Goal: Task Accomplishment & Management: Manage account settings

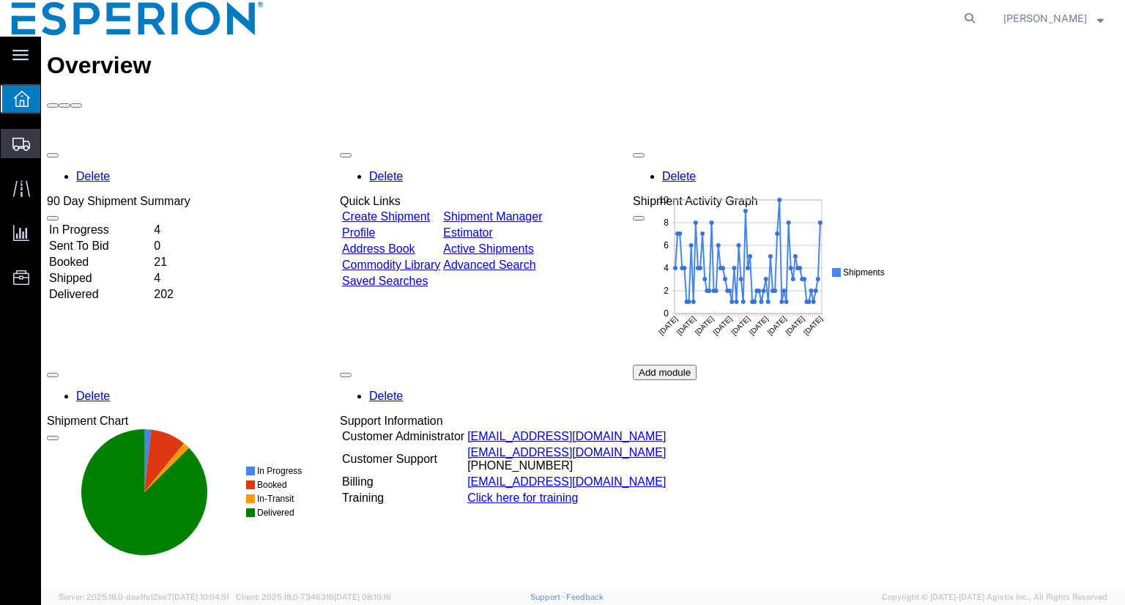
click at [0, 0] on span "Shipment Manager" at bounding box center [0, 0] width 0 height 0
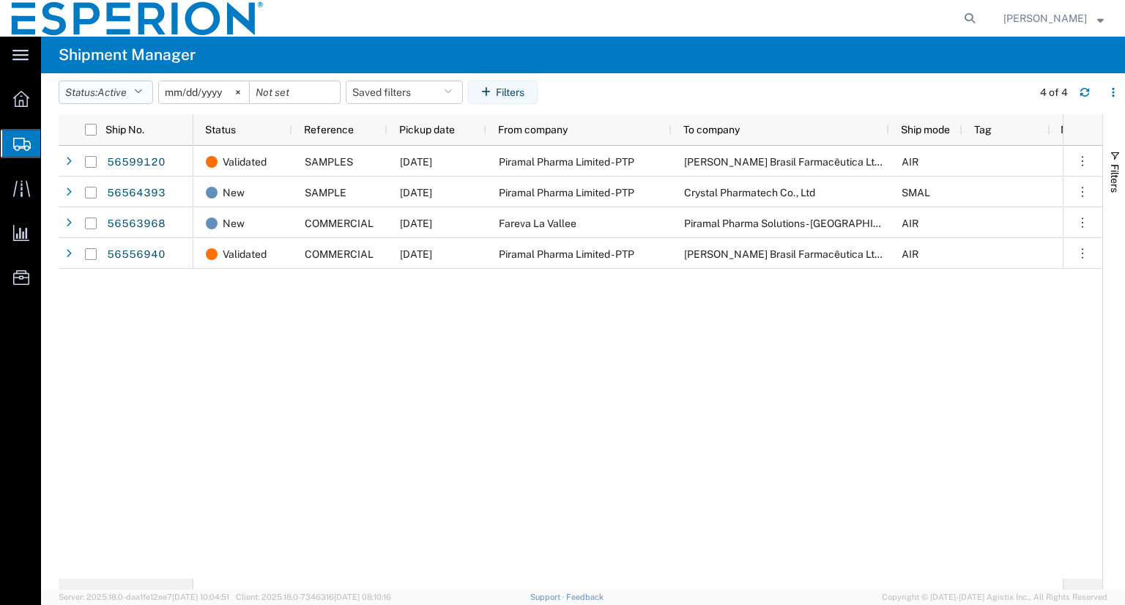
click at [149, 92] on button "Status: Active" at bounding box center [106, 92] width 95 height 23
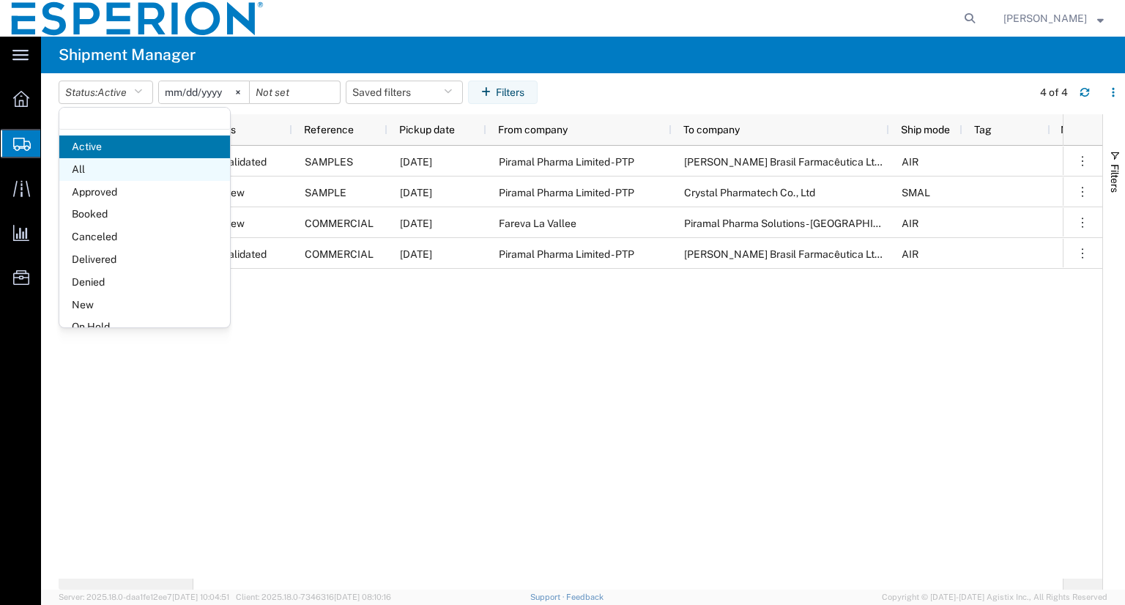
click at [108, 168] on span "All" at bounding box center [144, 169] width 171 height 23
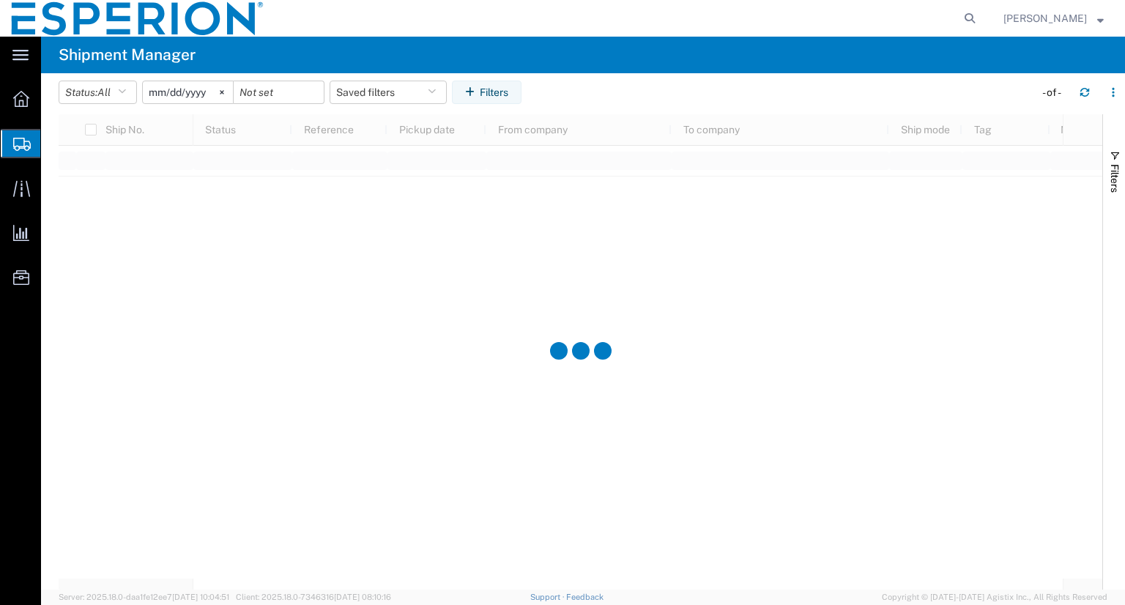
click at [182, 92] on input "[DATE]" at bounding box center [188, 92] width 90 height 22
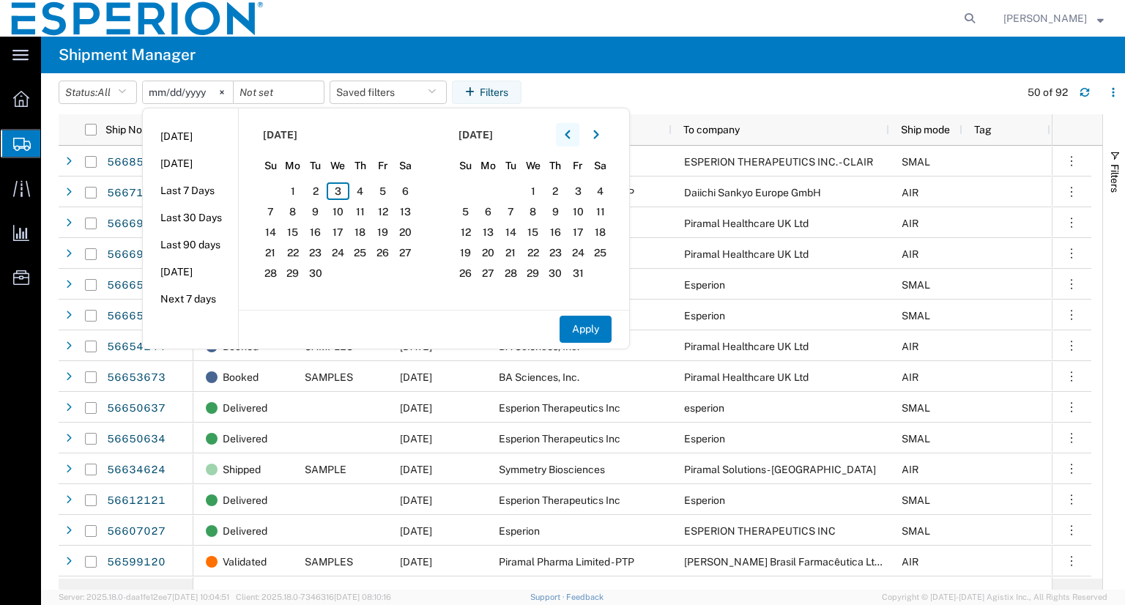
click at [577, 138] on button "button" at bounding box center [567, 134] width 23 height 23
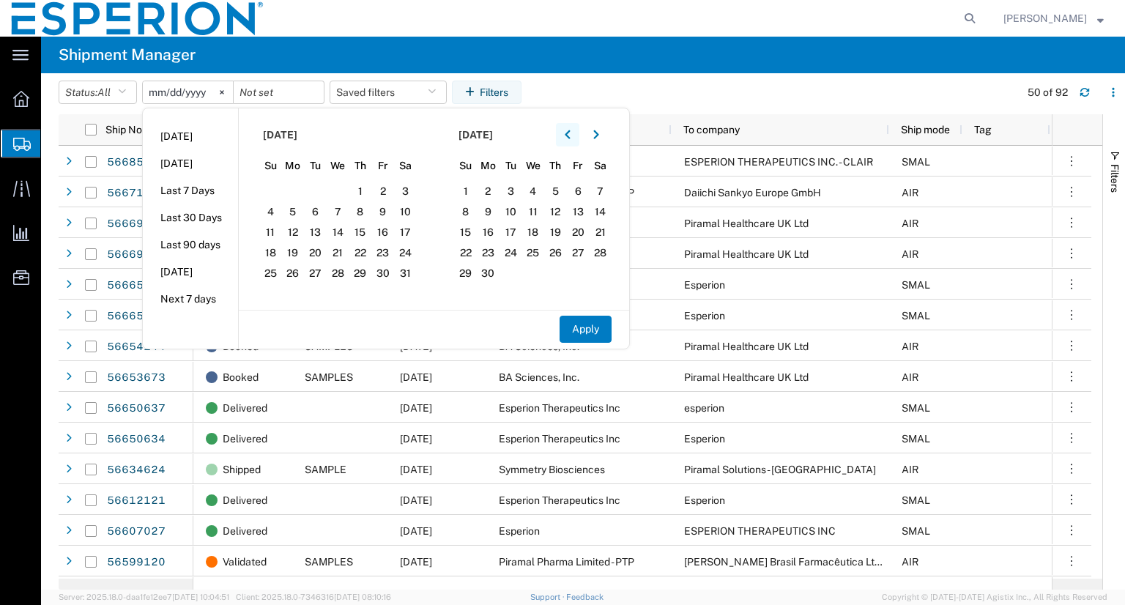
click at [577, 138] on button "button" at bounding box center [567, 134] width 23 height 23
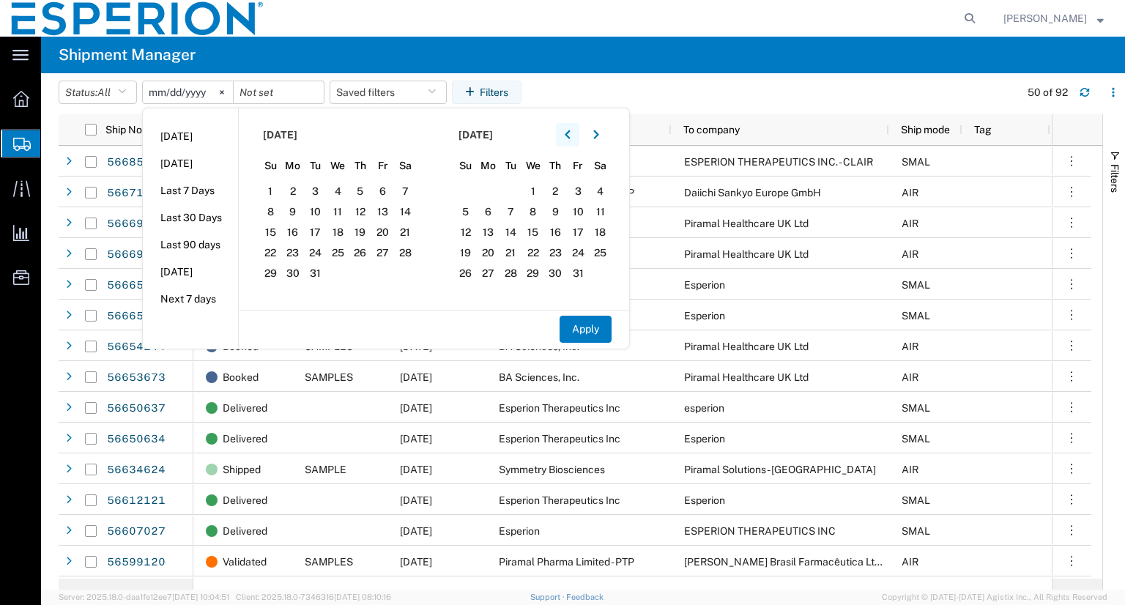
click at [577, 138] on button "button" at bounding box center [567, 134] width 23 height 23
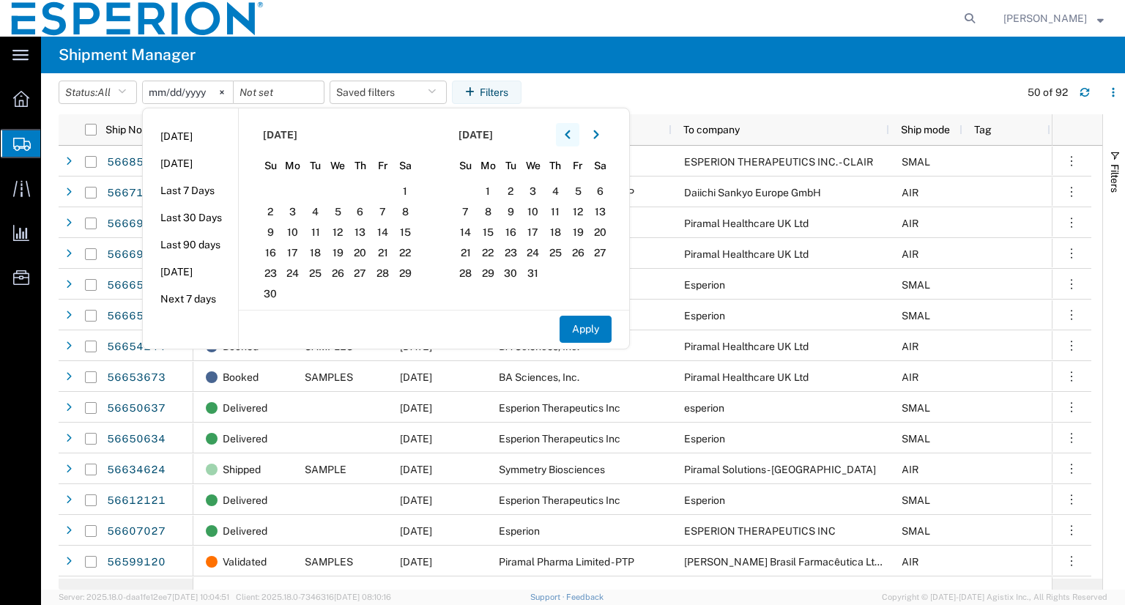
click at [577, 138] on button "button" at bounding box center [567, 134] width 23 height 23
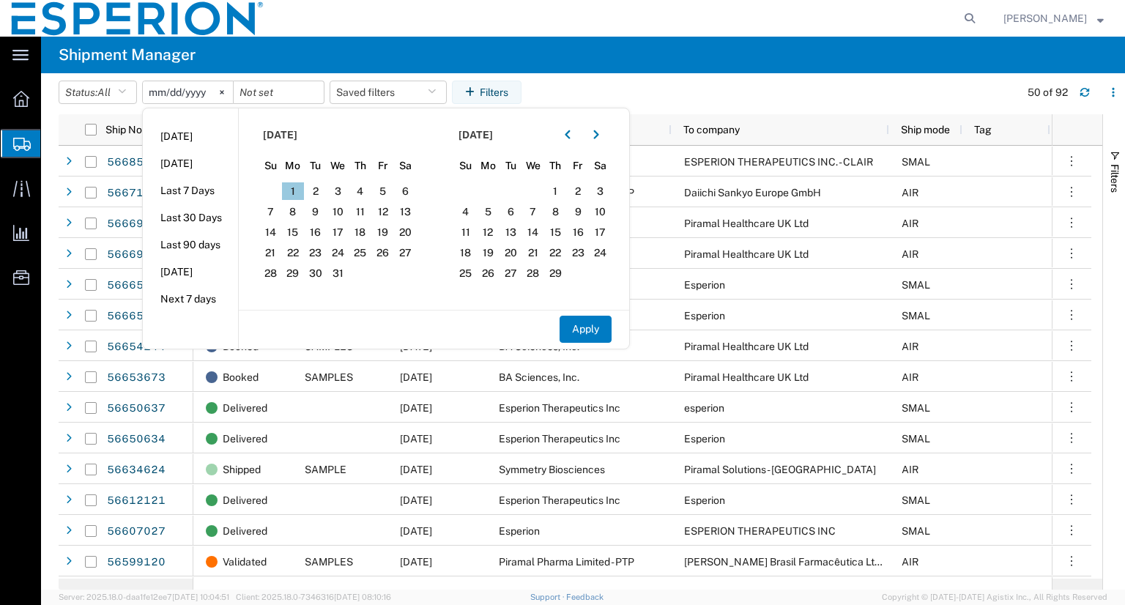
click at [292, 190] on span "1" at bounding box center [293, 191] width 23 height 18
click at [599, 131] on icon "button" at bounding box center [596, 135] width 6 height 10
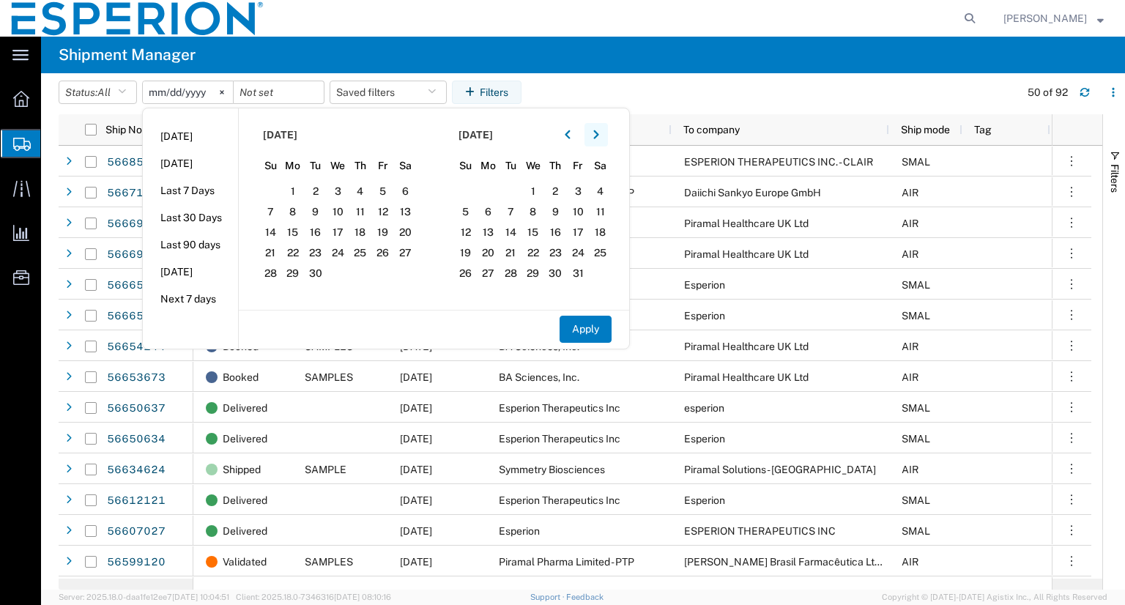
click at [599, 131] on icon "button" at bounding box center [596, 135] width 6 height 10
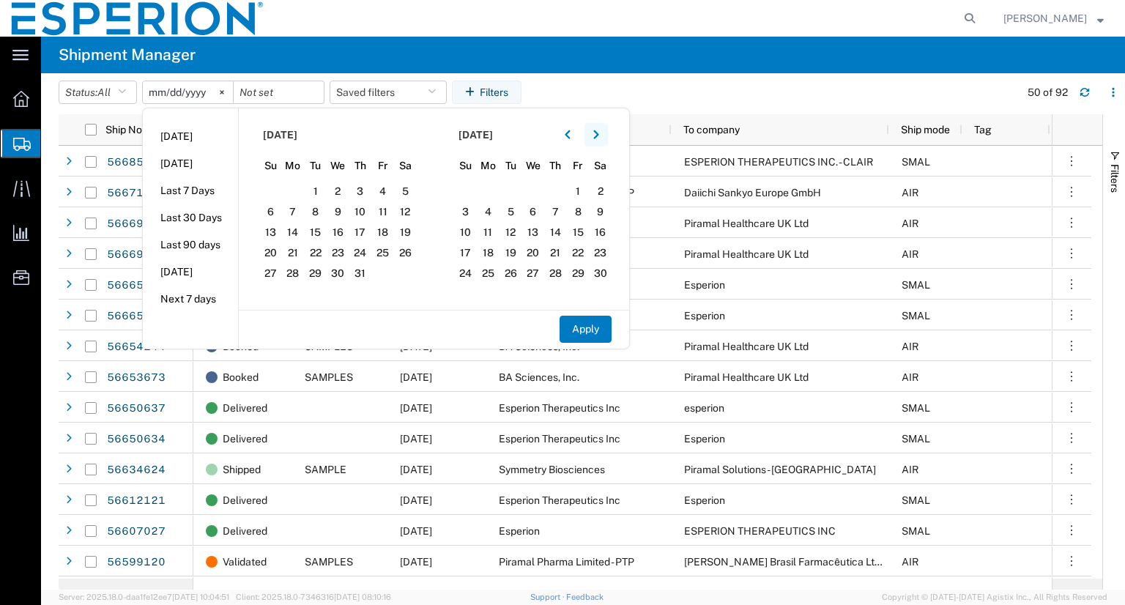
click at [599, 131] on icon "button" at bounding box center [596, 135] width 6 height 10
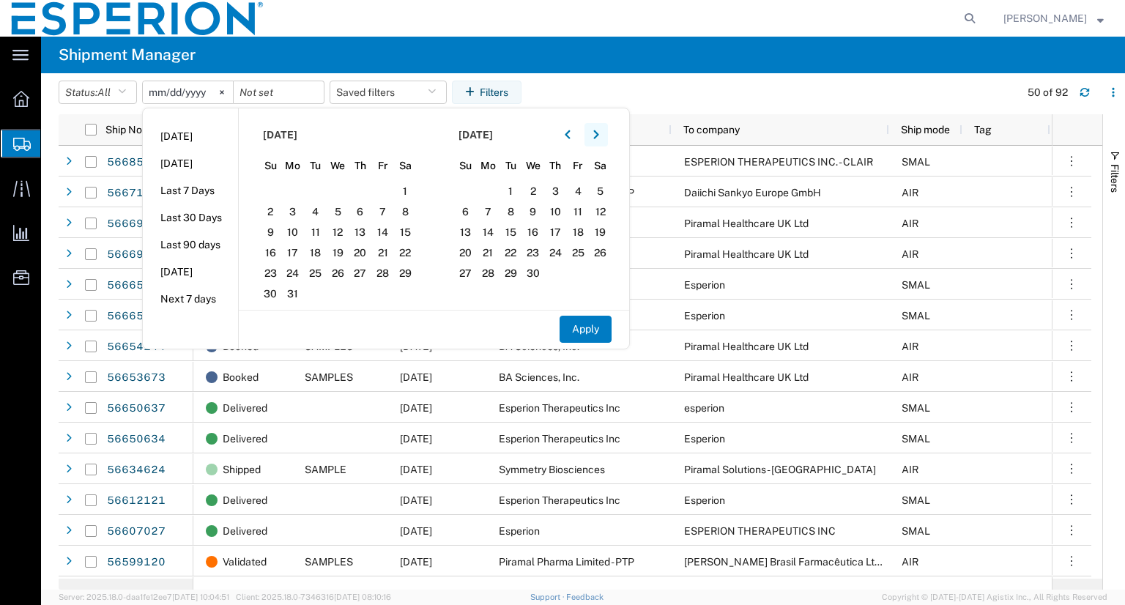
click at [599, 131] on icon "button" at bounding box center [596, 135] width 6 height 10
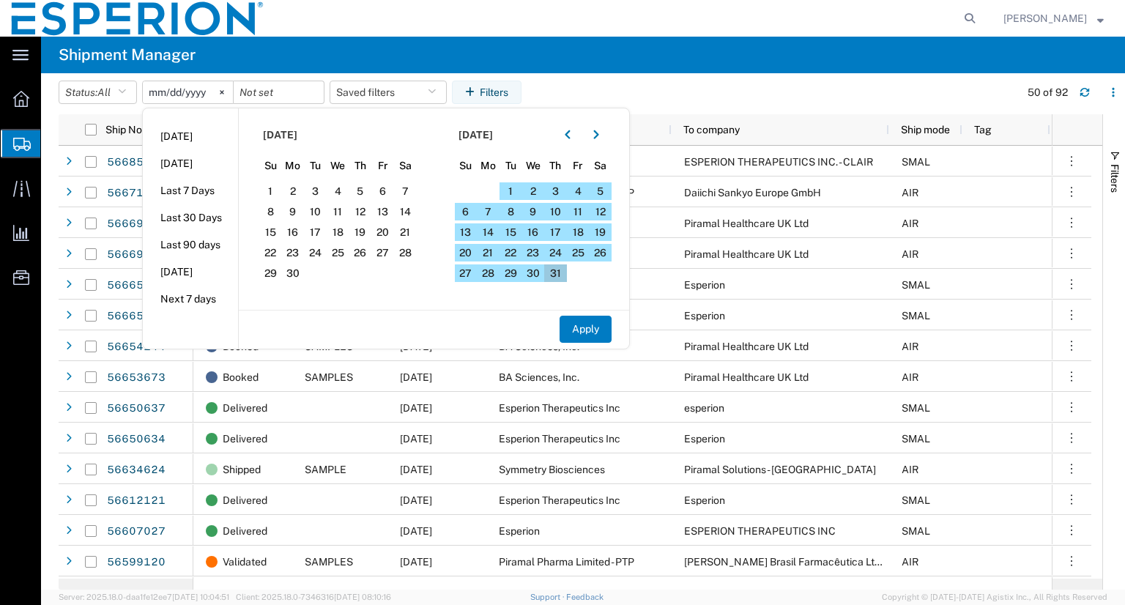
click at [557, 267] on span "31" at bounding box center [555, 273] width 23 height 18
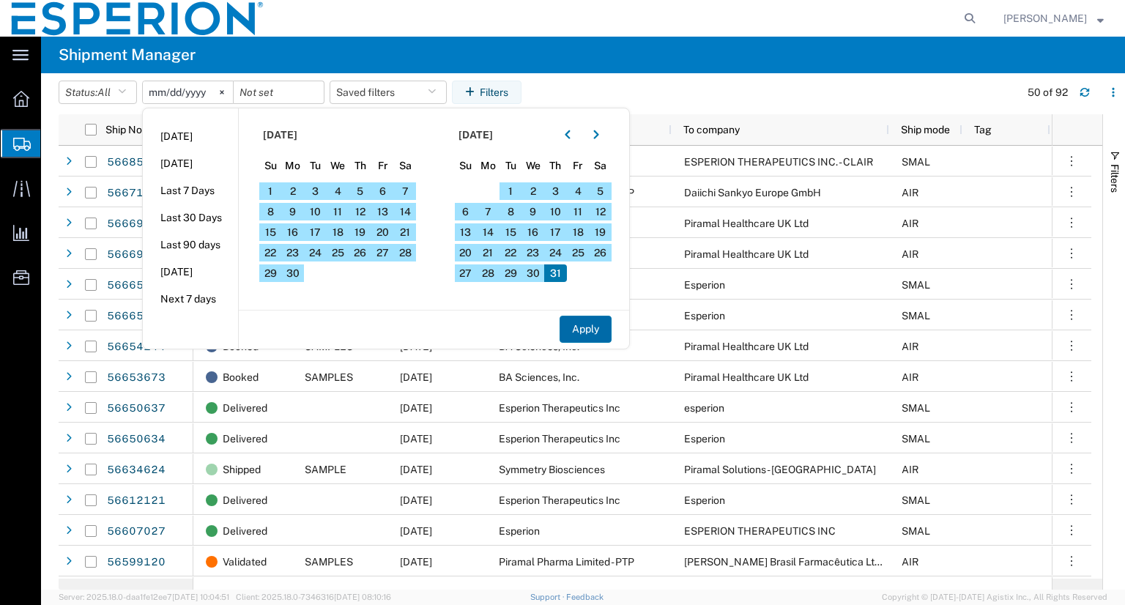
click at [585, 317] on button "Apply" at bounding box center [586, 329] width 52 height 27
type input "[DATE]"
type input "2025-07-31"
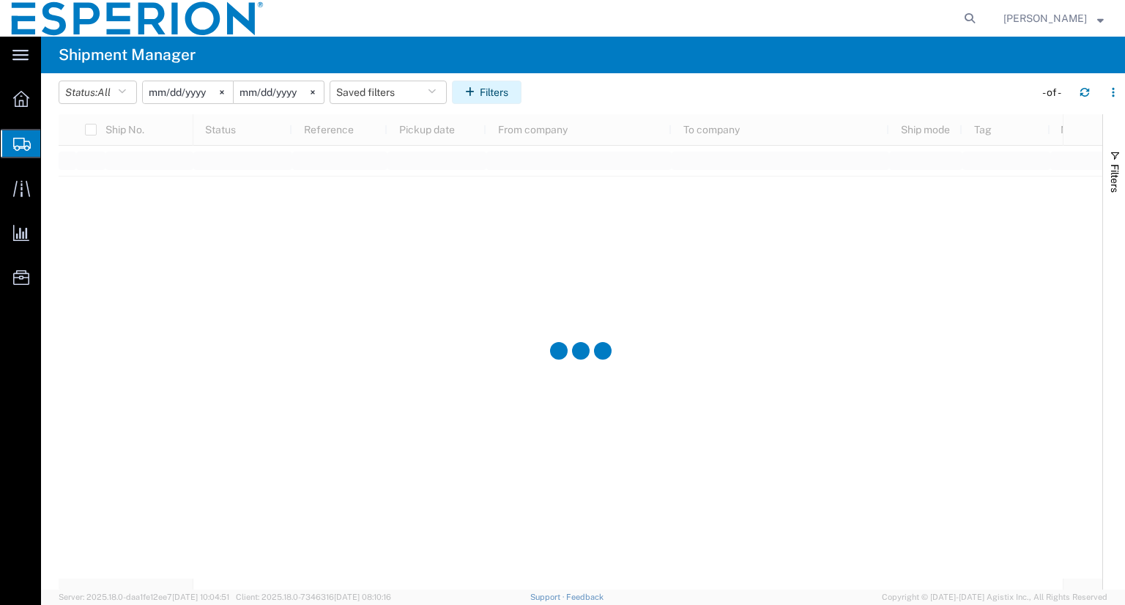
click at [507, 86] on button "Filters" at bounding box center [487, 92] width 70 height 23
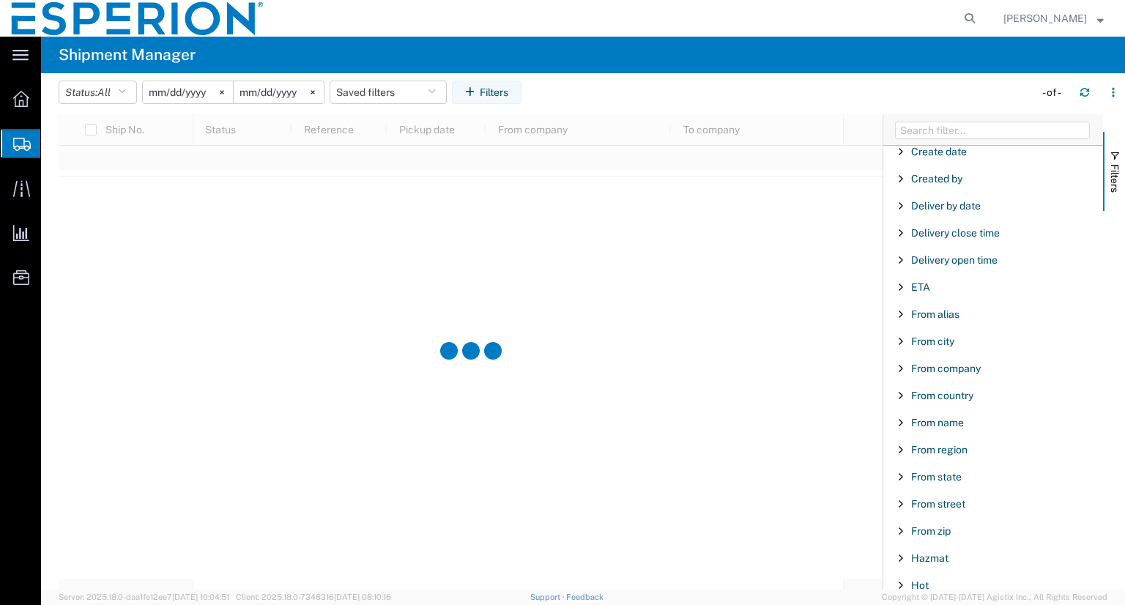
scroll to position [349, 0]
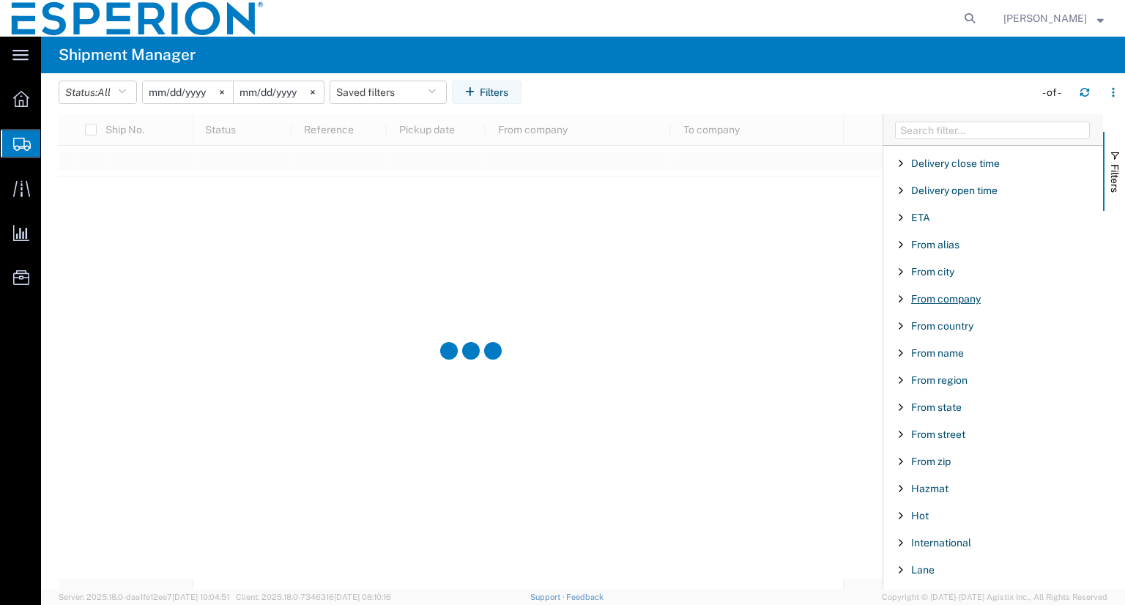
click at [955, 297] on span "From company" at bounding box center [946, 299] width 70 height 12
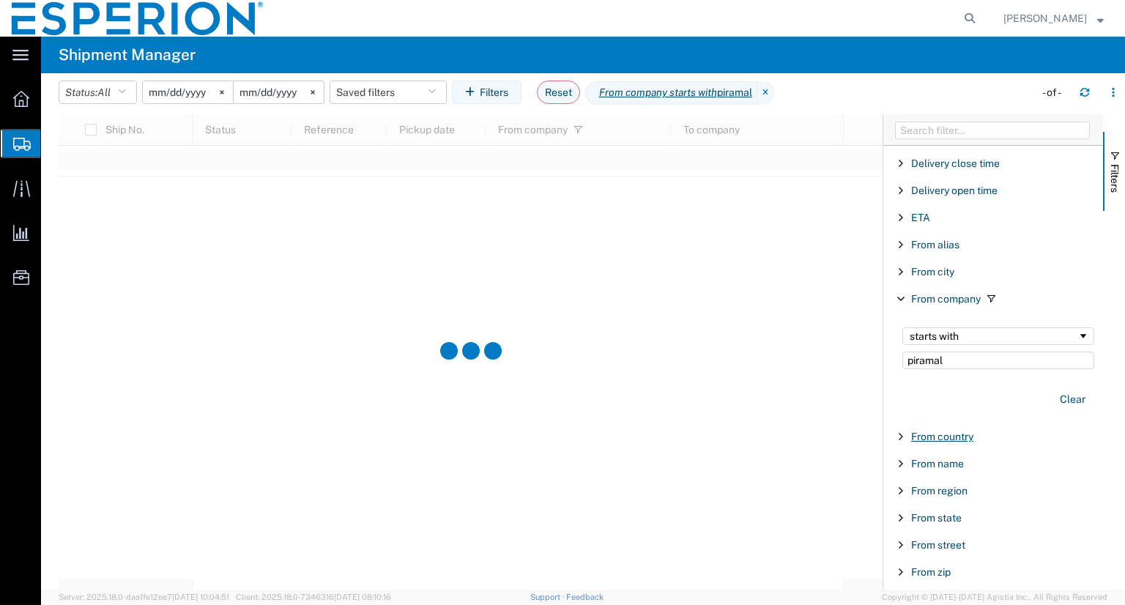
type input "piramal"
click at [941, 434] on span "From country" at bounding box center [942, 437] width 62 height 12
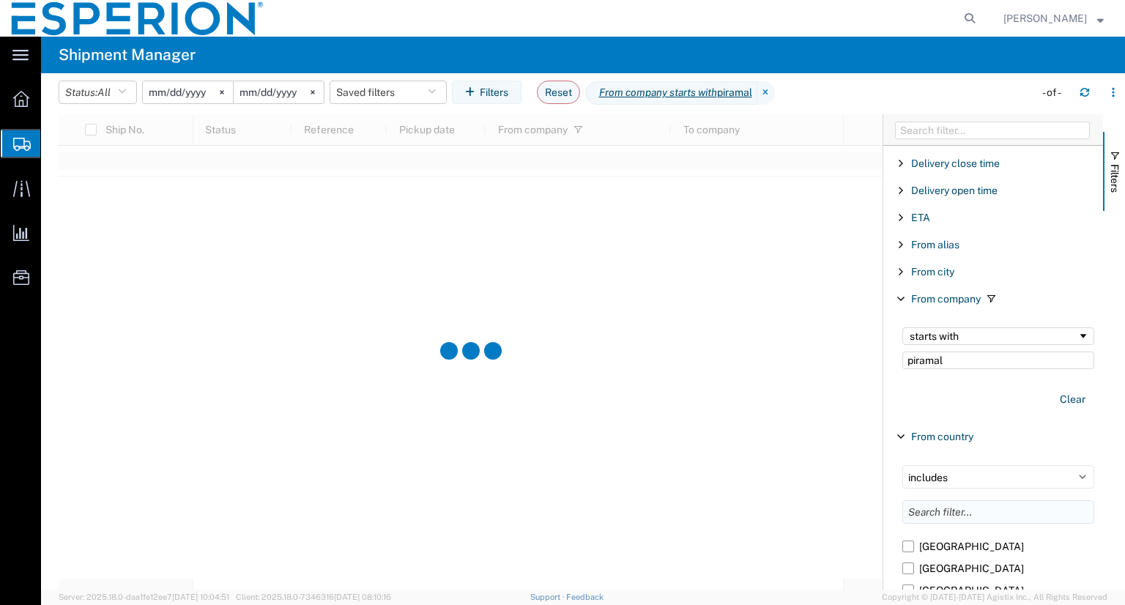
click at [951, 517] on input "Filter List 66 Filters" at bounding box center [999, 511] width 192 height 23
type input "india"
click at [911, 571] on label "[GEOGRAPHIC_DATA]" at bounding box center [999, 569] width 192 height 22
click at [0, 0] on input "[GEOGRAPHIC_DATA]" at bounding box center [0, 0] width 0 height 0
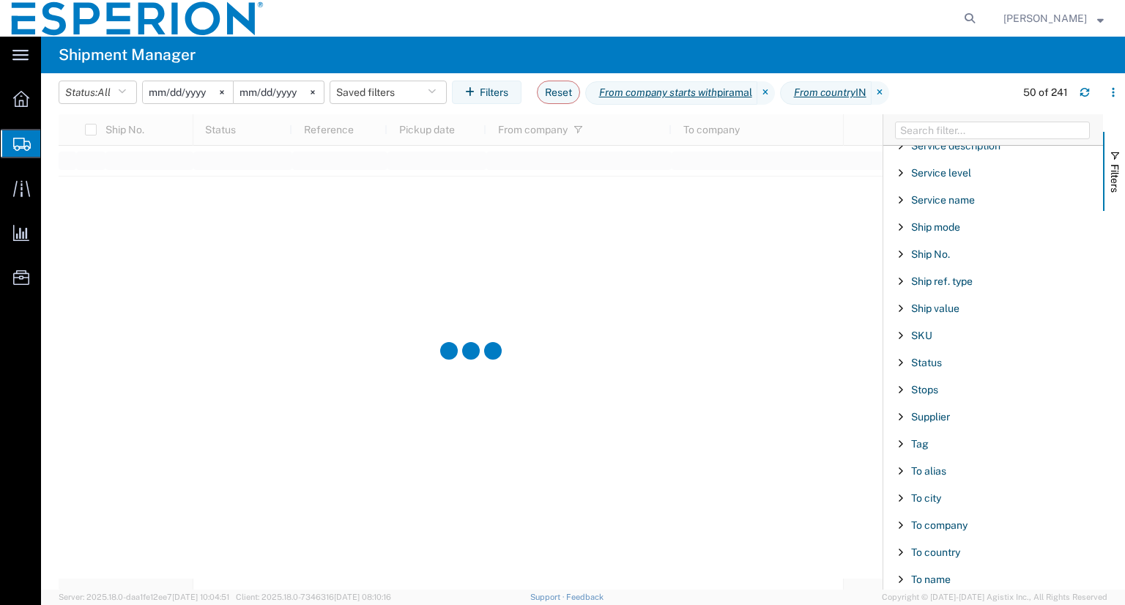
scroll to position [1448, 0]
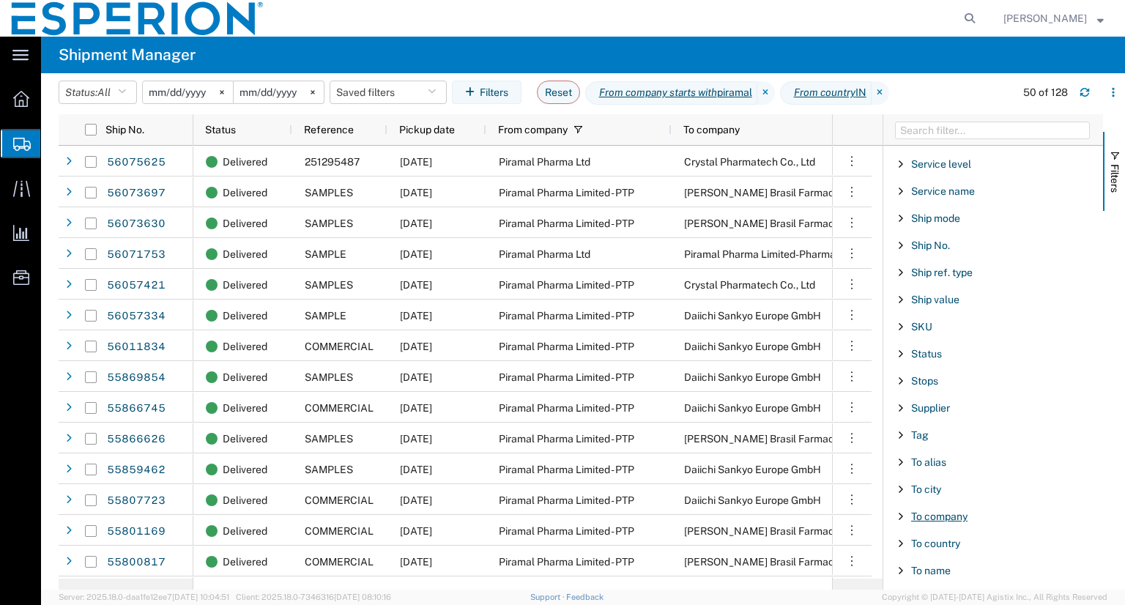
click at [960, 511] on span "To company" at bounding box center [939, 517] width 56 height 12
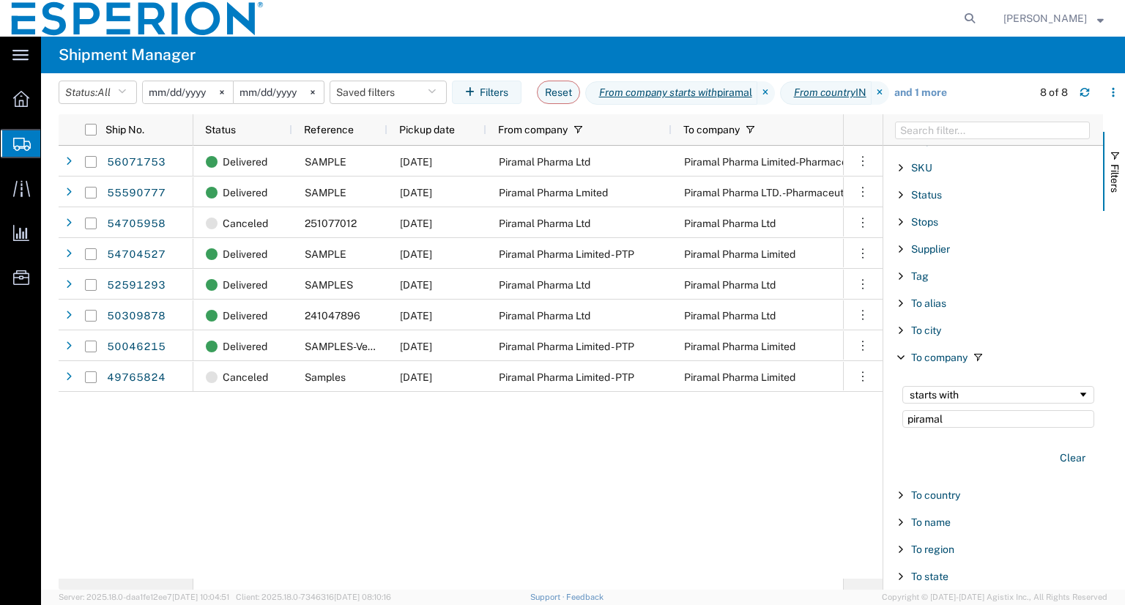
scroll to position [1610, 0]
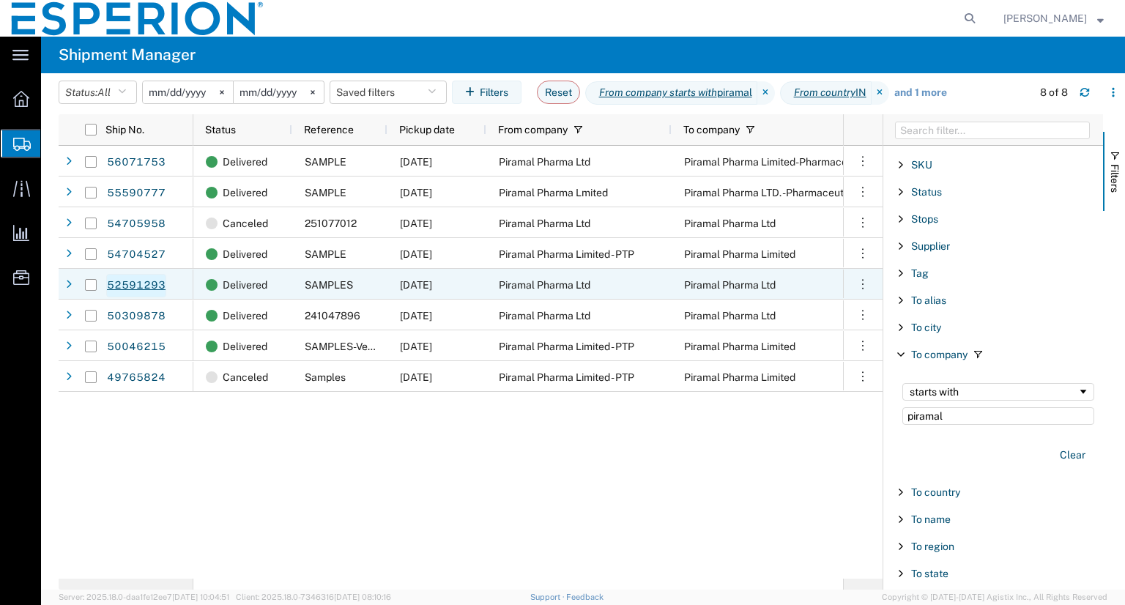
type input "piramal"
click at [144, 276] on link "52591293" at bounding box center [136, 285] width 60 height 23
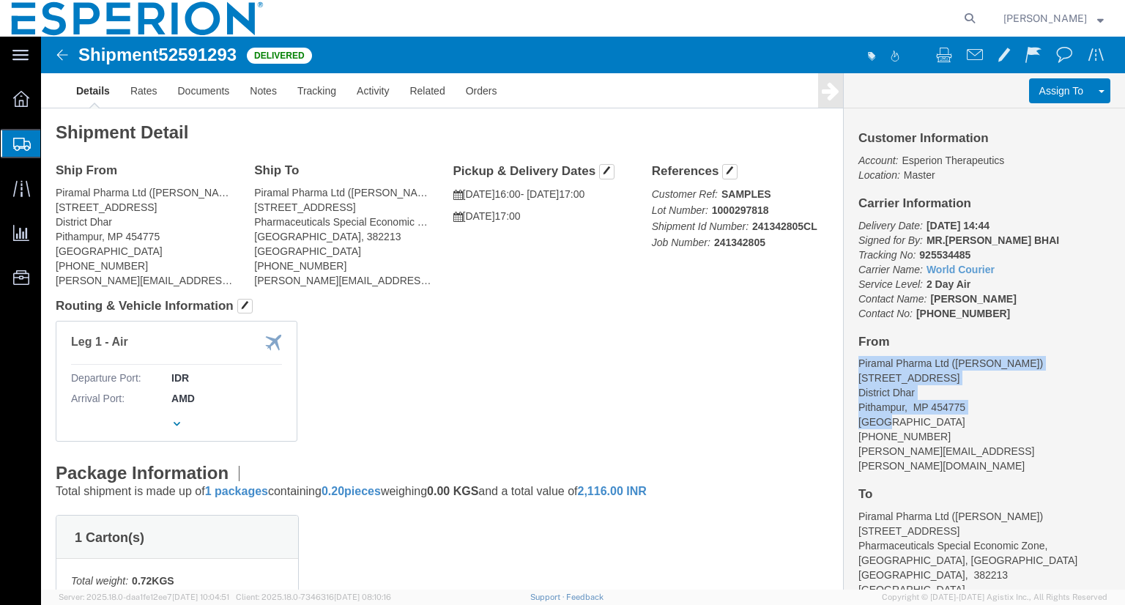
drag, startPoint x: 809, startPoint y: 325, endPoint x: 843, endPoint y: 380, distance: 64.8
click address "Piramal Pharma Ltd (Amitesh Pagare) plot 67, 70, Pithampur Industrial Area, Sec…"
copy address "Piramal Pharma Ltd (Amitesh Pagare) plot 67, 70, Pithampur Industrial Area, Sec…"
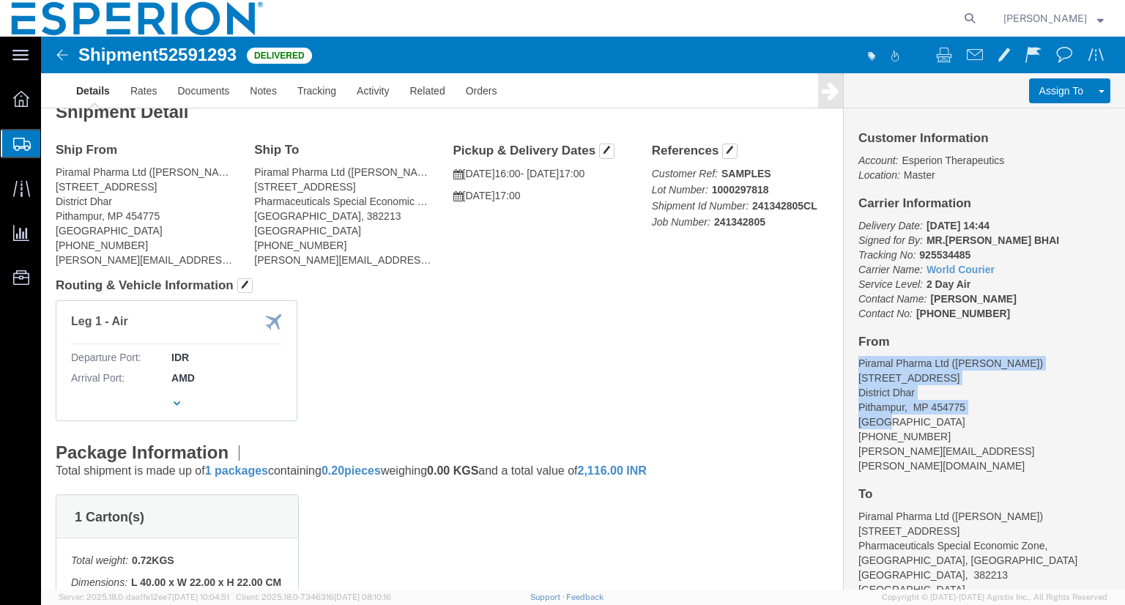
scroll to position [14, 0]
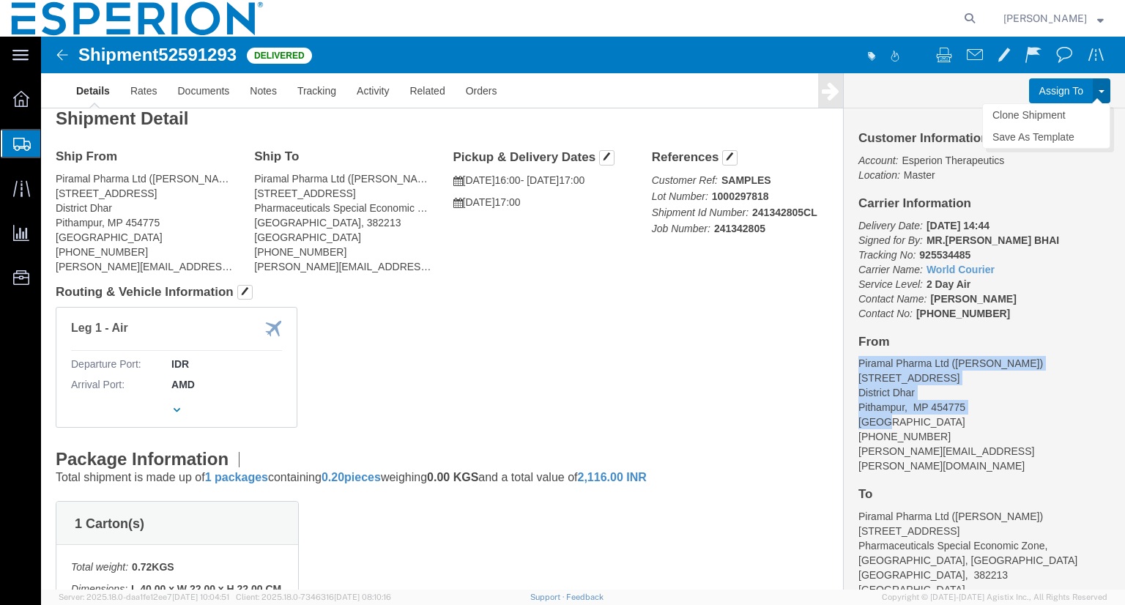
click span
click link "Clone Shipment"
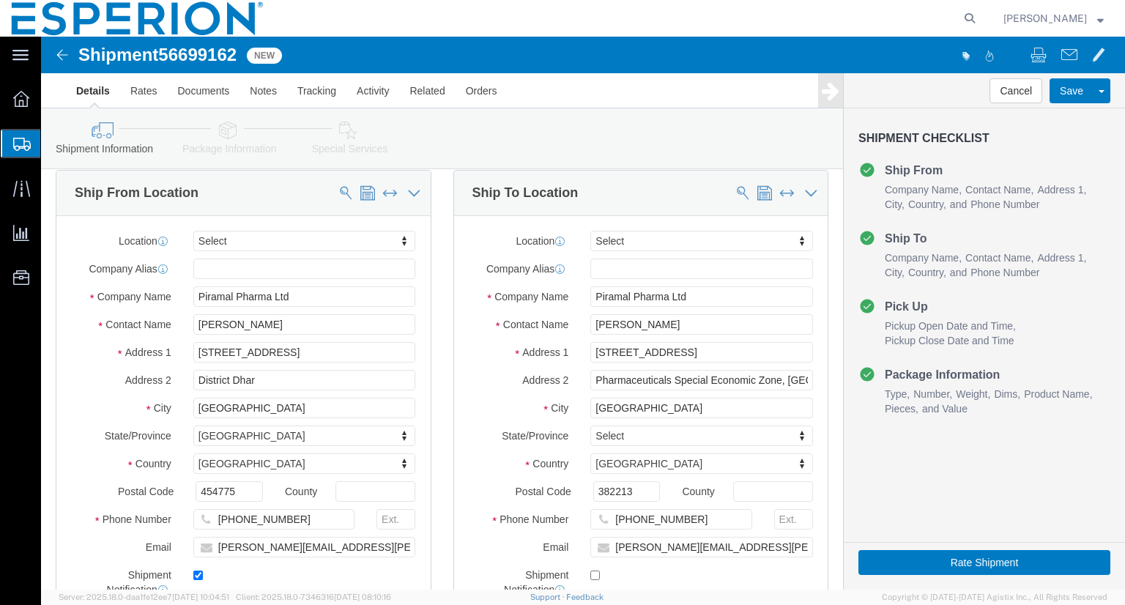
select select
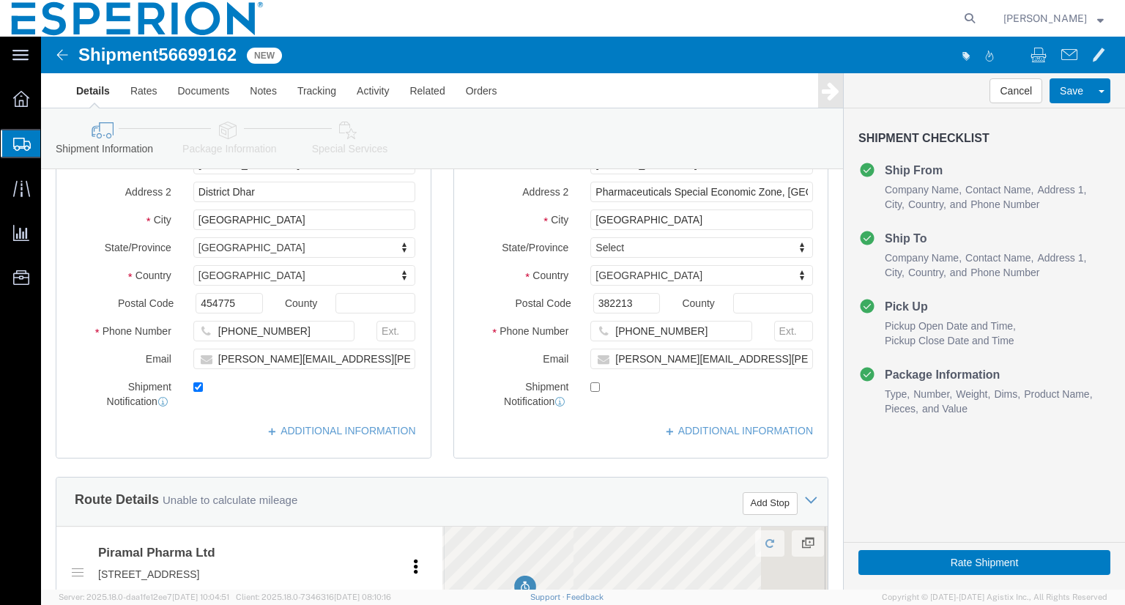
scroll to position [203, 0]
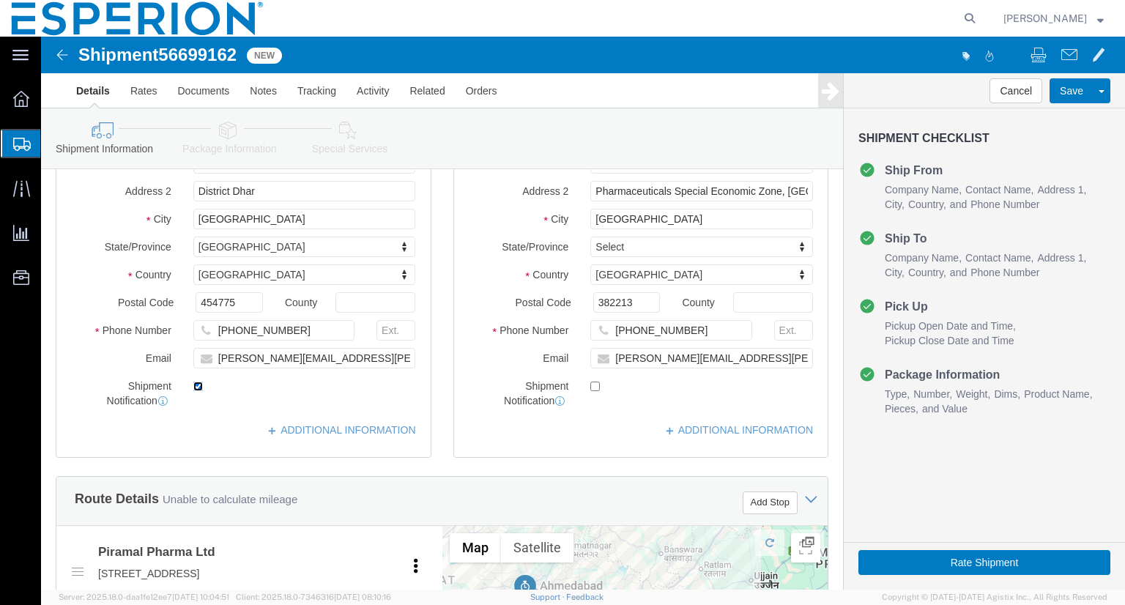
click input "checkbox"
checkbox input "false"
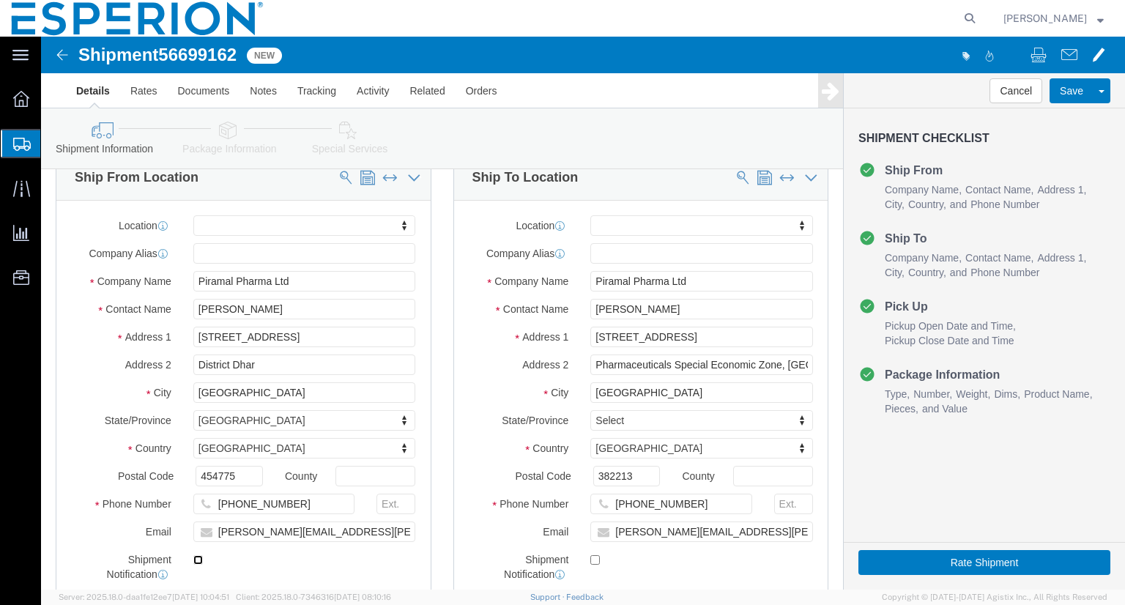
scroll to position [19, 0]
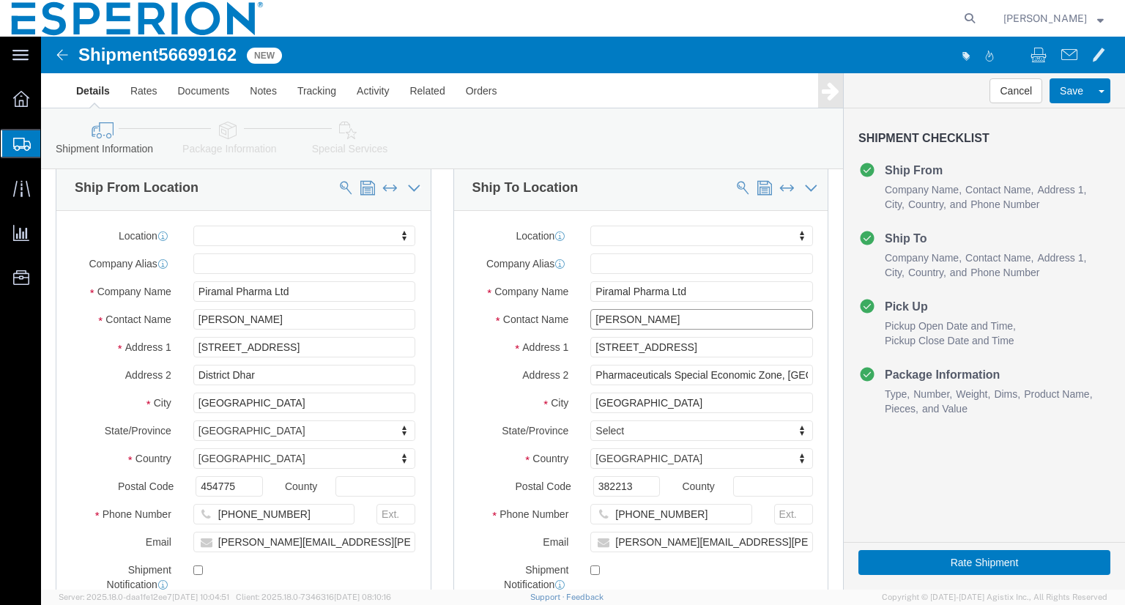
drag, startPoint x: 663, startPoint y: 281, endPoint x: 541, endPoint y: 272, distance: 121.9
click div "[PERSON_NAME]"
paste input "Milin Maheshbhai Pate"
type input "Milin Maheshbhai Patel"
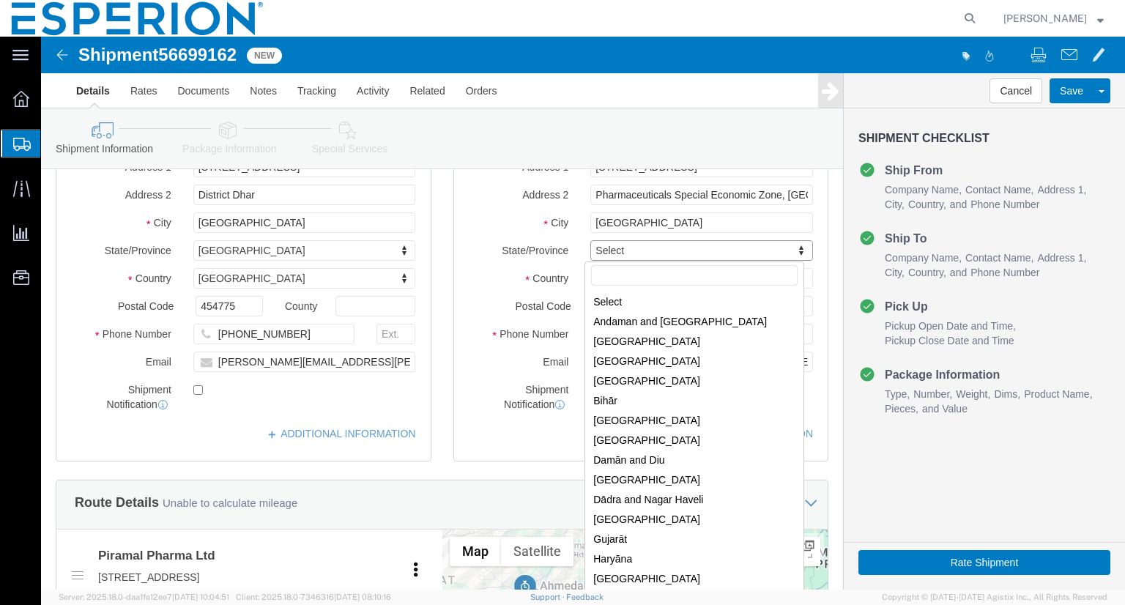
scroll to position [217, 0]
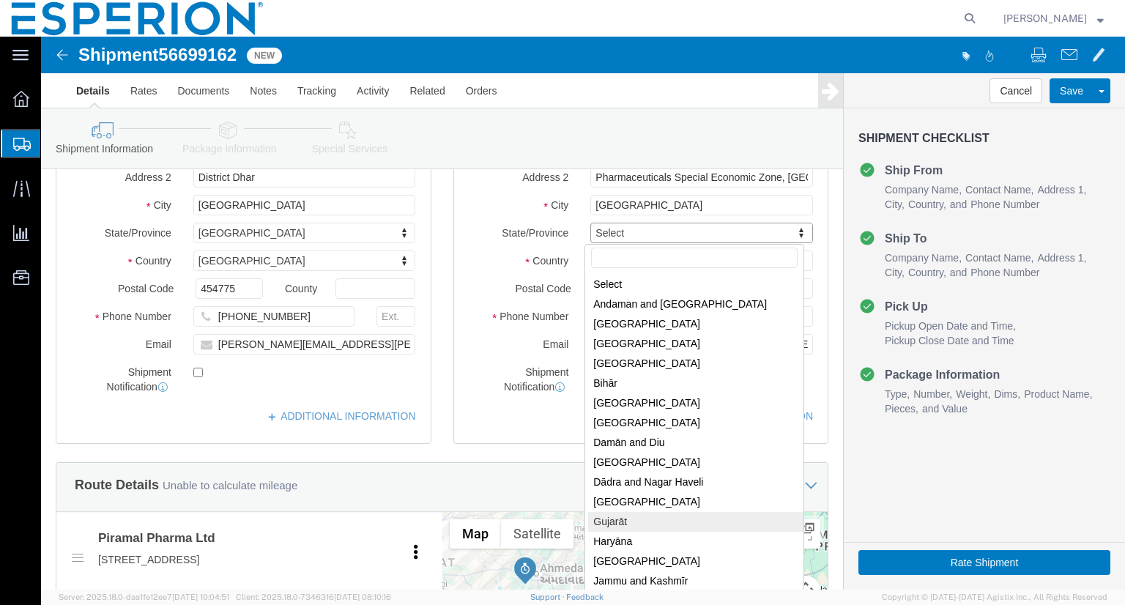
select select
select select "GJ"
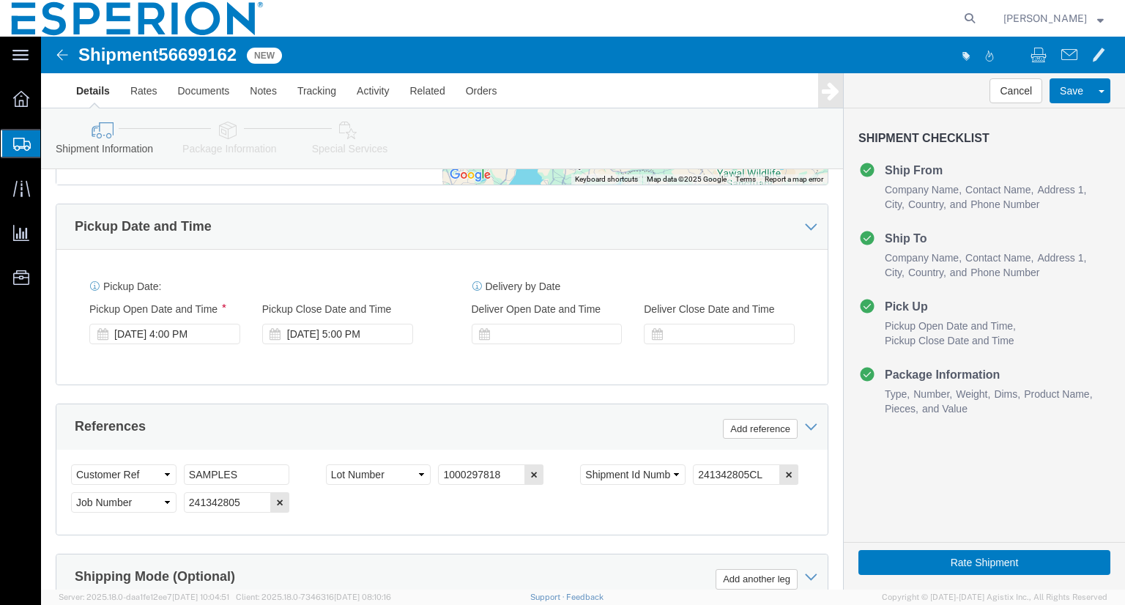
scroll to position [753, 0]
click div "Sep 03 2025 4:00 PM"
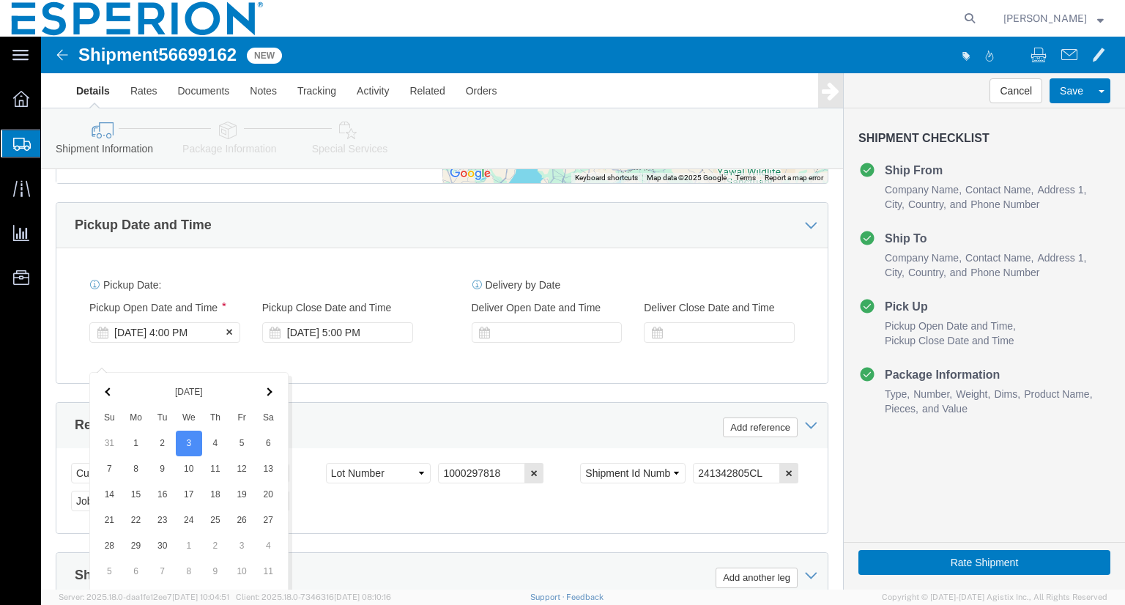
scroll to position [1064, 0]
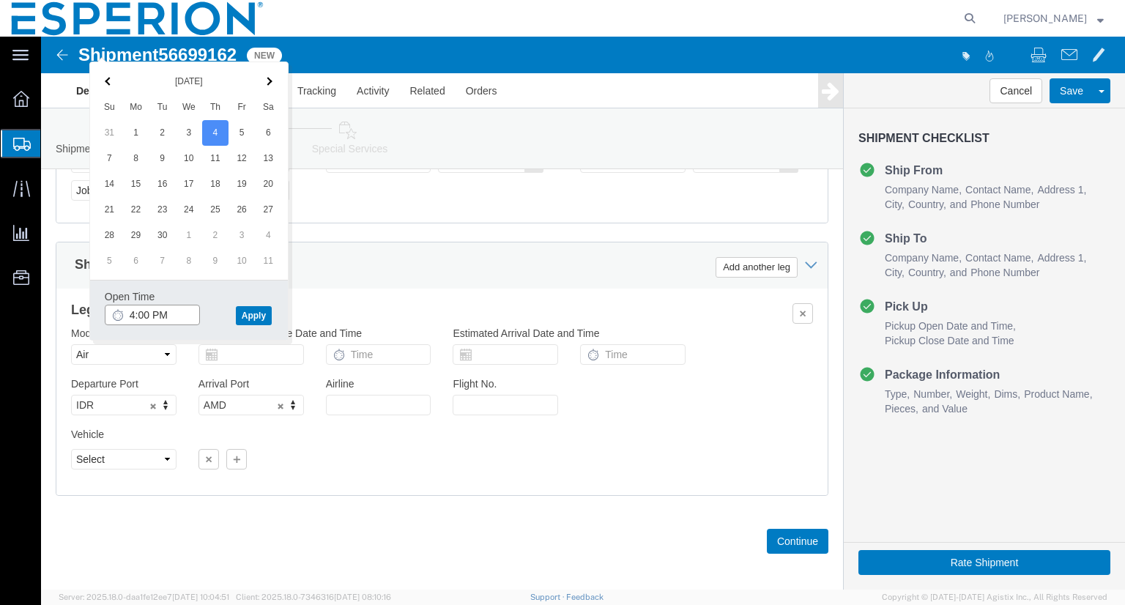
click input "4:00 PM"
type input "12:00 PM"
click button "Apply"
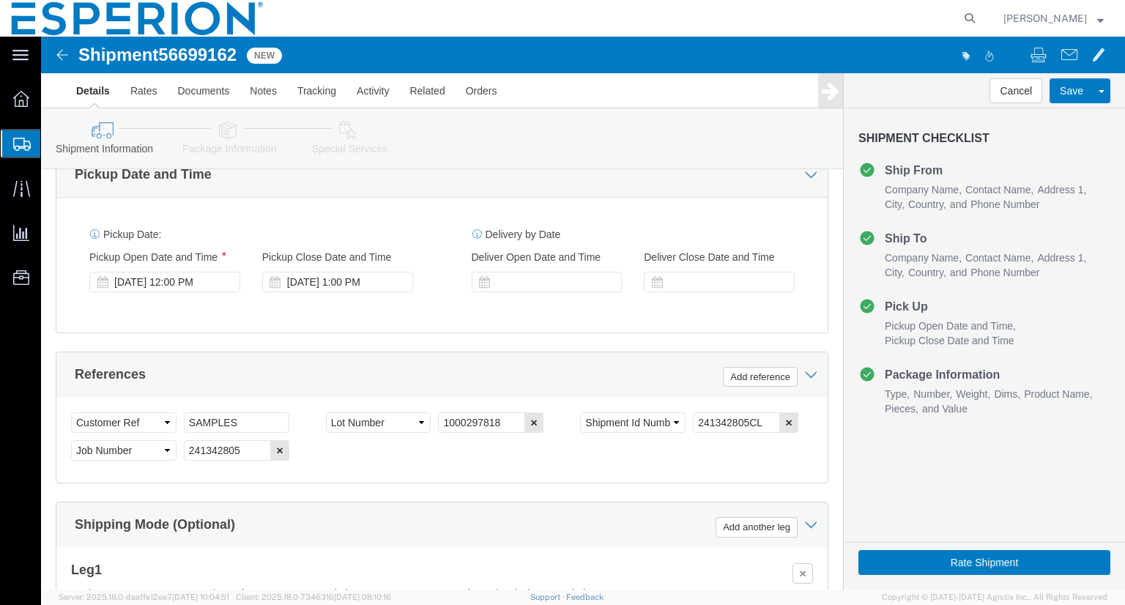
scroll to position [809, 0]
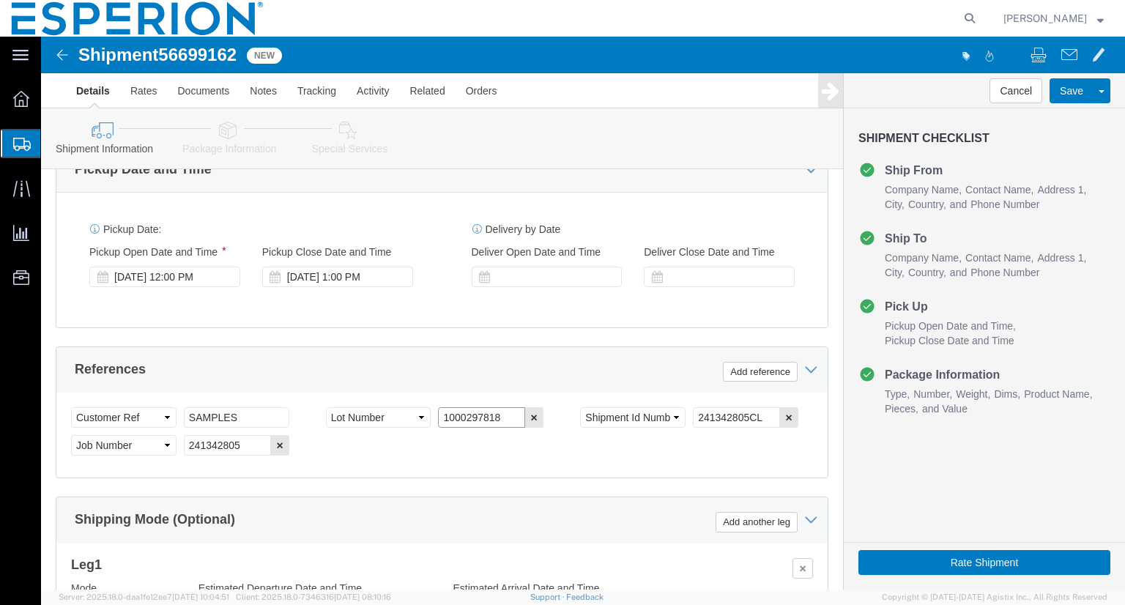
drag, startPoint x: 455, startPoint y: 407, endPoint x: 343, endPoint y: 423, distance: 113.2
click div "Select Account Type Activity ID Airline Appointment Number ASN Batch Request # …"
paste input "014-25BBPS"
type input "014-25BBPS"
click icon "button"
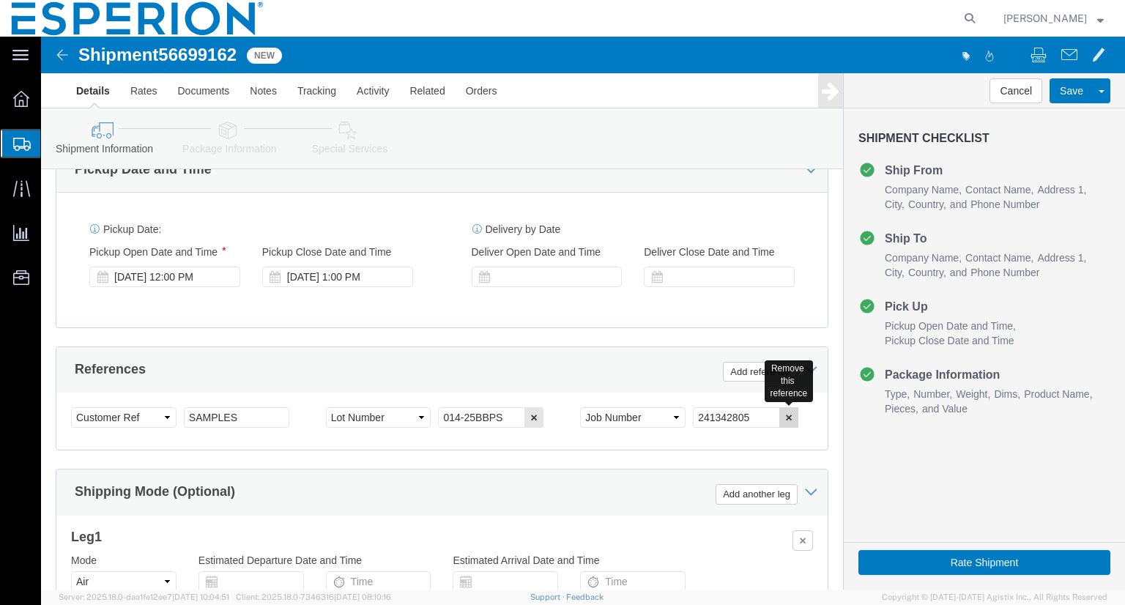
click icon "button"
click button "Add reference"
click select "Select Account Type Activity ID Airline Appointment Number ASN Batch Request # …"
select select "LOT"
click select "Select Account Type Activity ID Airline Appointment Number ASN Batch Request # …"
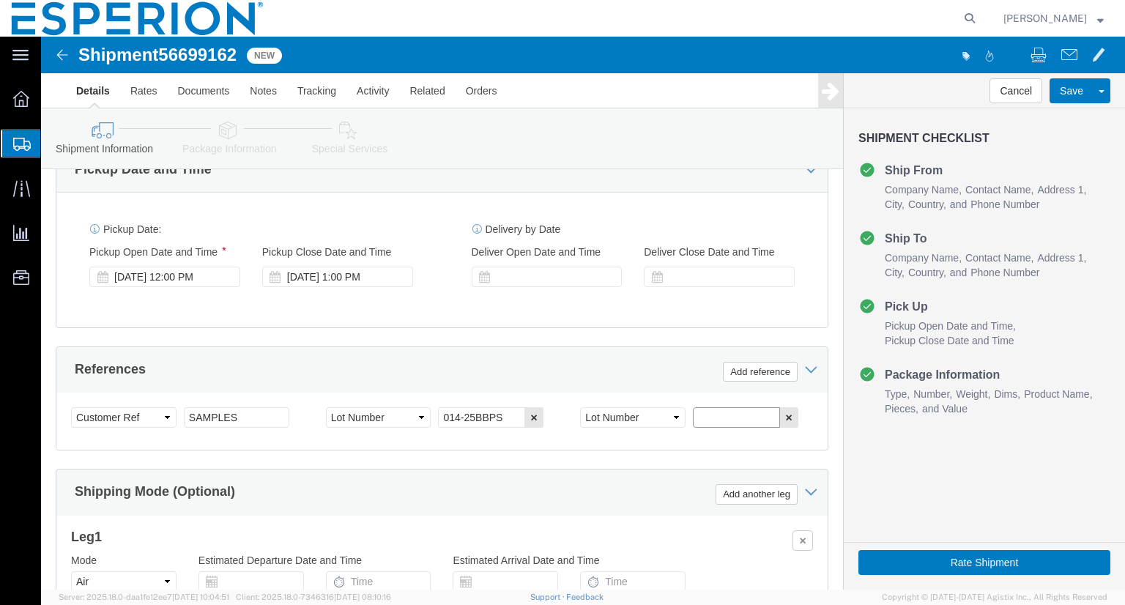
click input "text"
paste input "BEOTA25024"
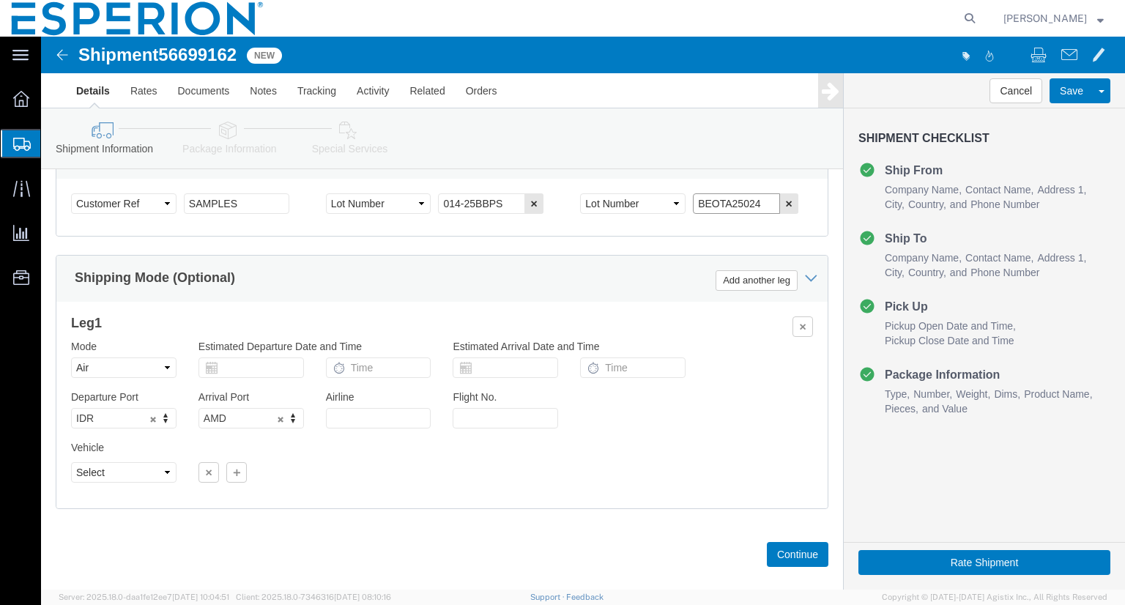
scroll to position [1070, 0]
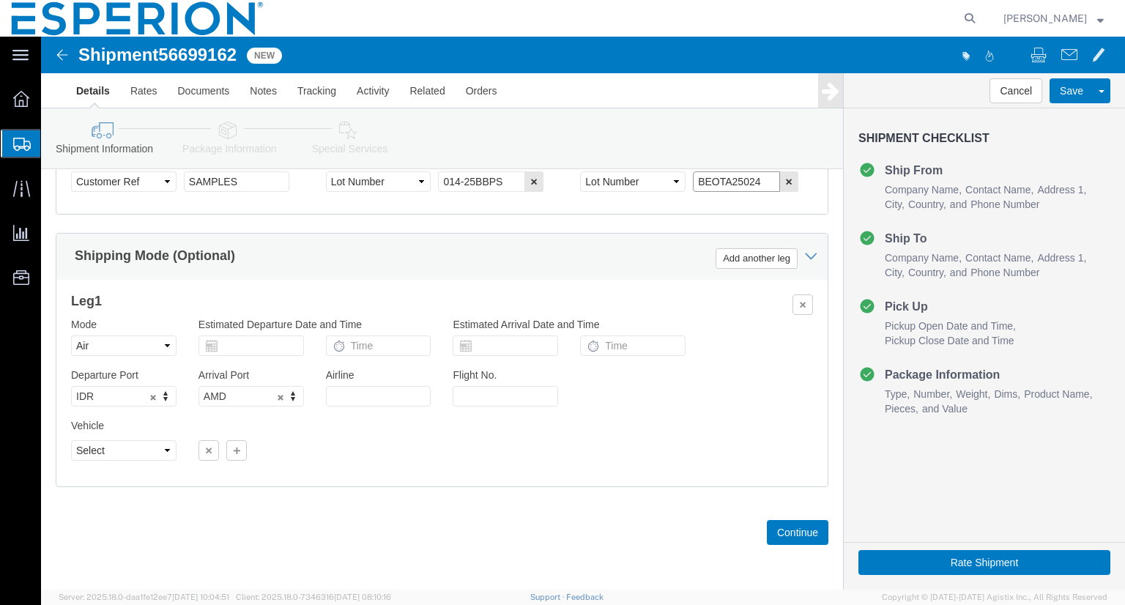
drag, startPoint x: 1076, startPoint y: 413, endPoint x: 1117, endPoint y: 593, distance: 184.0
type input "BEOTA25024"
click button "Continue"
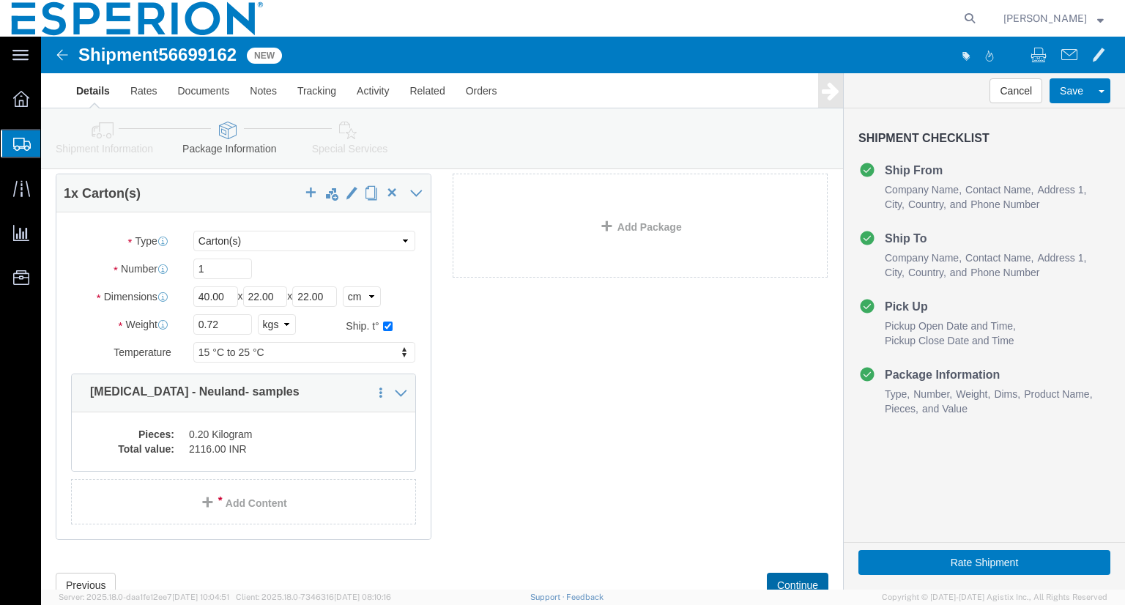
scroll to position [79, 0]
drag, startPoint x: 180, startPoint y: 255, endPoint x: 103, endPoint y: 262, distance: 77.2
click div "Dimensions Length 40.00 x Width 22.00 x Height 22.00 Select cm ft in"
type input "22"
type input "13"
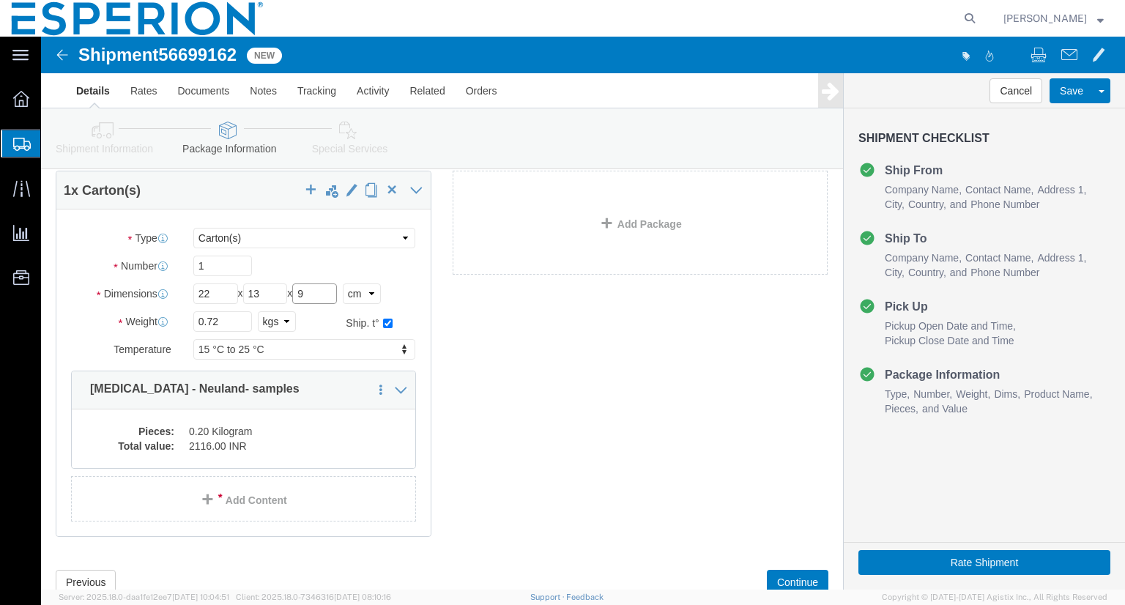
type input "9"
click input "0.72"
type input "0.445"
click dd "0.20 Kilogram"
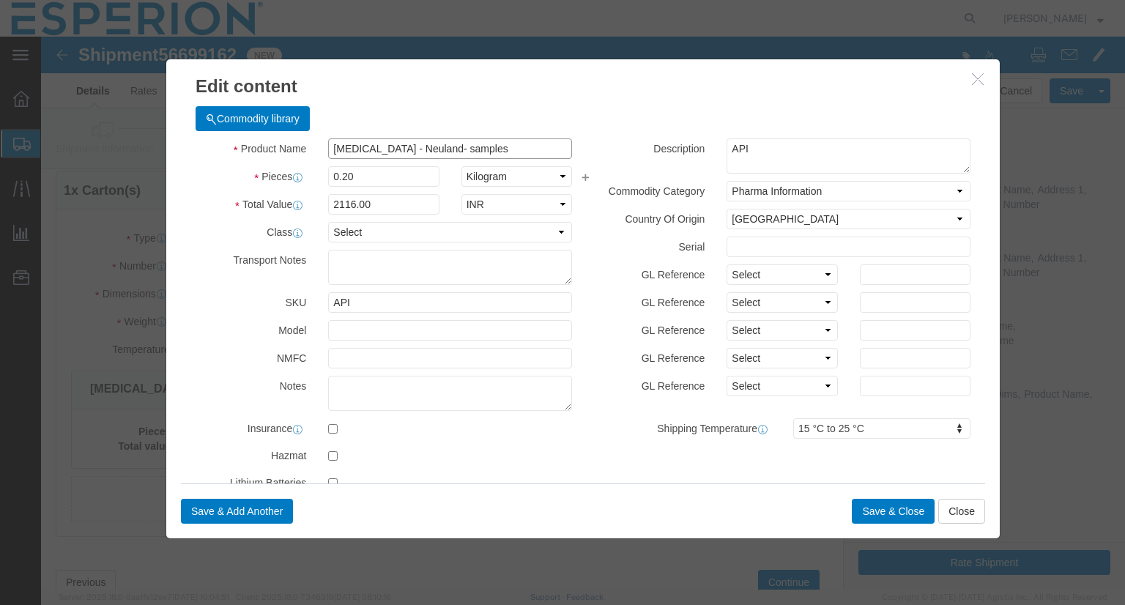
drag, startPoint x: 407, startPoint y: 111, endPoint x: 370, endPoint y: 113, distance: 36.7
click input "Bempedoic Acid - Neuland- samples"
type input "Bempedoic Acid - Fareva- samples"
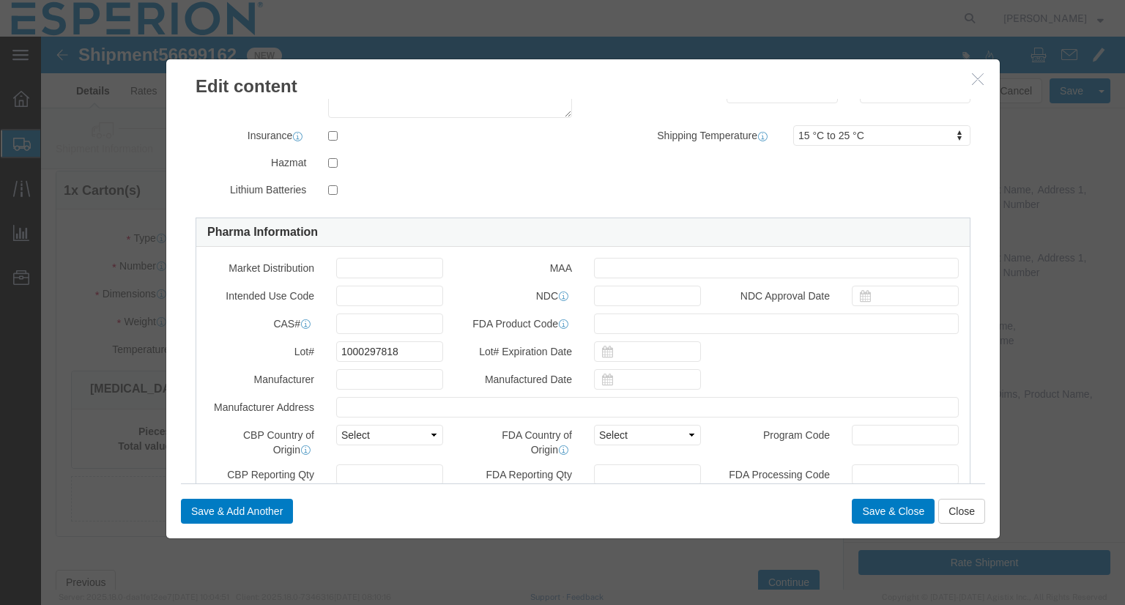
scroll to position [295, 0]
drag, startPoint x: 362, startPoint y: 312, endPoint x: 238, endPoint y: 301, distance: 124.3
click div "Lot# 1000297818"
paste input "014-25BBPS"
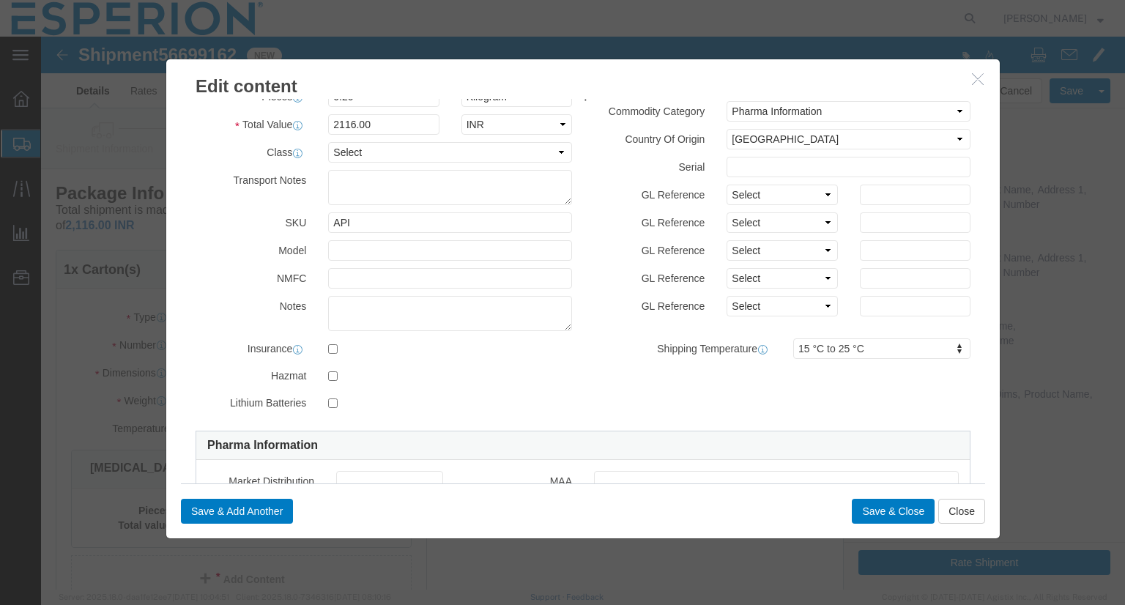
scroll to position [0, 0]
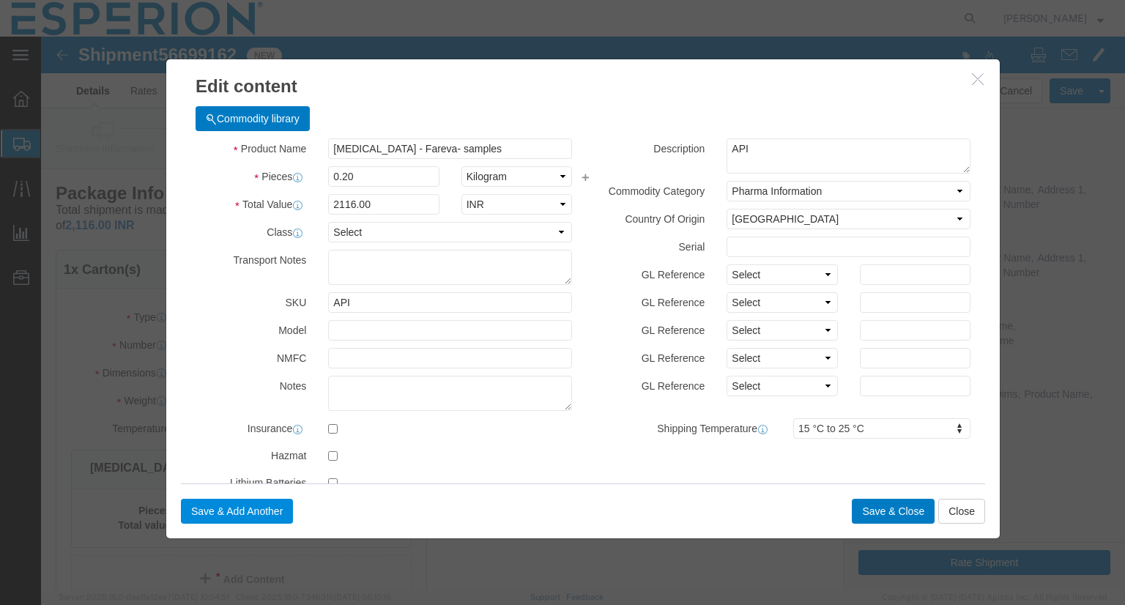
type input "014-25BBPS"
click button "Save & Add Another"
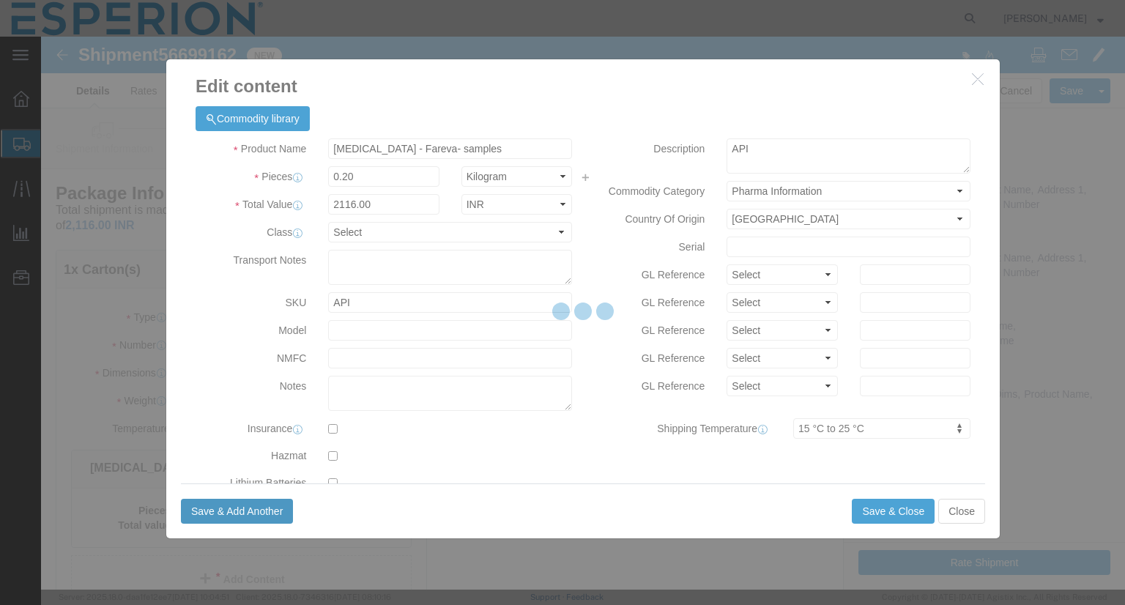
select select "EA"
select select
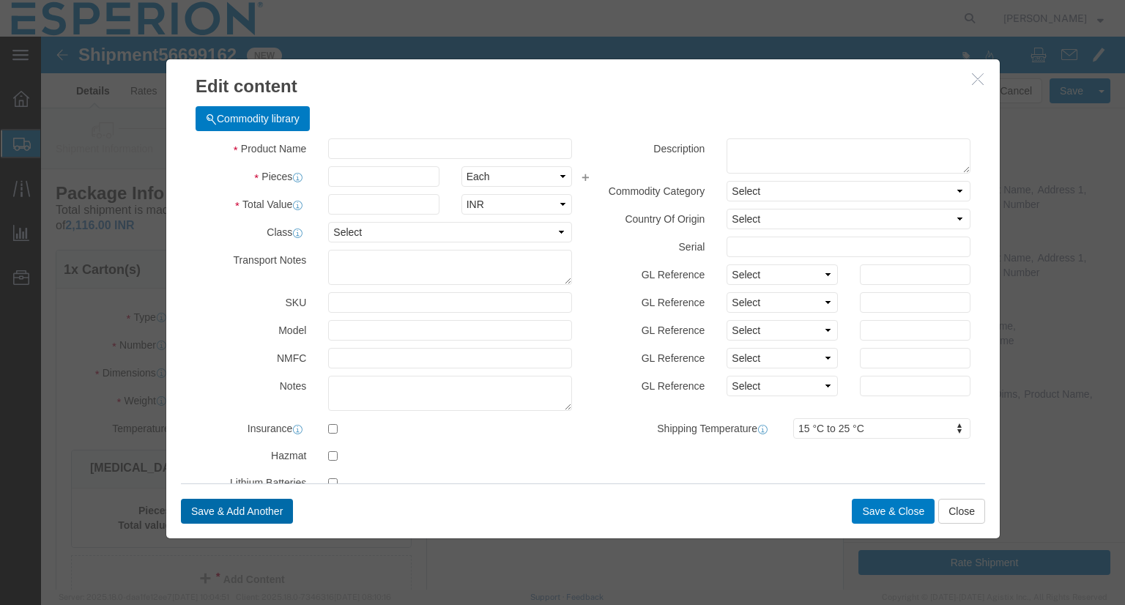
select select "INR"
click input "text"
drag, startPoint x: 461, startPoint y: 108, endPoint x: 208, endPoint y: 111, distance: 252.8
click div "Product Name Bempedoic Acid - Fareva- samples"
paste input "Nexlizet S"
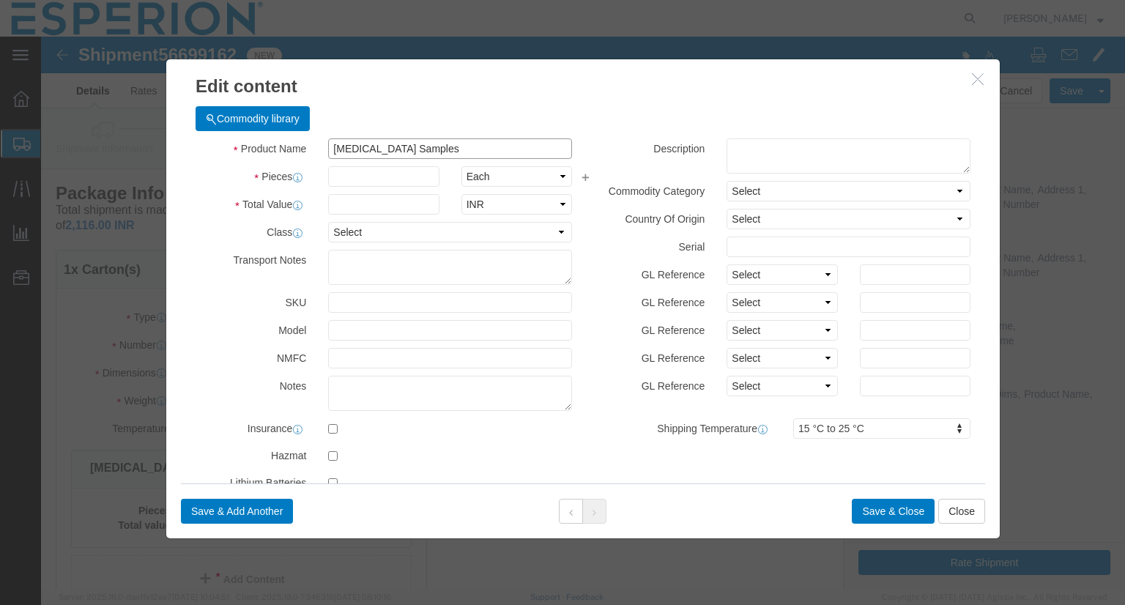
type input "[MEDICAL_DATA] Samples"
type input "200"
click select "Select Bag Barrels 100Board Feet Bottle Box Blister Pack Carats Can Capsule Car…"
select select "TAB"
click select "Select Bag Barrels 100Board Feet Bottle Box Blister Pack Carats Can Capsule Car…"
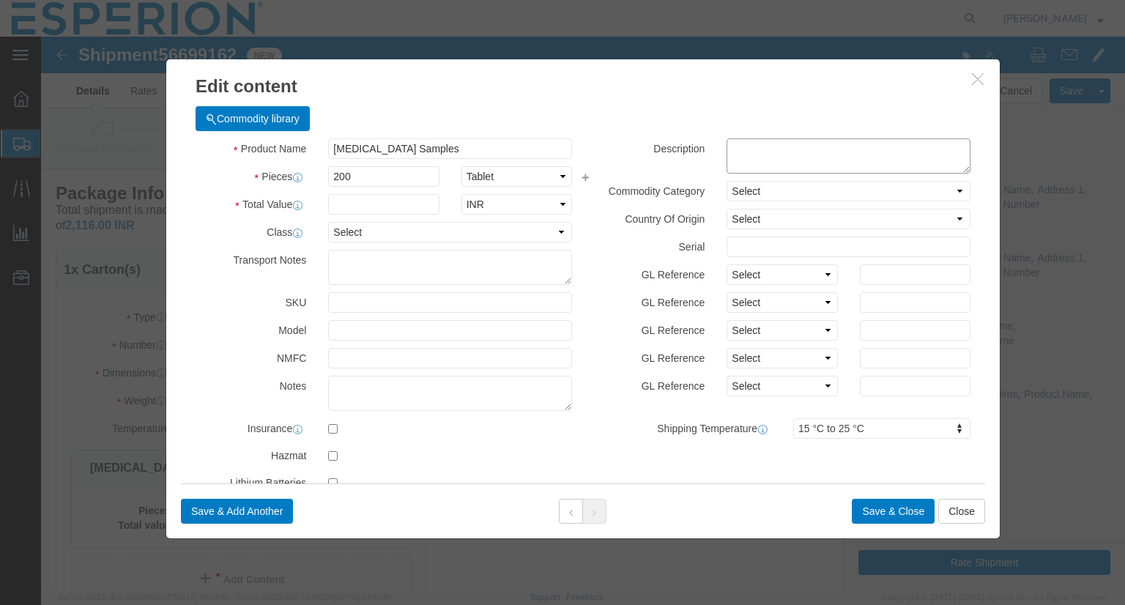
click textarea "API"
paste textarea "Cardiovascular Medicament"
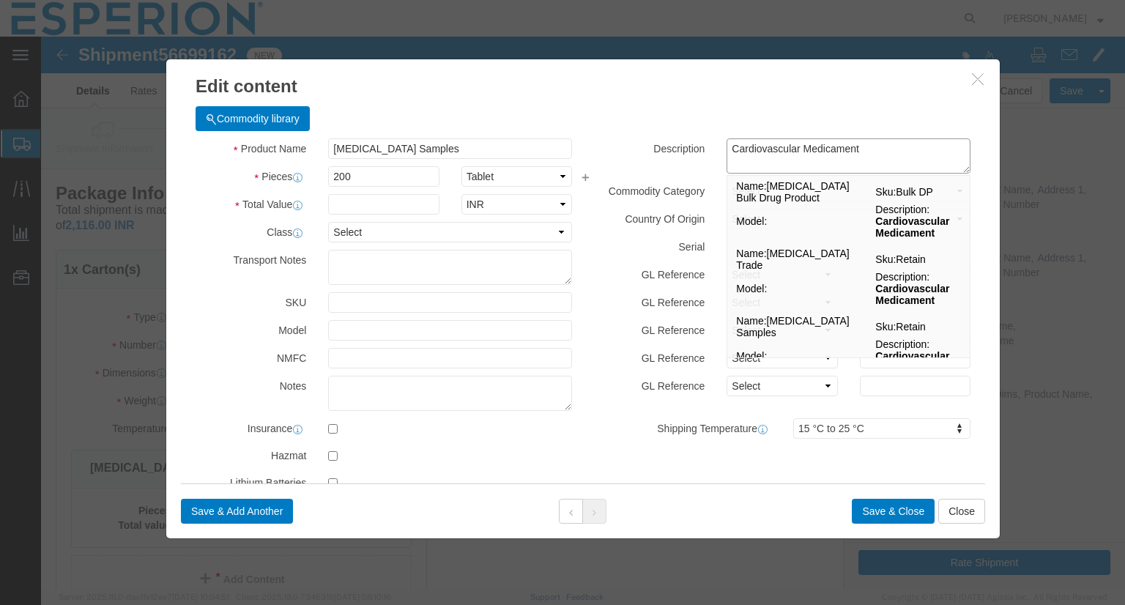
type textarea "Cardiovascular Medicament"
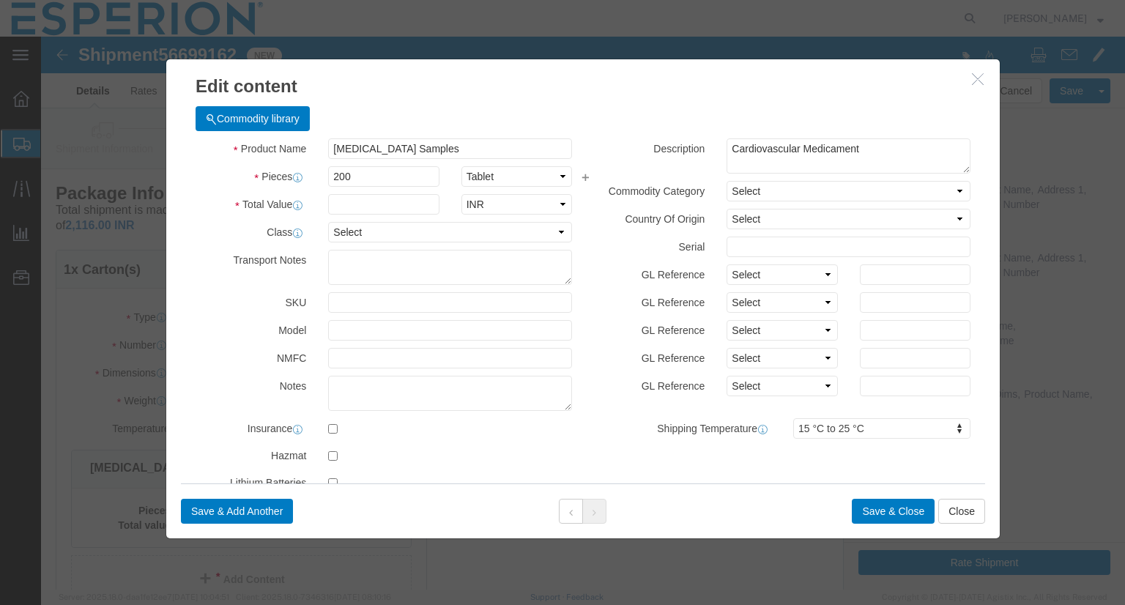
click label "Serial"
click select "Select Afghanistan Åland Islands Albania Algeria American Samoa Andorra Angola …"
select select "IN"
click select "Select Afghanistan Åland Islands Albania Algeria American Samoa Andorra Angola …"
click input "text"
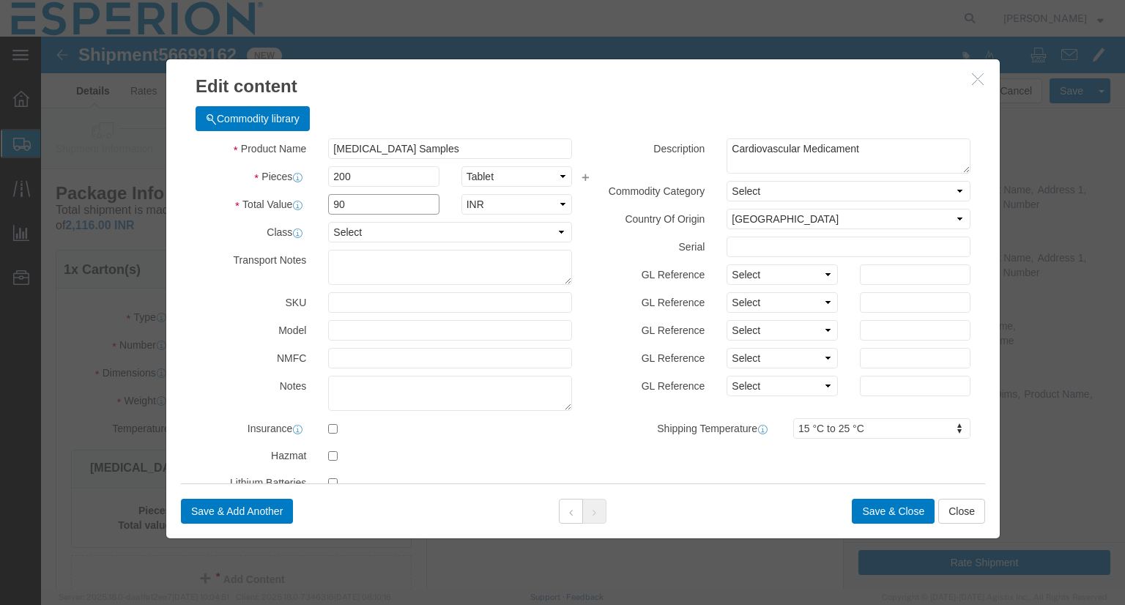
type input "90"
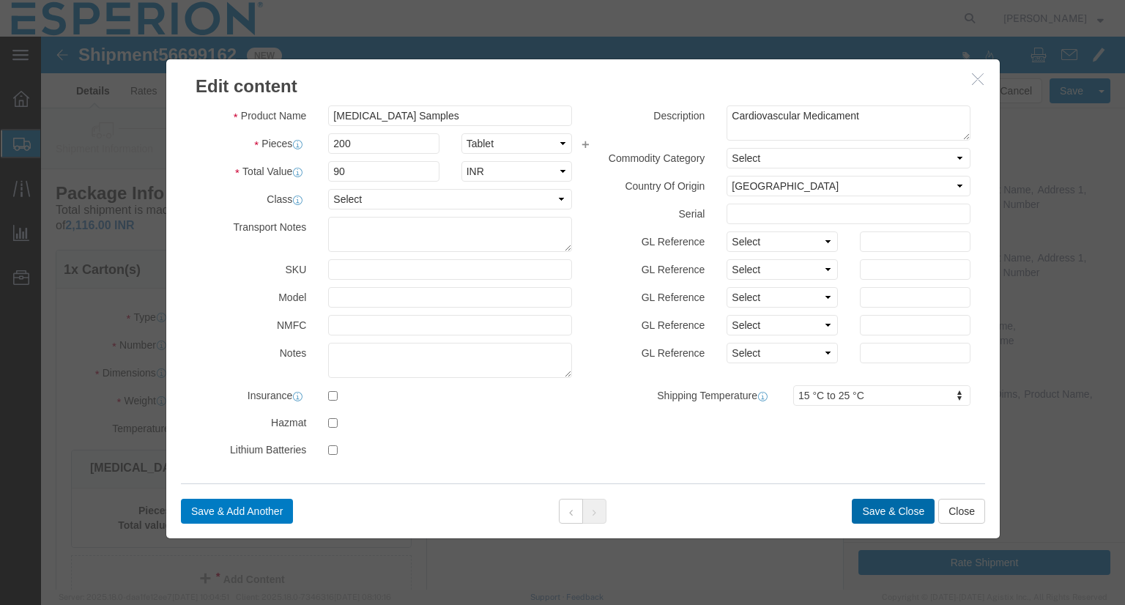
click button "Save & Close"
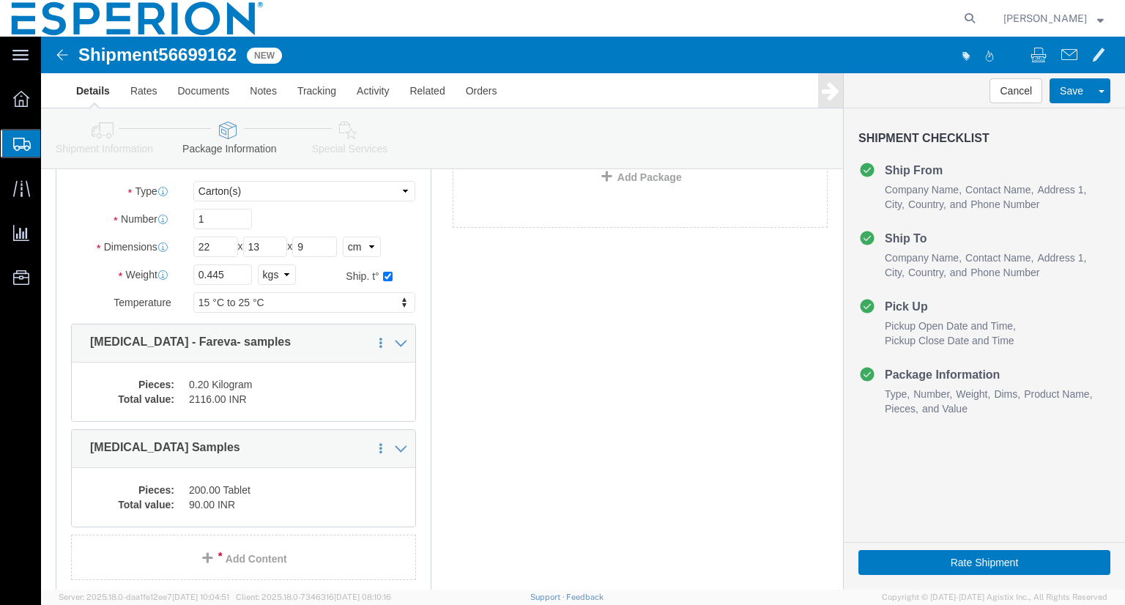
scroll to position [127, 0]
click dd "0.20 Kilogram"
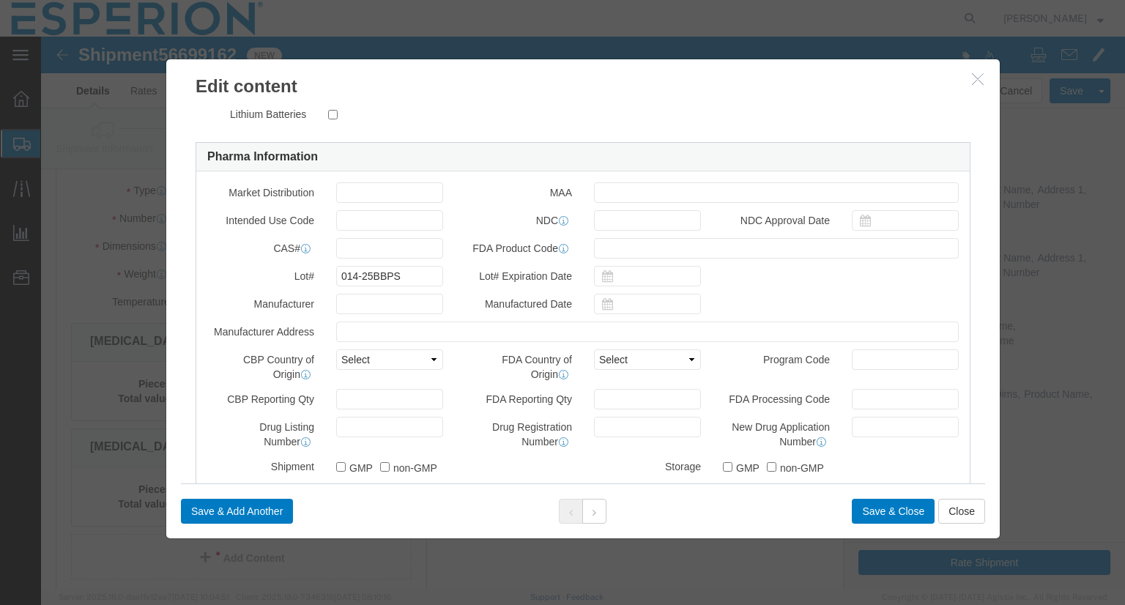
scroll to position [372, 0]
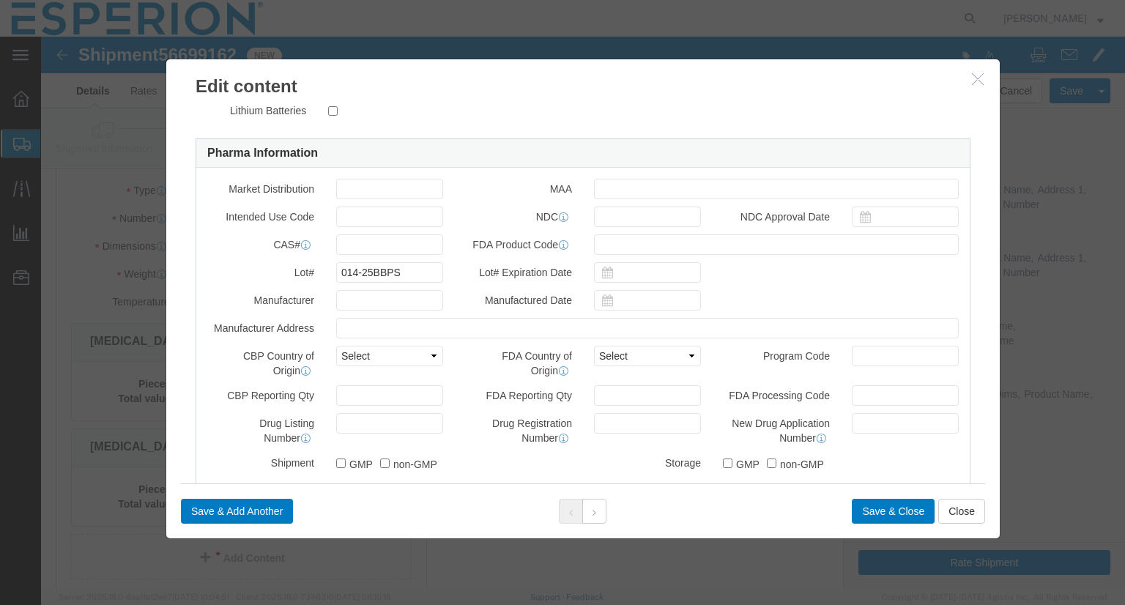
click icon "button"
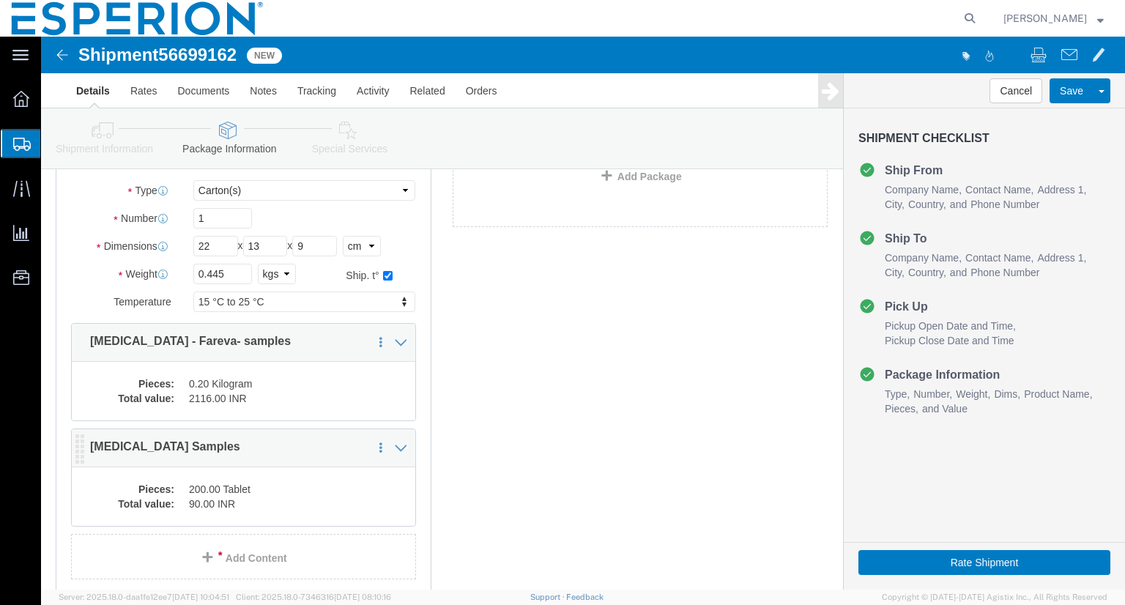
click dd "90.00 INR"
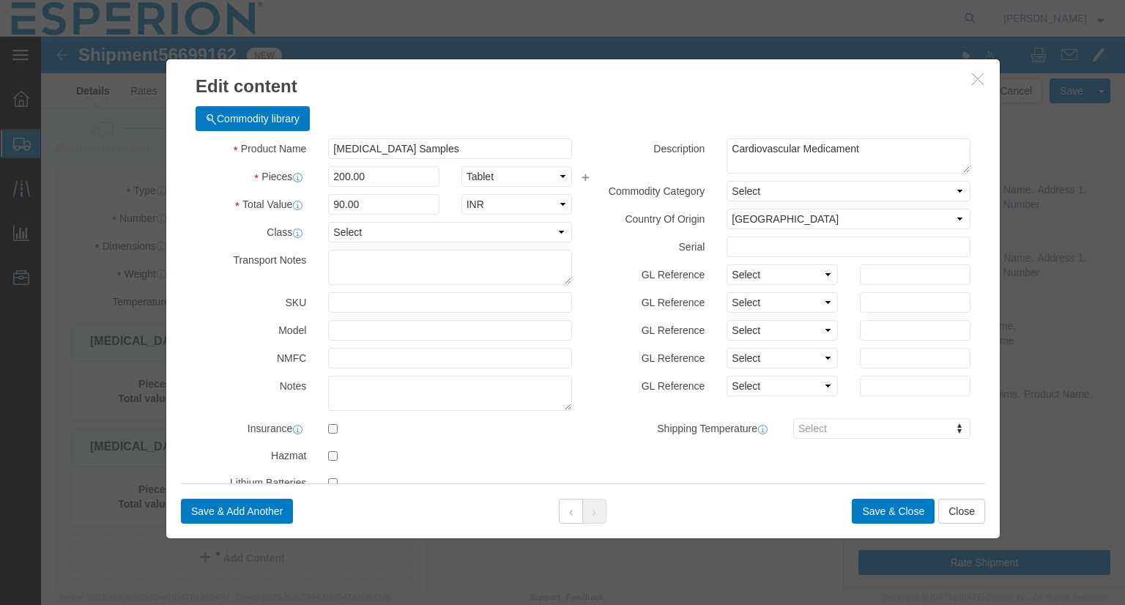
scroll to position [33, 0]
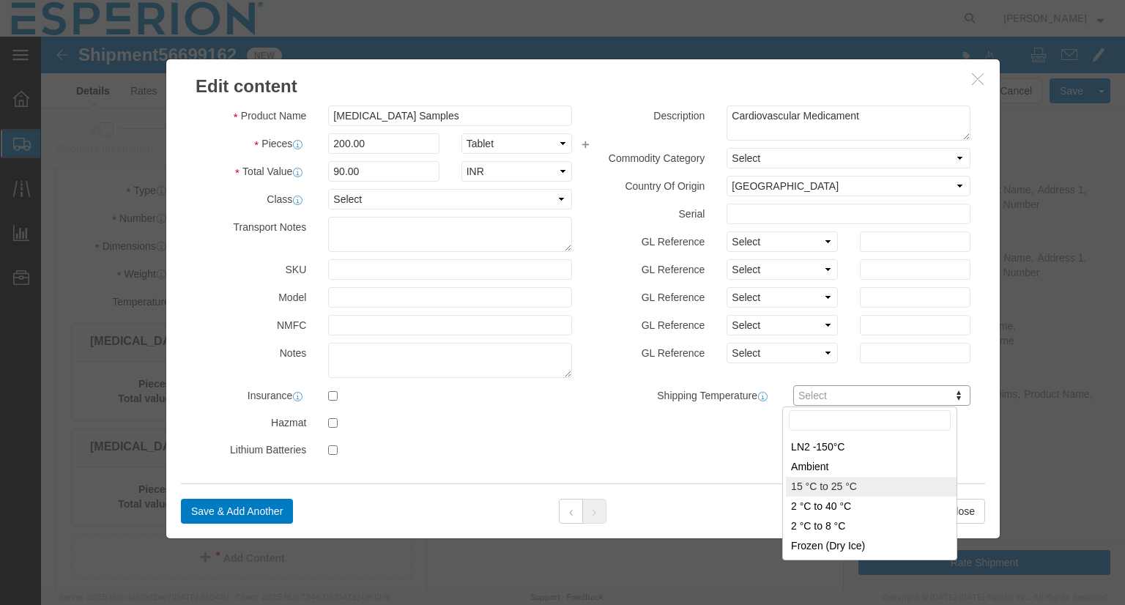
type input "FROM_15_TO_25"
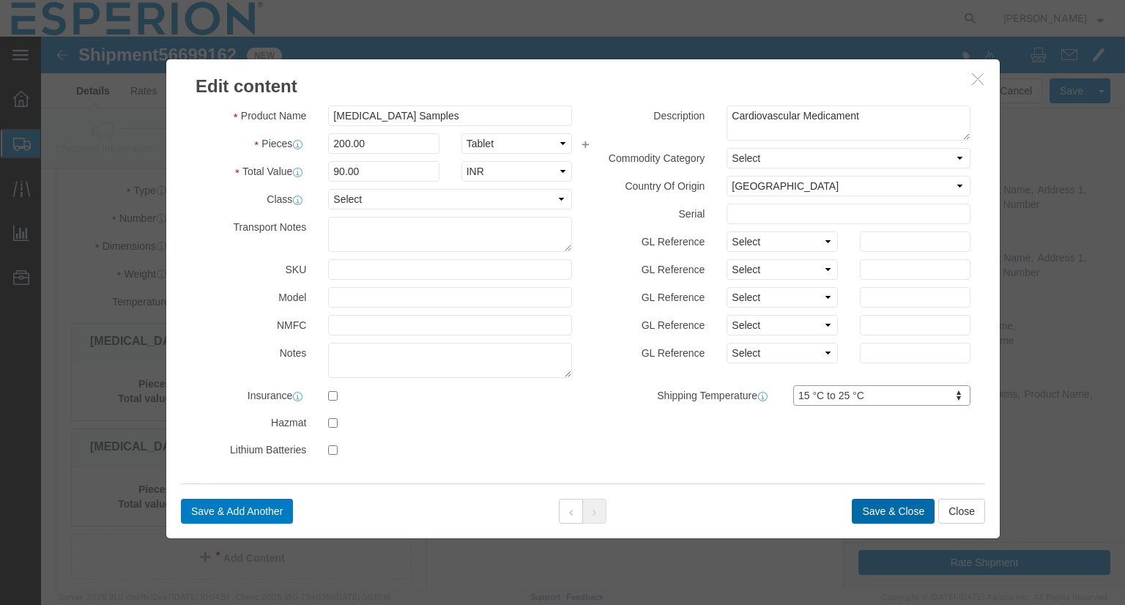
click button "Save & Close"
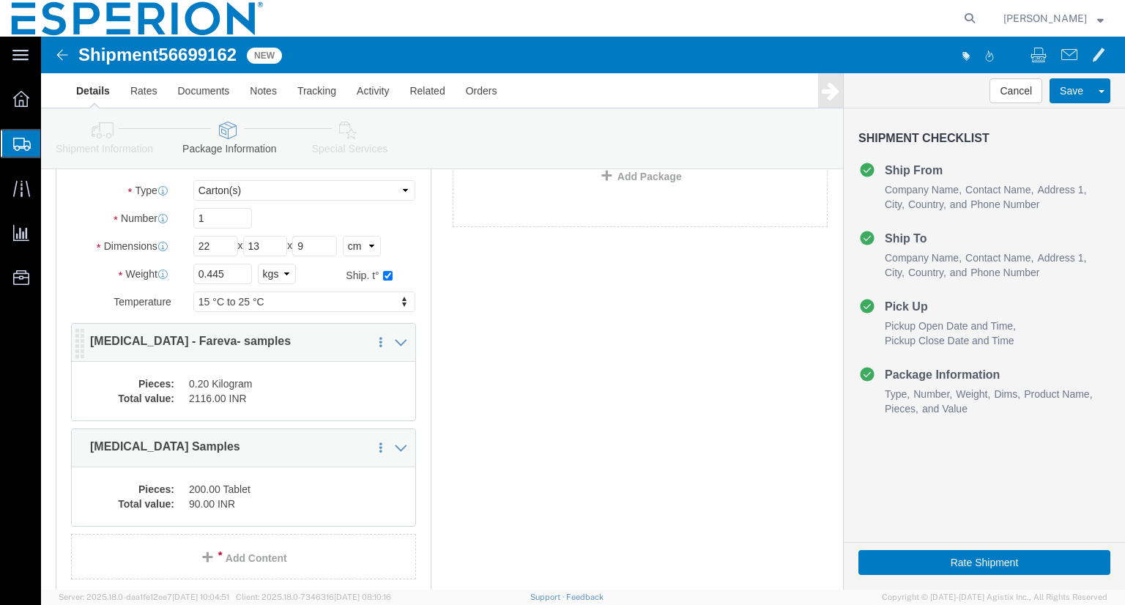
drag, startPoint x: 266, startPoint y: 357, endPoint x: 618, endPoint y: 378, distance: 353.0
click dd "2116.00 INR"
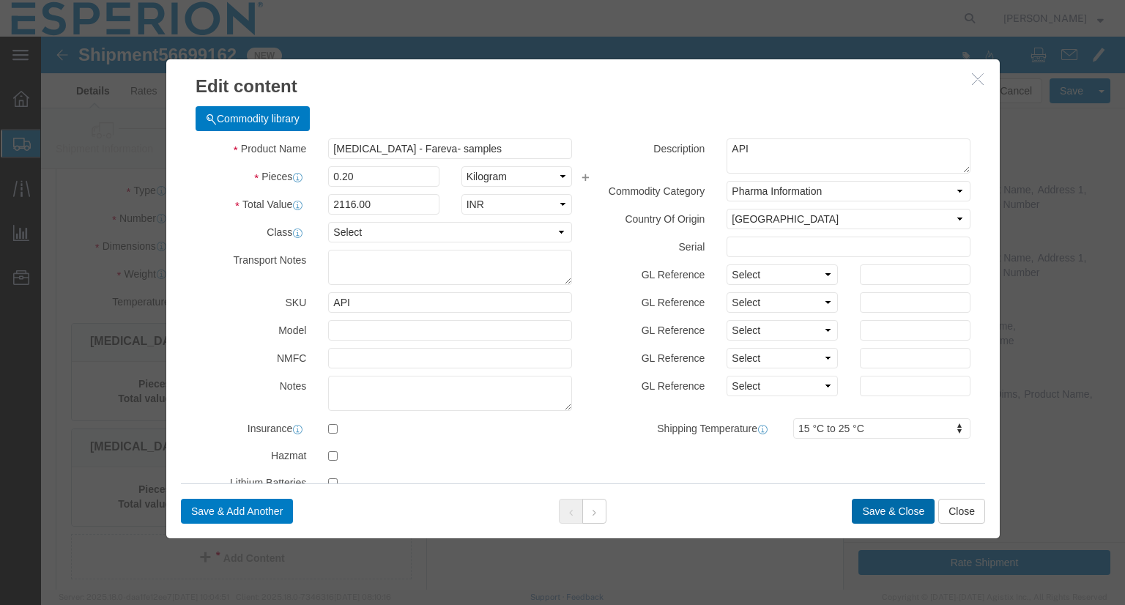
click button "Save & Close"
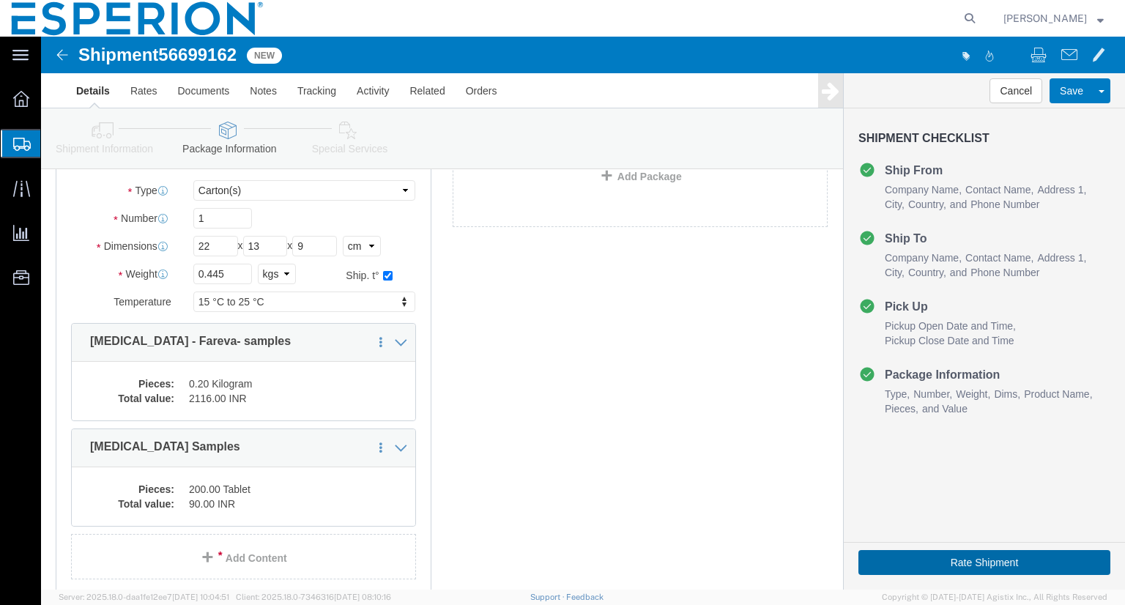
click button "Rate Shipment"
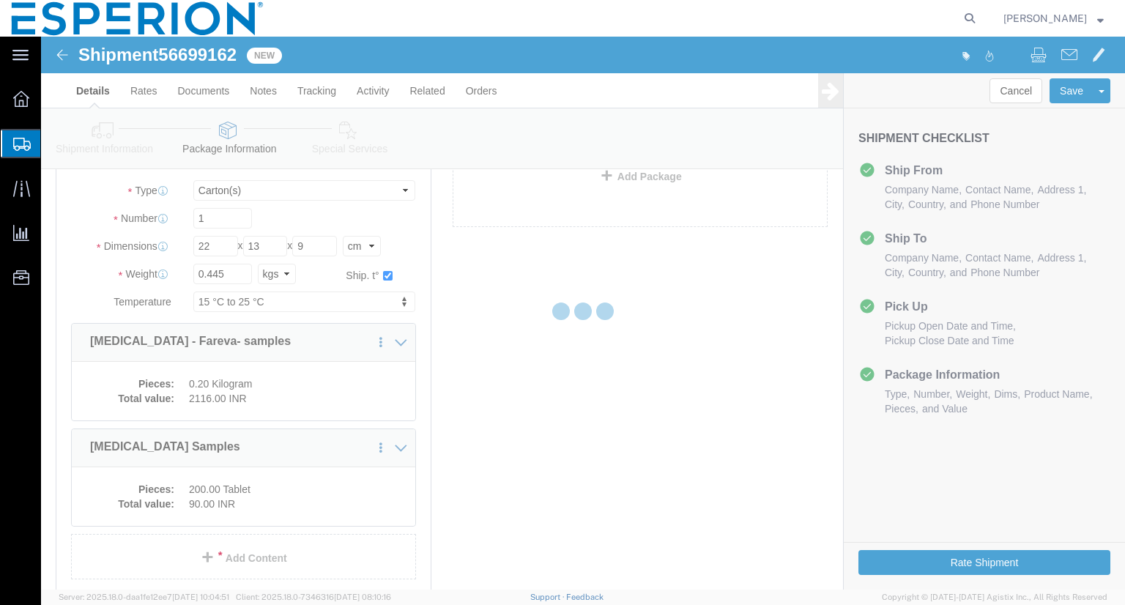
scroll to position [0, 0]
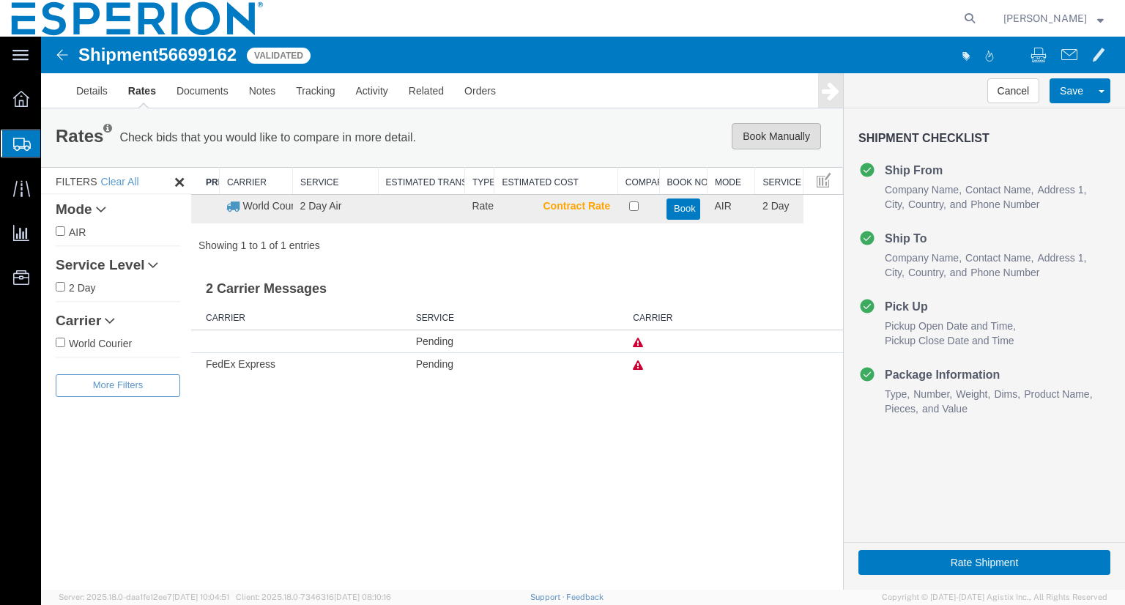
click at [774, 133] on button "Book Manually" at bounding box center [776, 136] width 89 height 26
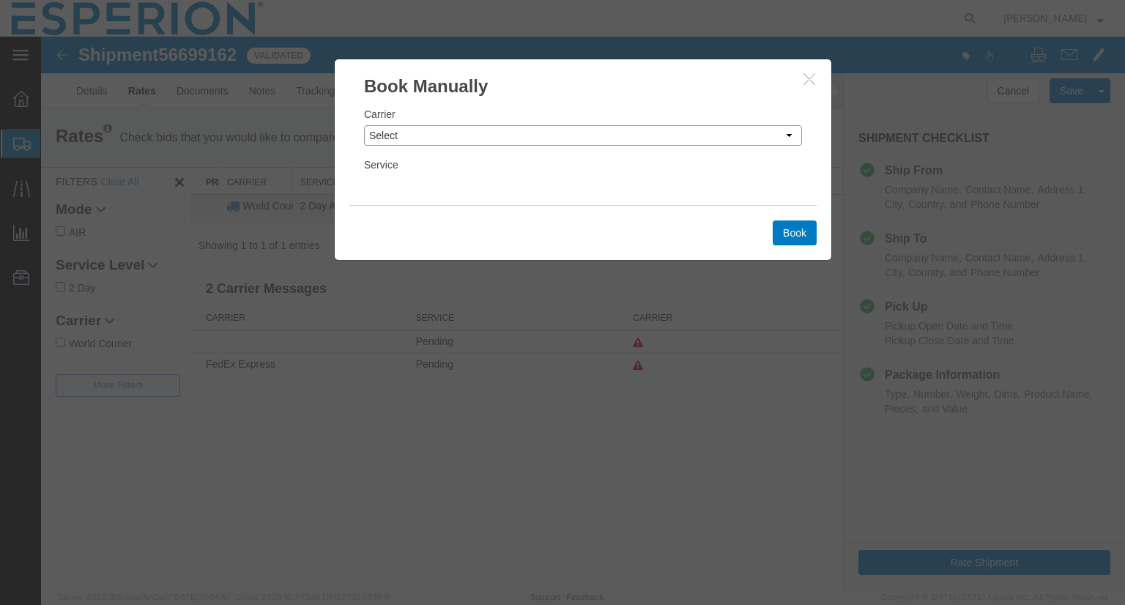
click at [541, 135] on select "Select Add New Carrier (and default service) DHL Global Forwarding Expeditors I…" at bounding box center [583, 135] width 438 height 21
select select "2322"
click at [364, 125] on select "Select Add New Carrier (and default service) DHL Global Forwarding Expeditors I…" at bounding box center [583, 135] width 438 height 21
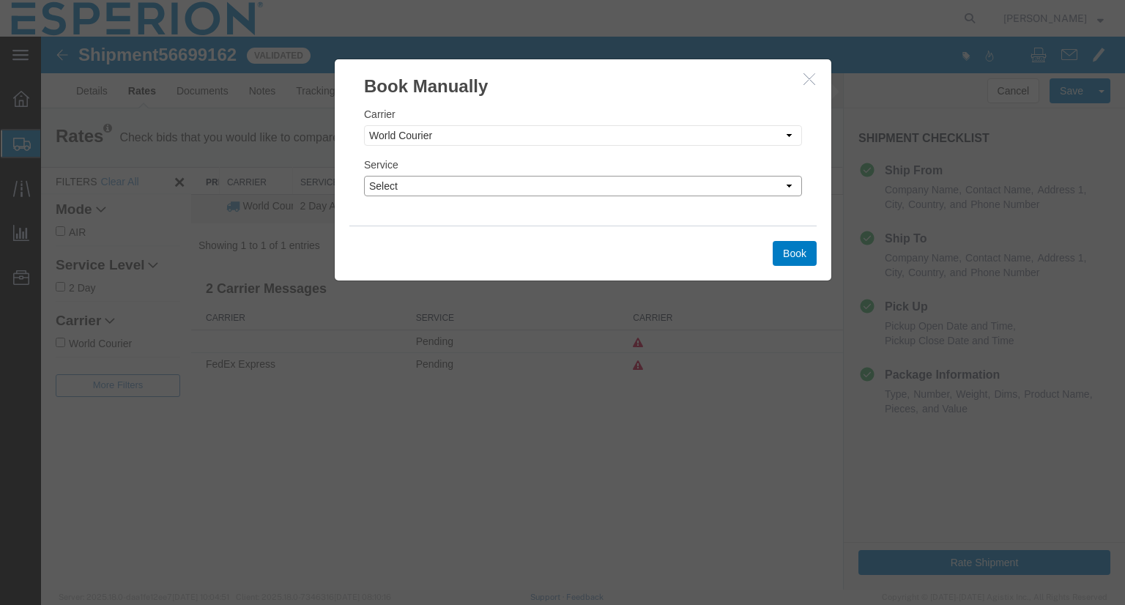
click at [791, 189] on select "Select 2 Day 2 Day Air Invalid Service LTL 3 - 5 Day NFO Next Day Air Next Day …" at bounding box center [583, 186] width 438 height 21
select select "10473"
click at [364, 176] on select "Select 2 Day 2 Day Air Invalid Service LTL 3 - 5 Day NFO Next Day Air Next Day …" at bounding box center [583, 186] width 438 height 21
click at [788, 256] on button "Book" at bounding box center [795, 253] width 44 height 25
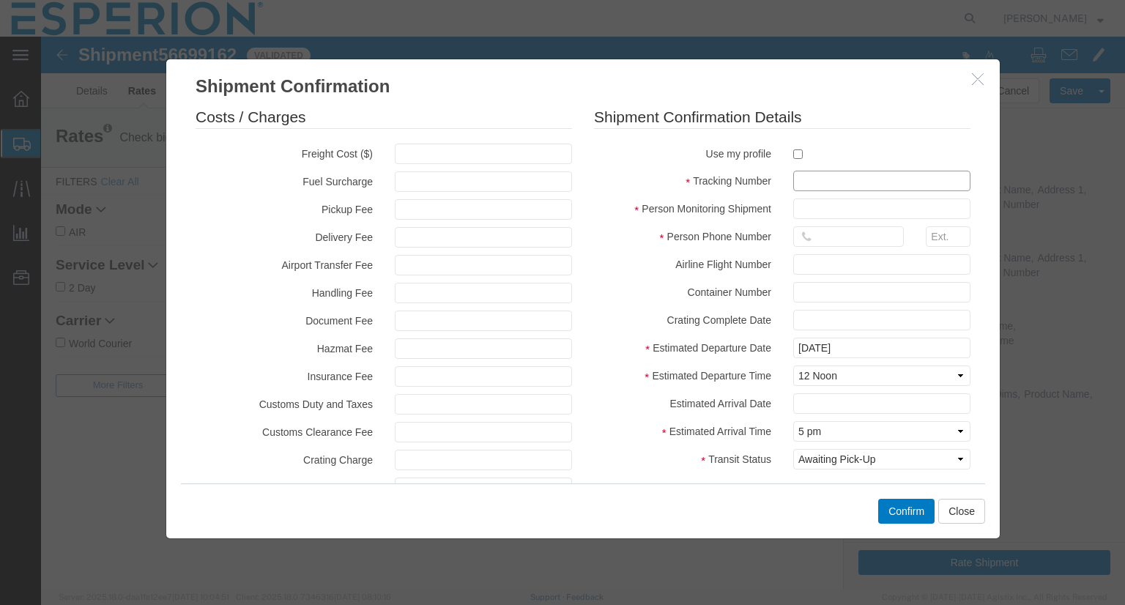
click at [833, 172] on input "text" at bounding box center [881, 181] width 177 height 21
type input "xxxxxxxxxxaaaa"
click at [822, 212] on input "text" at bounding box center [881, 209] width 177 height 21
type input "p"
type input "[PERSON_NAME]"
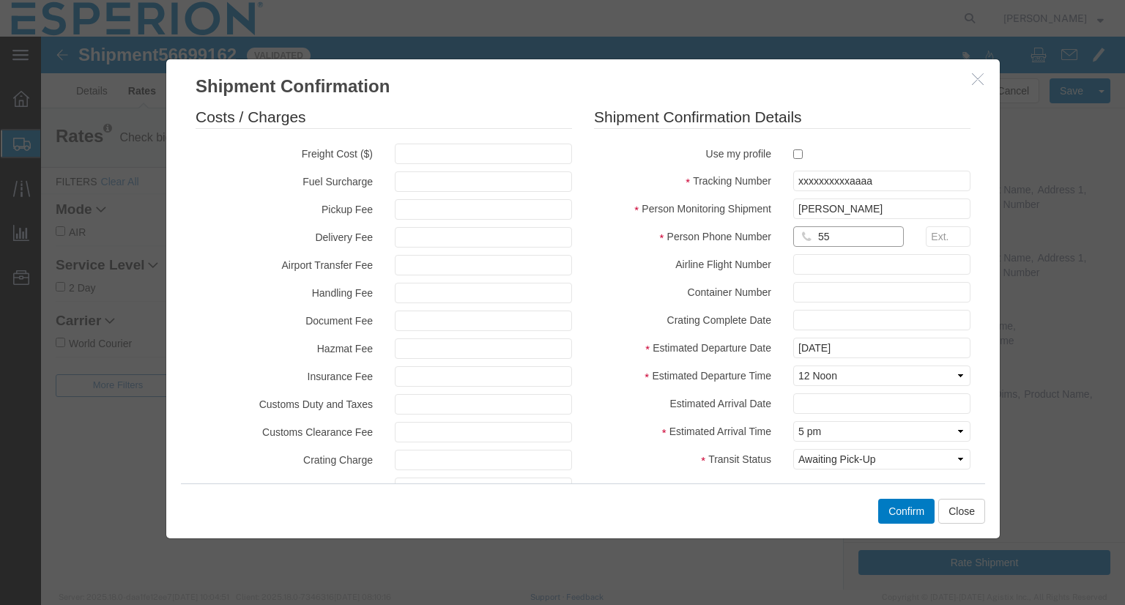
type input "[PHONE_NUMBER]"
click at [897, 508] on button "Confirm" at bounding box center [906, 511] width 56 height 25
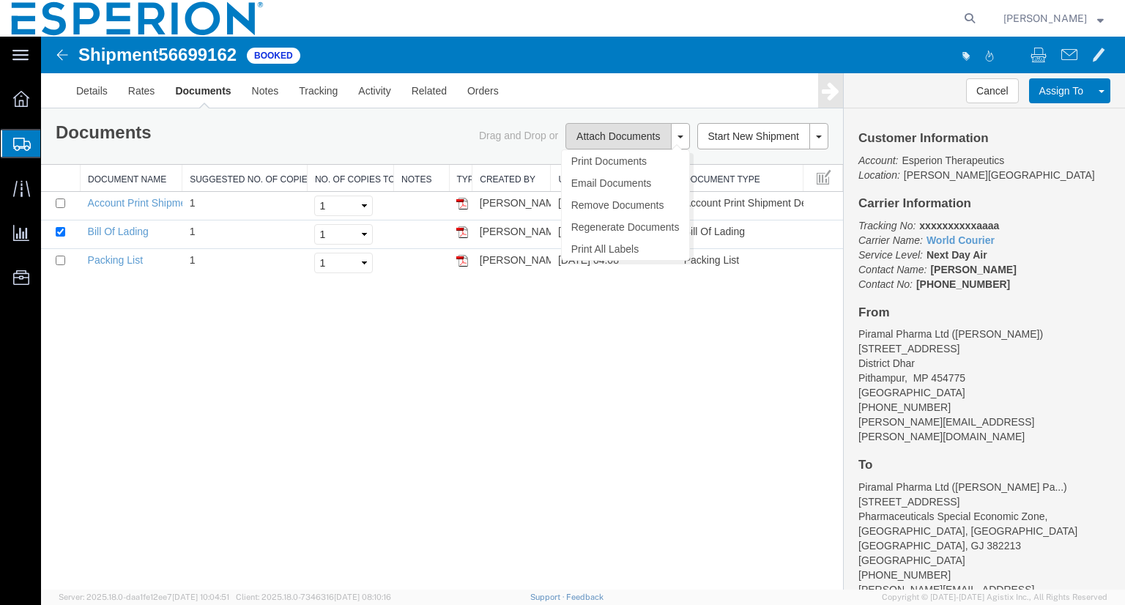
click at [613, 135] on button "Attach Documents" at bounding box center [618, 136] width 105 height 26
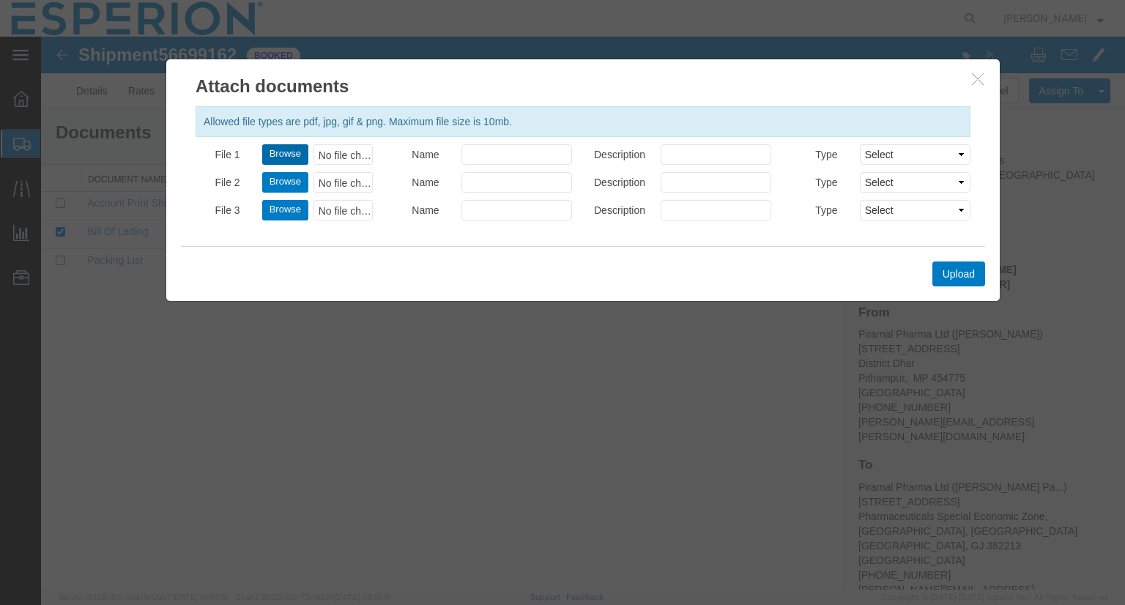
click at [278, 149] on button "Browse" at bounding box center [285, 154] width 46 height 21
type input "C:\fakepath\InvoiceSept25.pdf"
click at [954, 274] on button "Upload" at bounding box center [959, 274] width 53 height 25
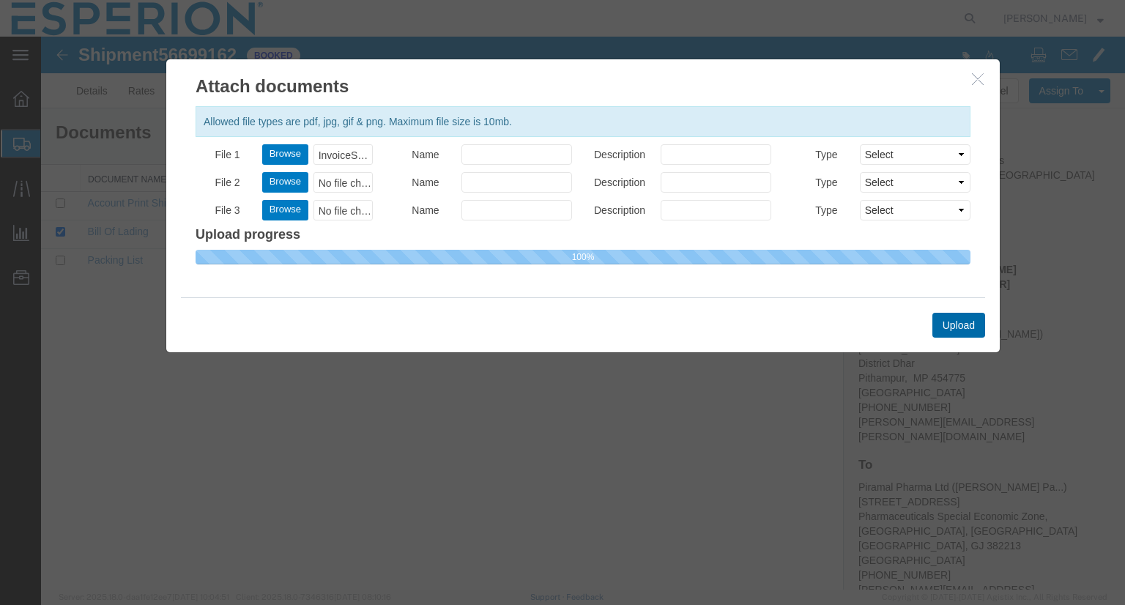
select select
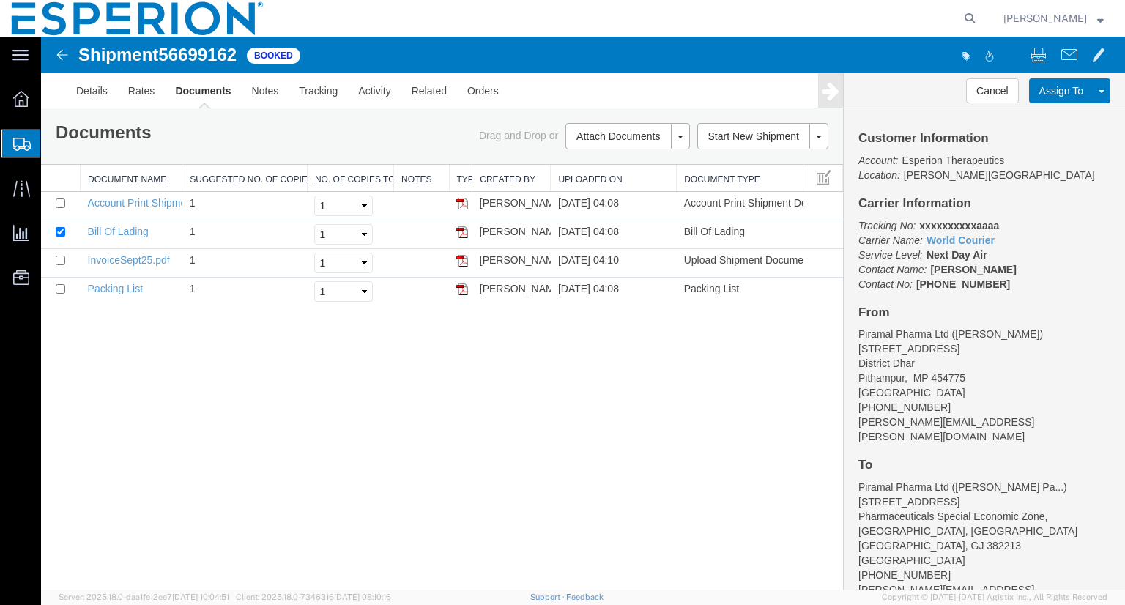
click at [561, 21] on agx-global-search at bounding box center [748, 18] width 469 height 37
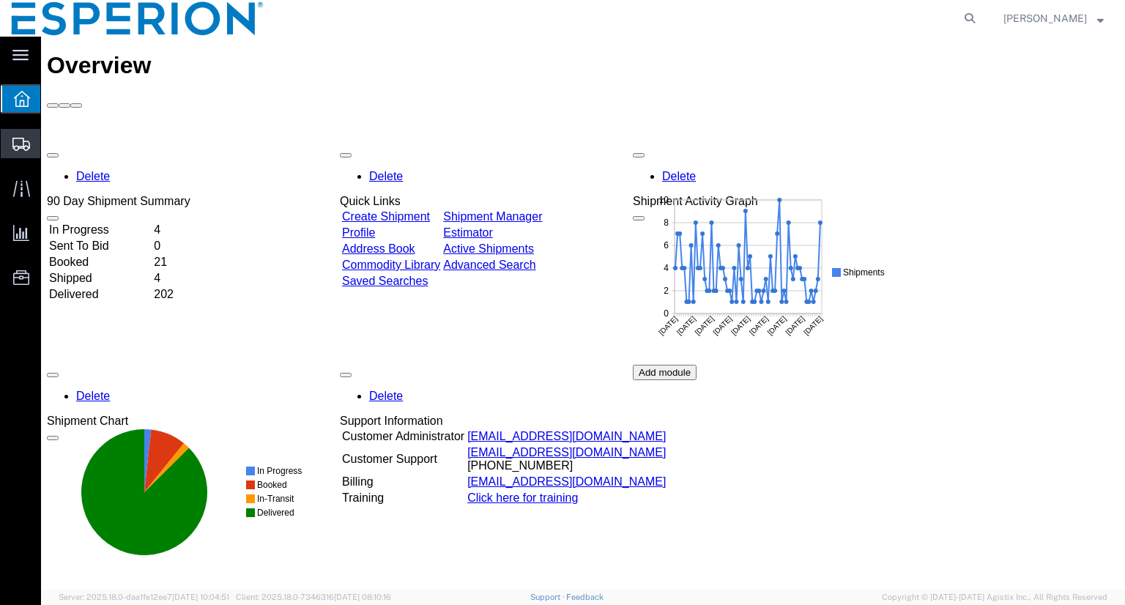
click at [0, 0] on span "Shipment Manager" at bounding box center [0, 0] width 0 height 0
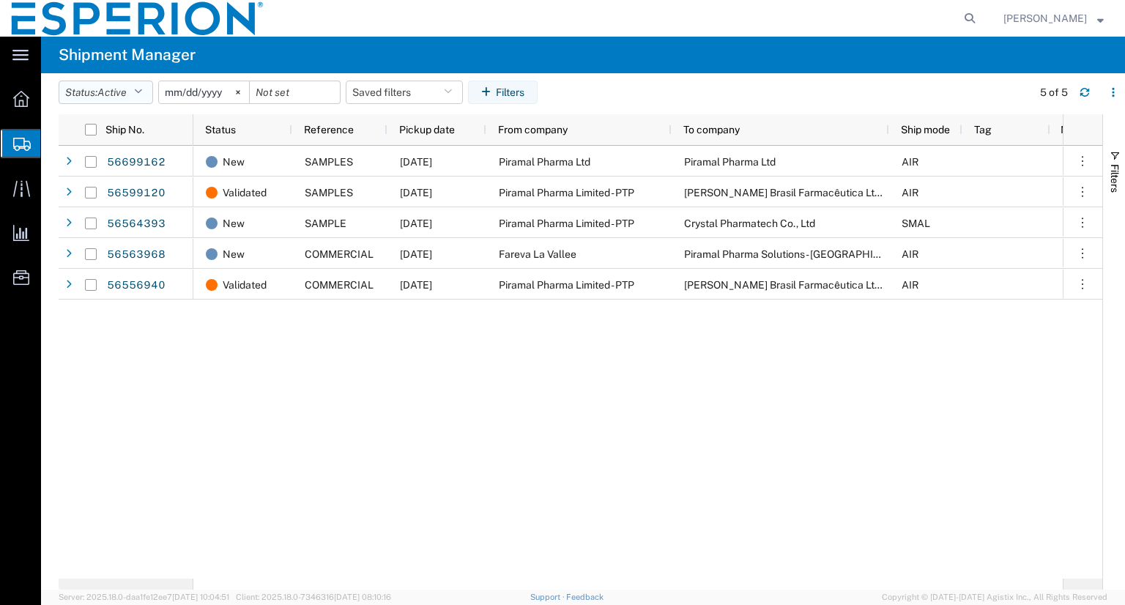
click at [147, 86] on button "Status: Active" at bounding box center [106, 92] width 95 height 23
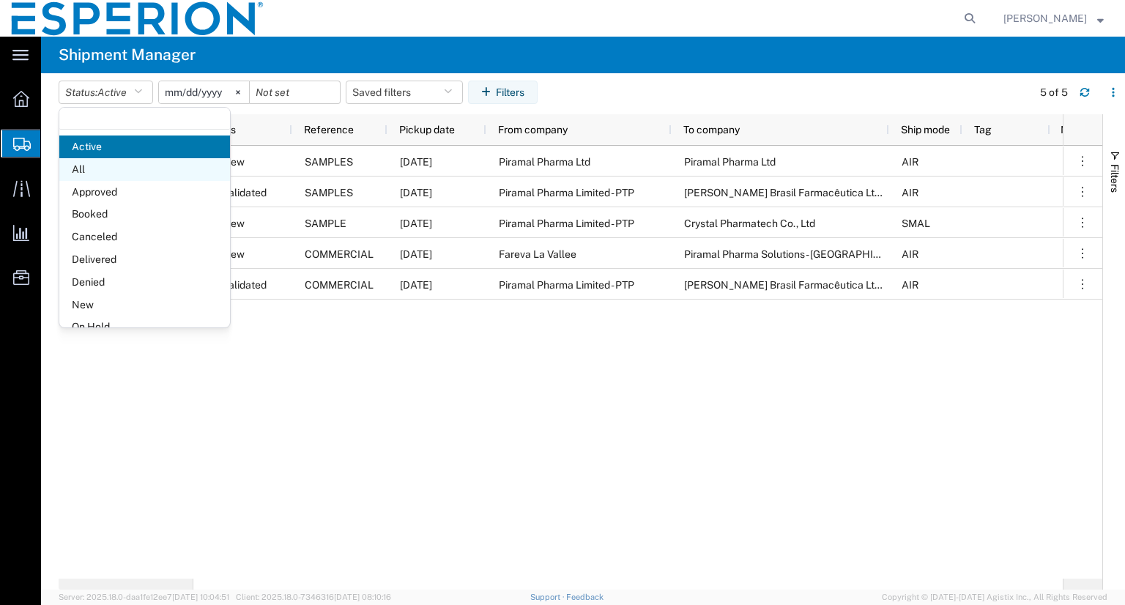
click at [97, 168] on span "All" at bounding box center [144, 169] width 171 height 23
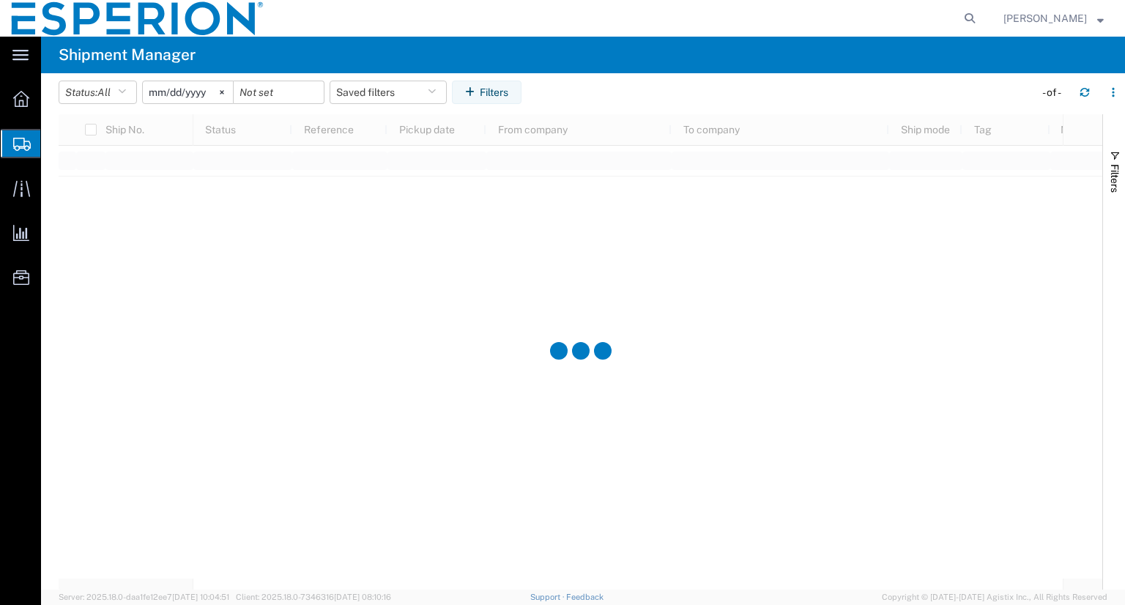
click at [175, 89] on input "[DATE]" at bounding box center [188, 92] width 90 height 22
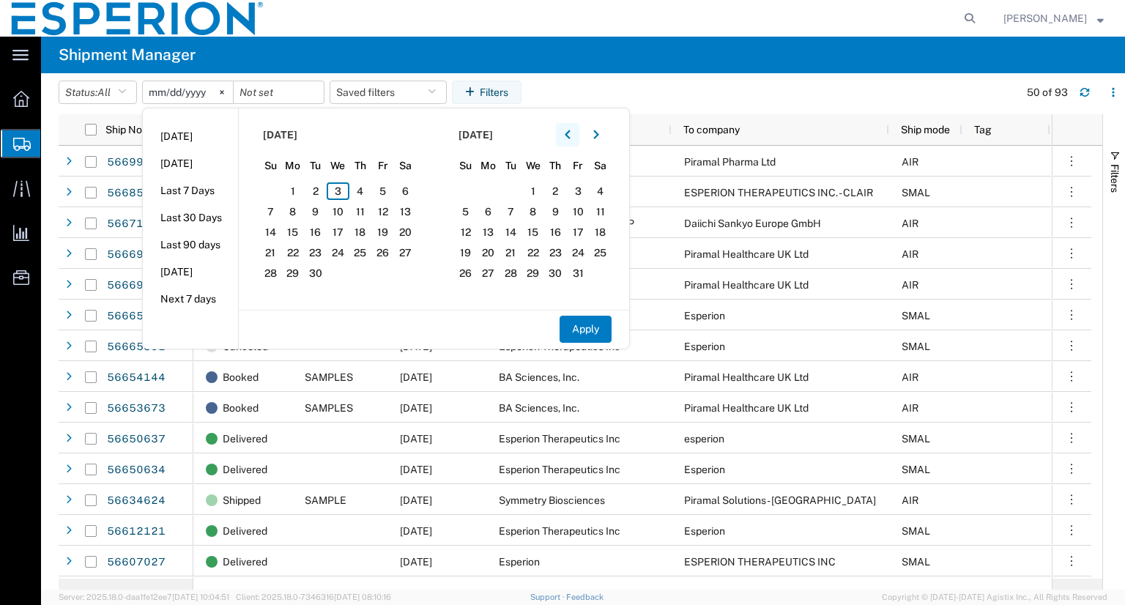
click at [571, 135] on icon "button" at bounding box center [568, 135] width 6 height 10
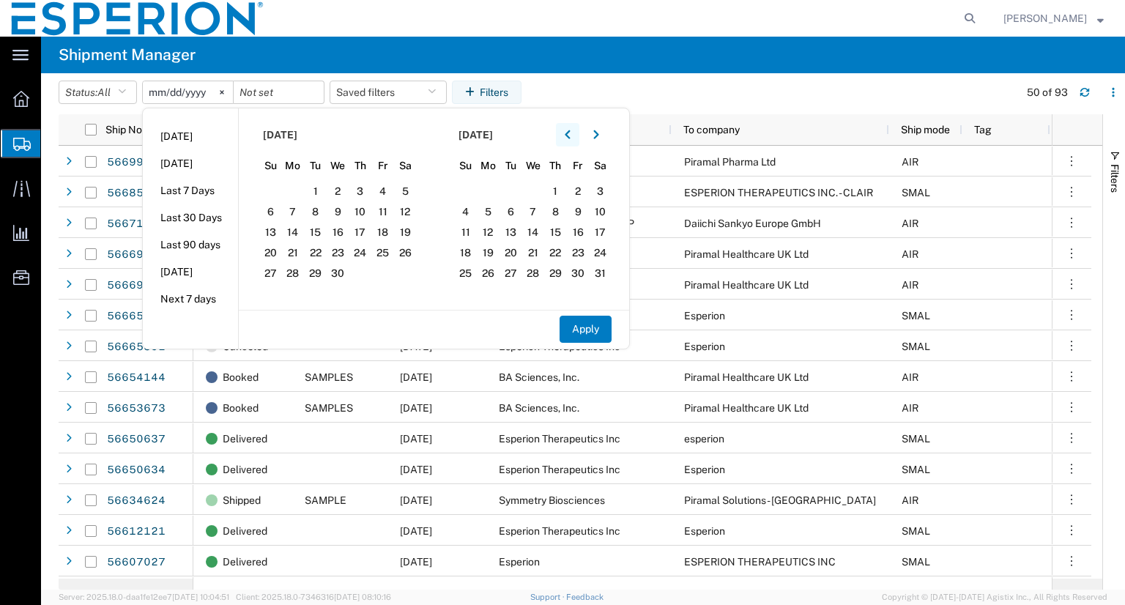
click at [571, 135] on icon "button" at bounding box center [568, 135] width 6 height 10
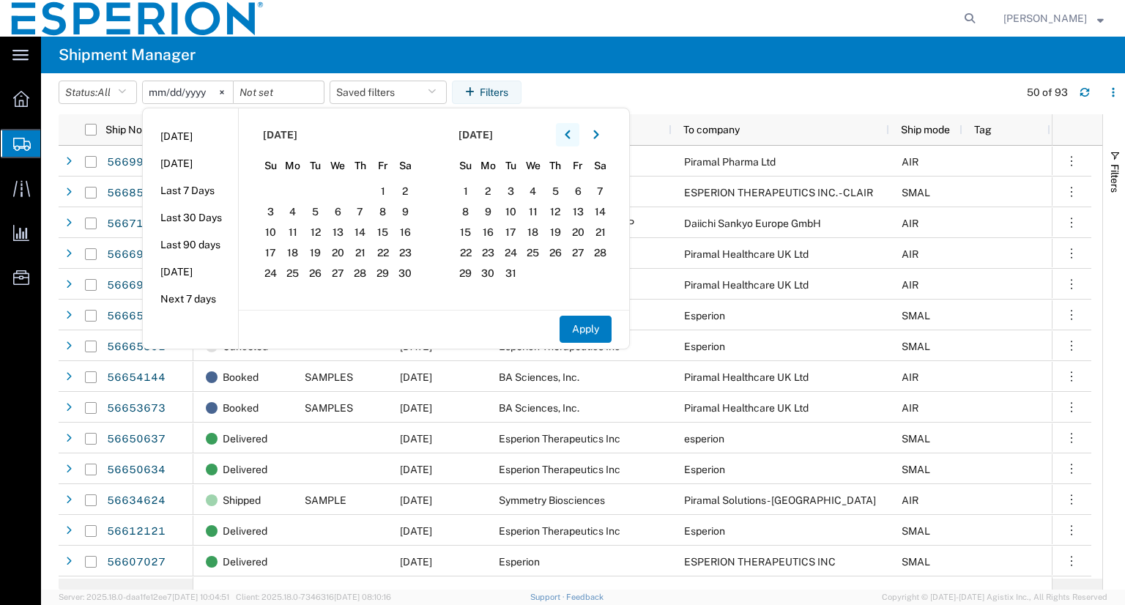
click at [571, 135] on icon "button" at bounding box center [568, 135] width 6 height 10
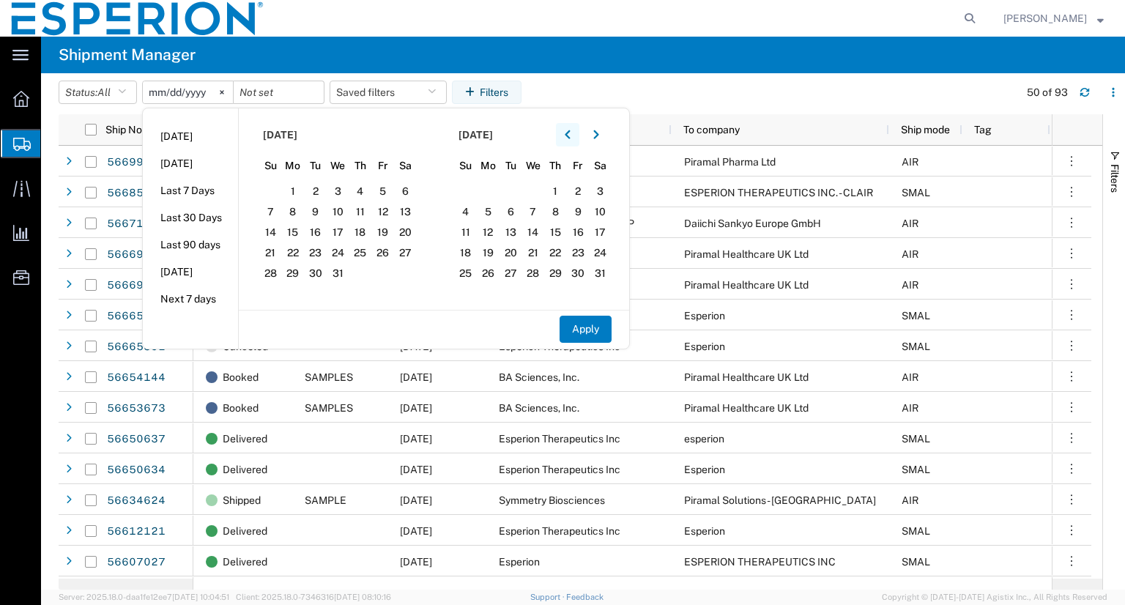
click at [571, 135] on icon "button" at bounding box center [568, 135] width 6 height 10
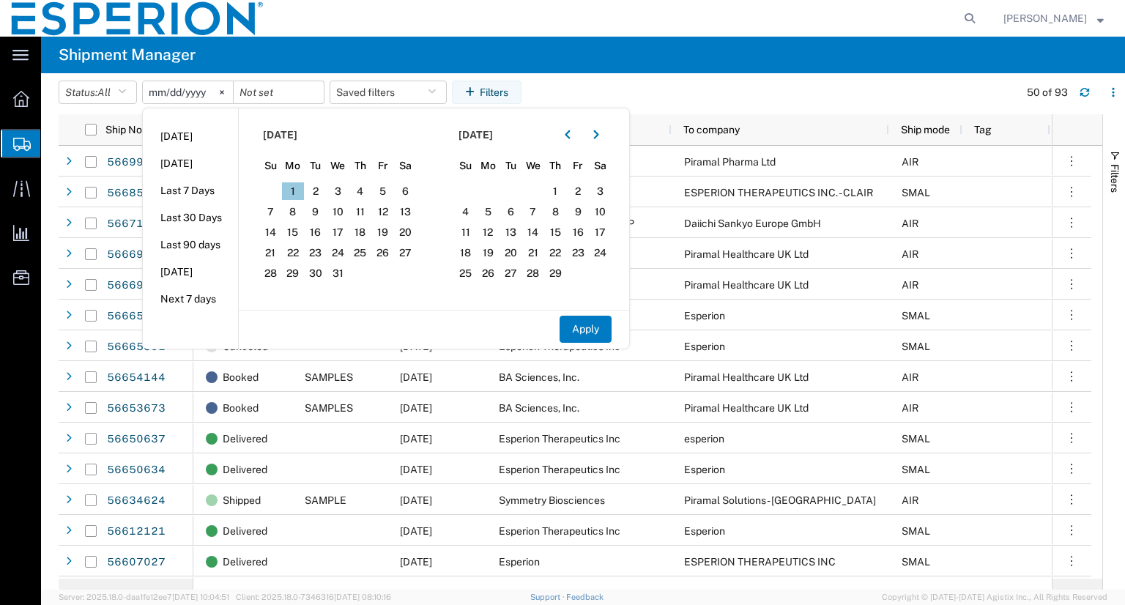
click at [287, 187] on span "1" at bounding box center [293, 191] width 23 height 18
click at [596, 132] on button "button" at bounding box center [596, 134] width 23 height 23
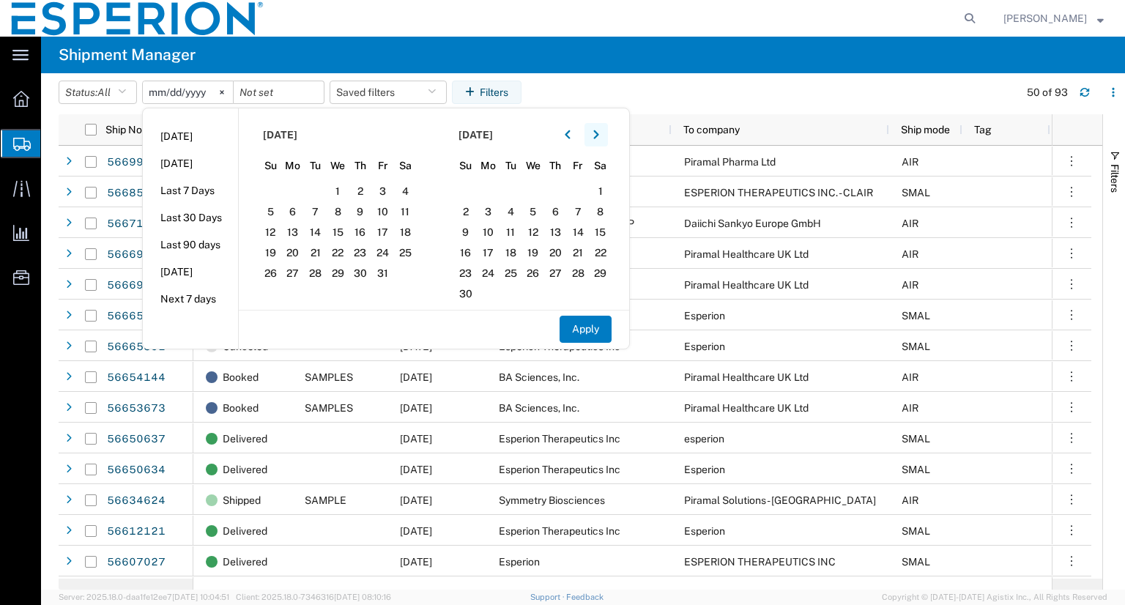
click at [596, 132] on button "button" at bounding box center [596, 134] width 23 height 23
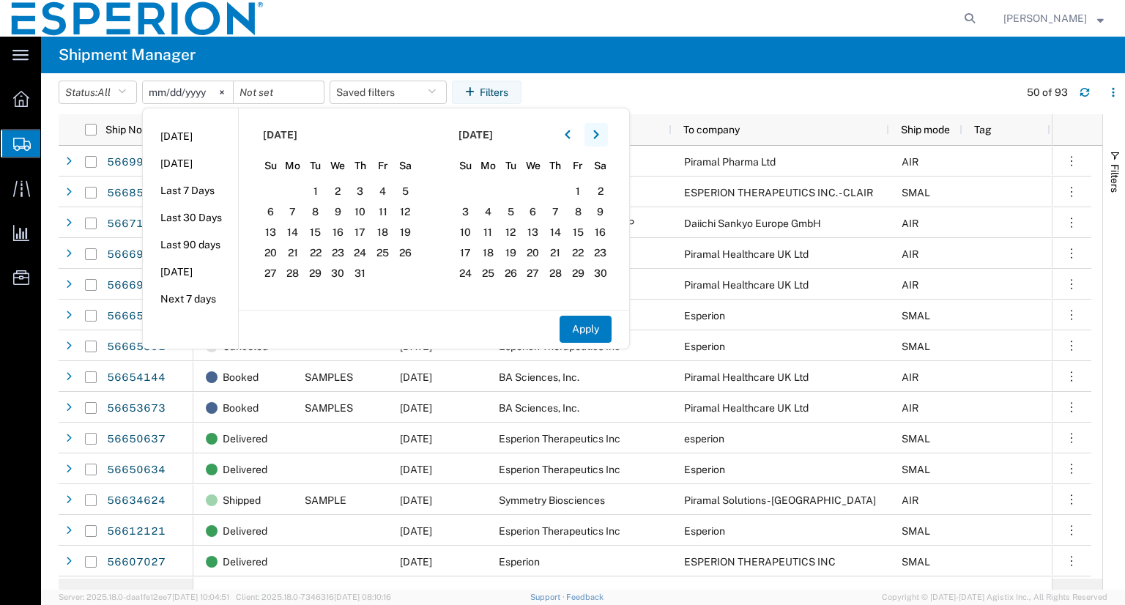
click at [596, 132] on button "button" at bounding box center [596, 134] width 23 height 23
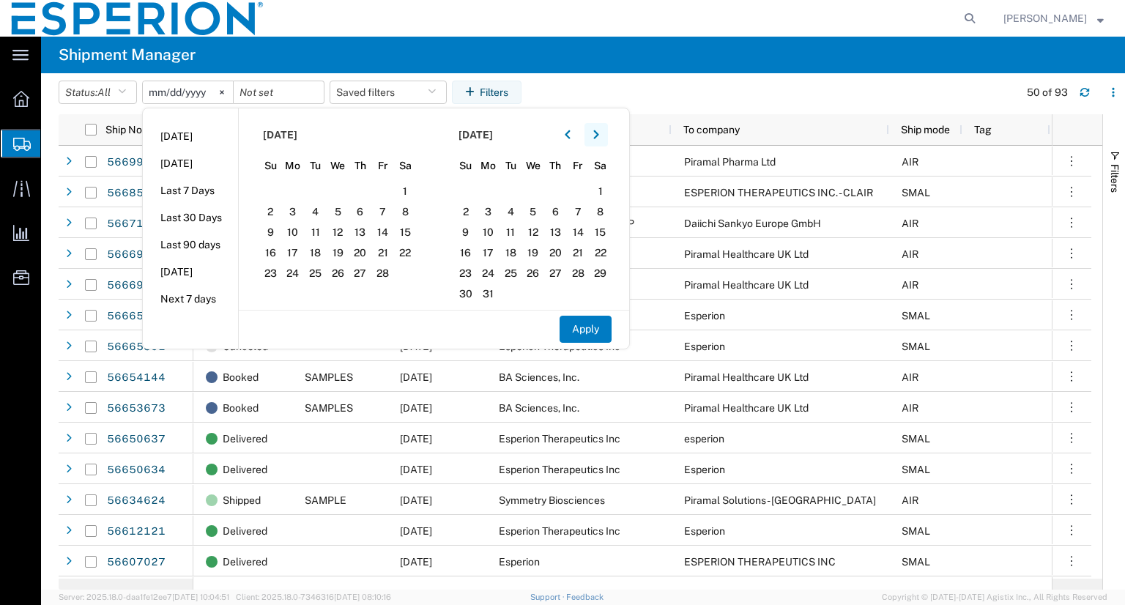
click at [596, 132] on button "button" at bounding box center [596, 134] width 23 height 23
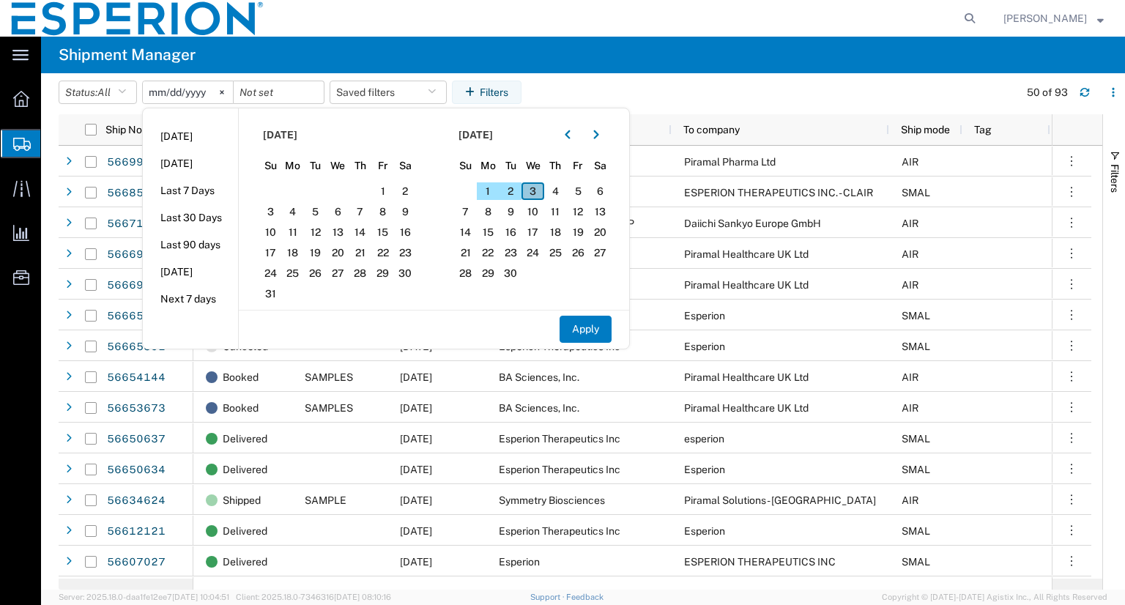
click at [542, 188] on span "3" at bounding box center [533, 191] width 23 height 18
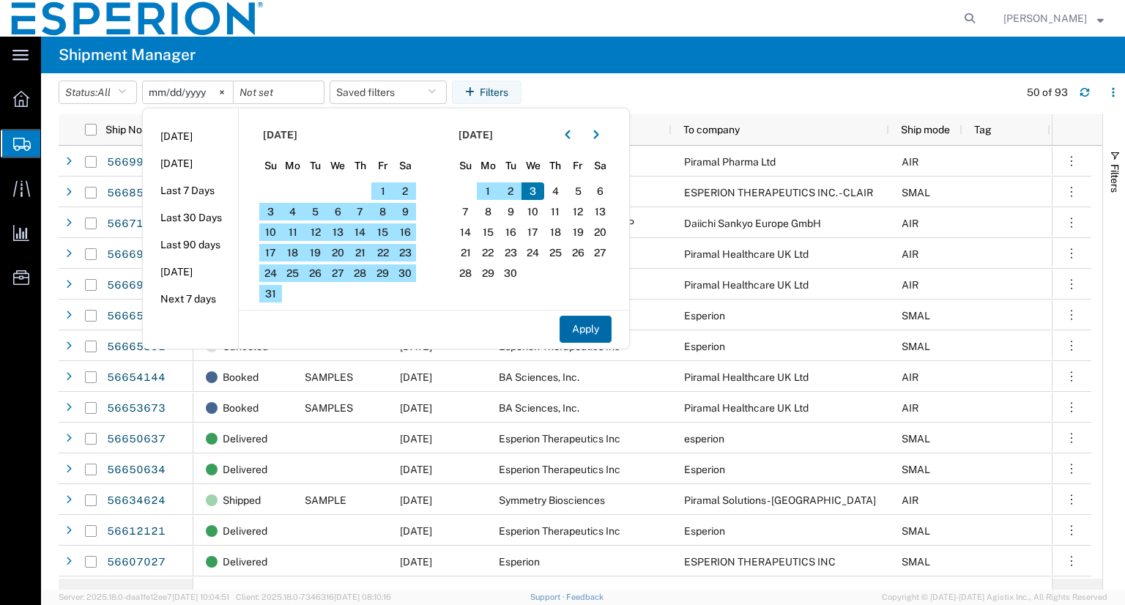
click at [584, 323] on button "Apply" at bounding box center [586, 329] width 52 height 27
type input "[DATE]"
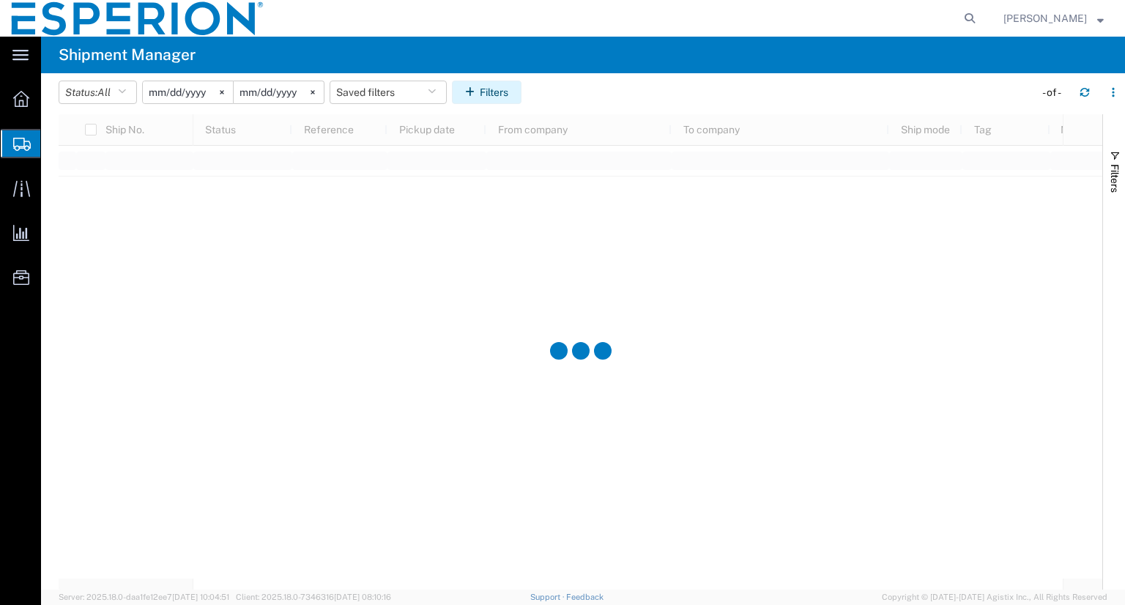
click at [497, 96] on button "Filters" at bounding box center [487, 92] width 70 height 23
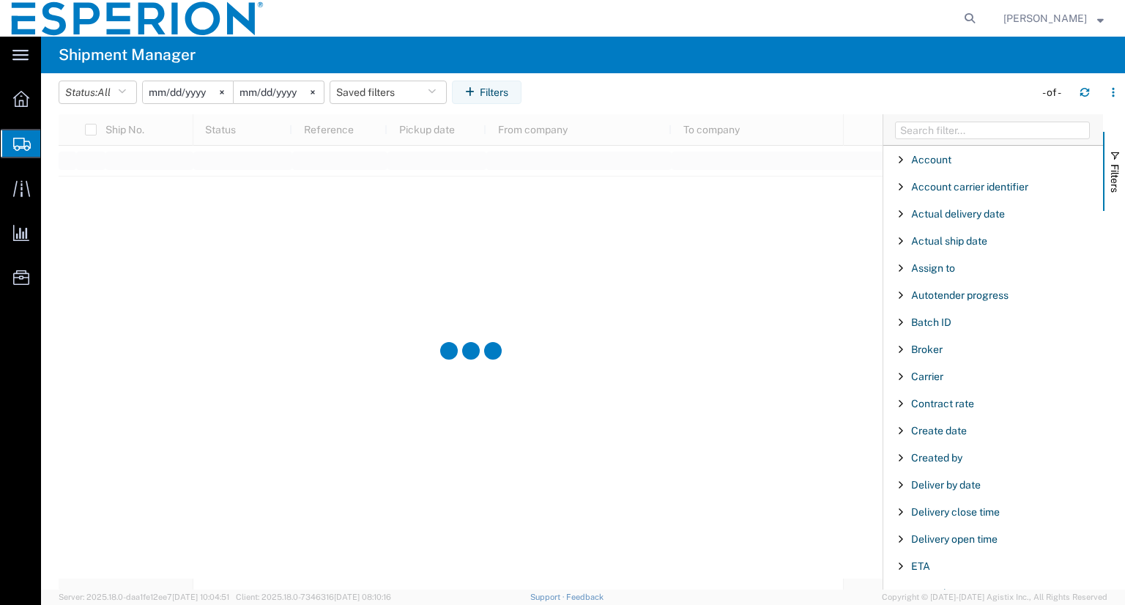
scroll to position [388, 0]
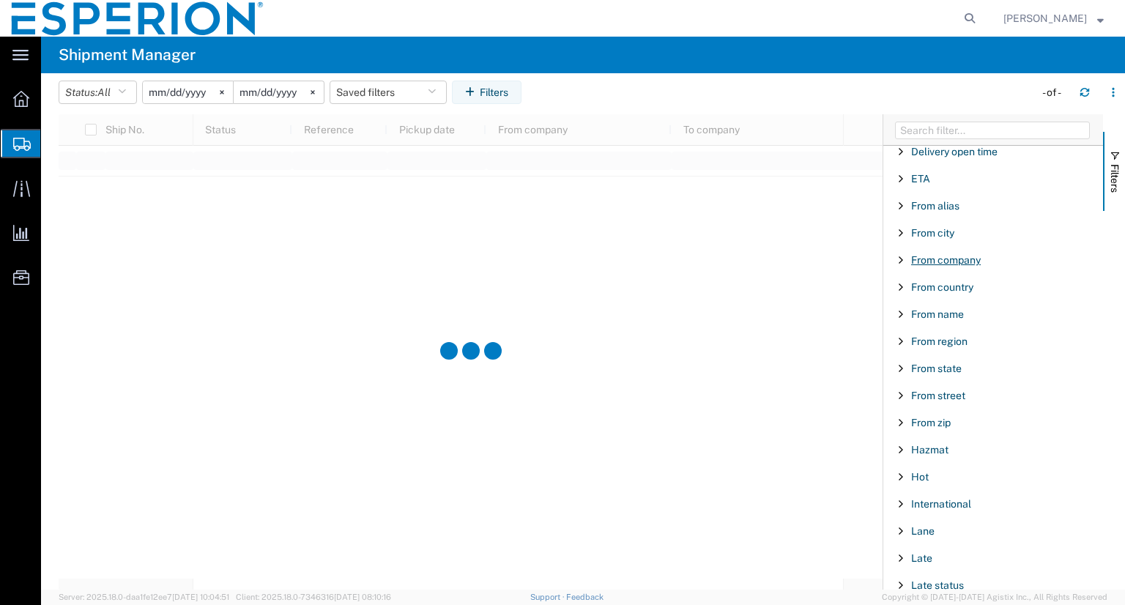
click at [955, 255] on span "From company" at bounding box center [946, 260] width 70 height 12
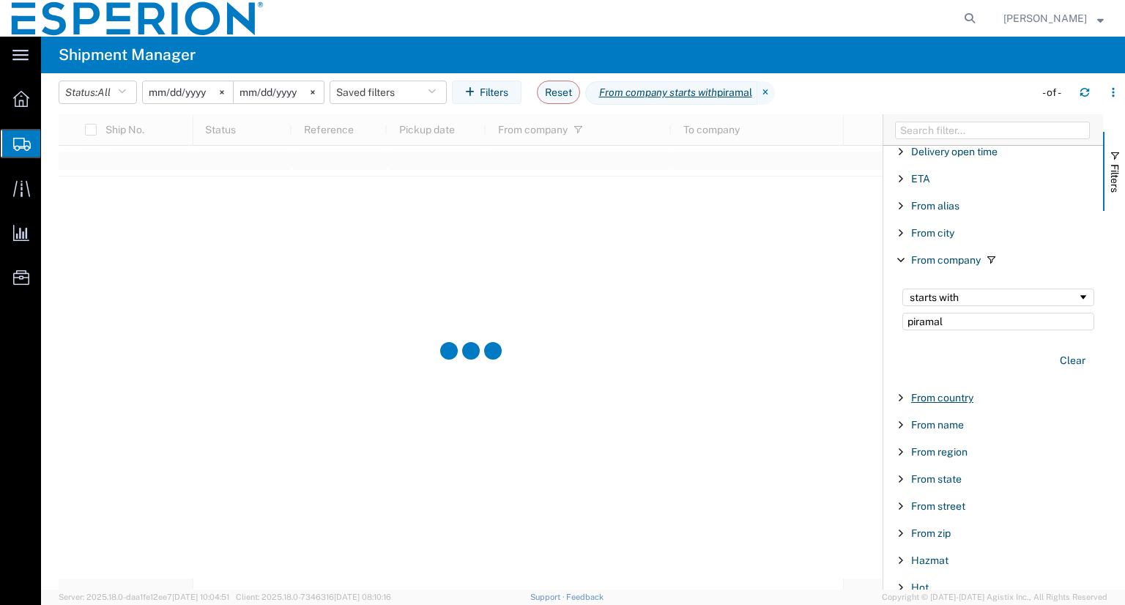
type input "piramal"
click at [929, 396] on span "From country" at bounding box center [942, 398] width 62 height 12
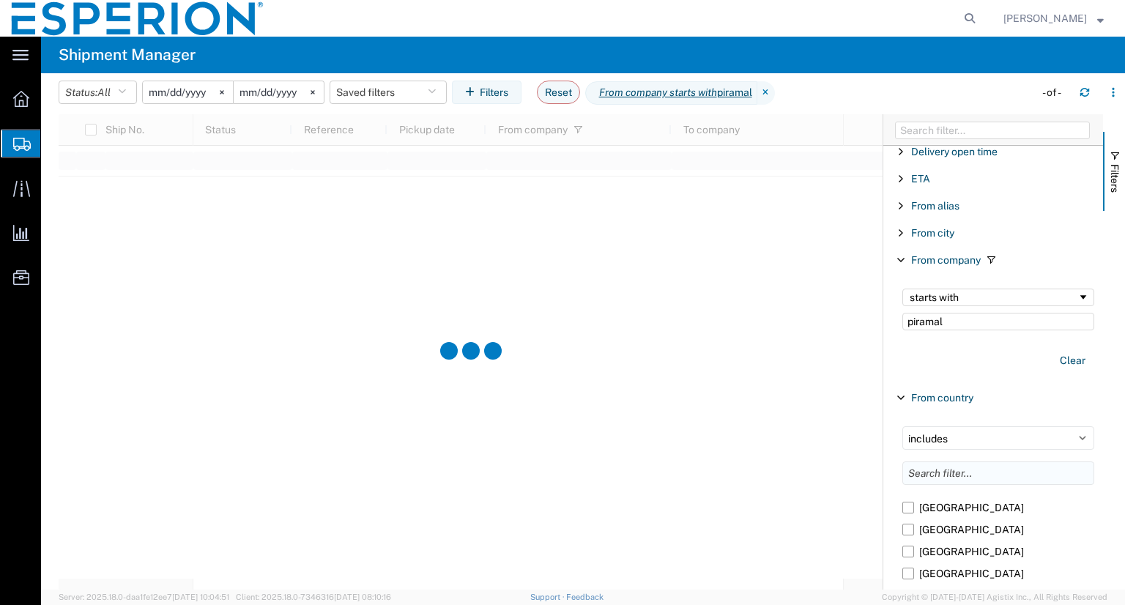
click at [973, 473] on input "Filter List 66 Filters" at bounding box center [999, 473] width 192 height 23
type input "india"
click at [911, 527] on label "[GEOGRAPHIC_DATA]" at bounding box center [999, 530] width 192 height 22
click at [0, 0] on input "[GEOGRAPHIC_DATA]" at bounding box center [0, 0] width 0 height 0
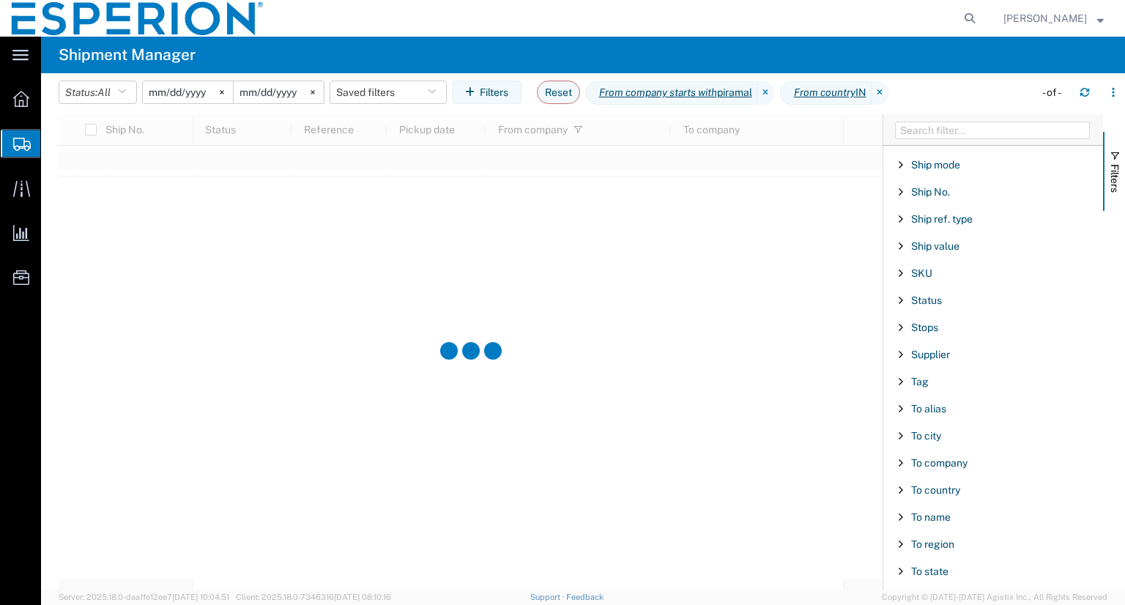
scroll to position [1519, 0]
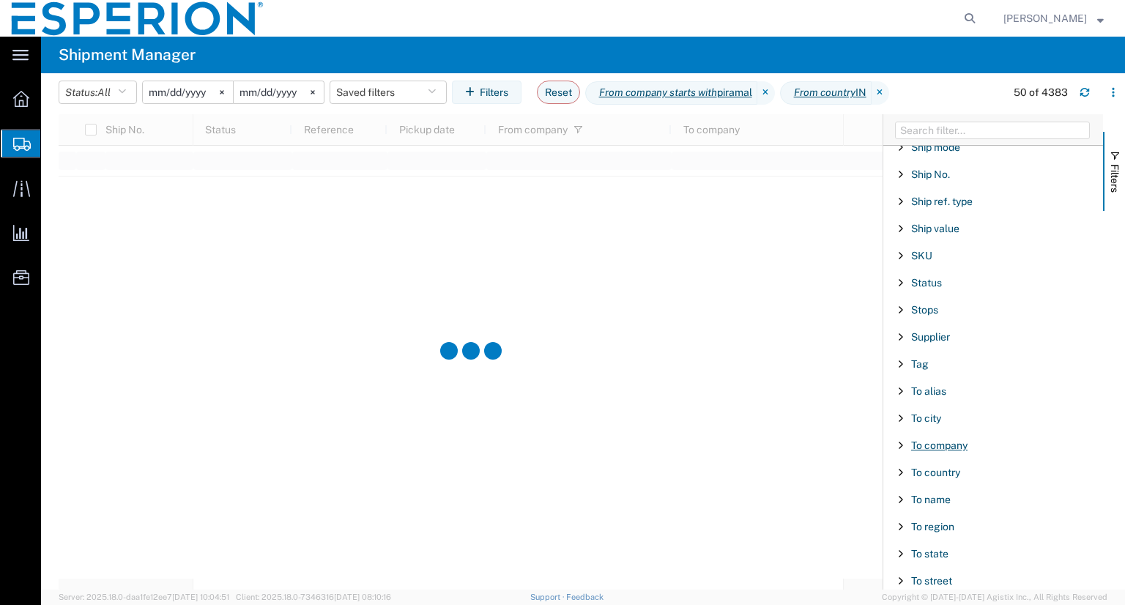
click at [932, 440] on span "To company" at bounding box center [939, 446] width 56 height 12
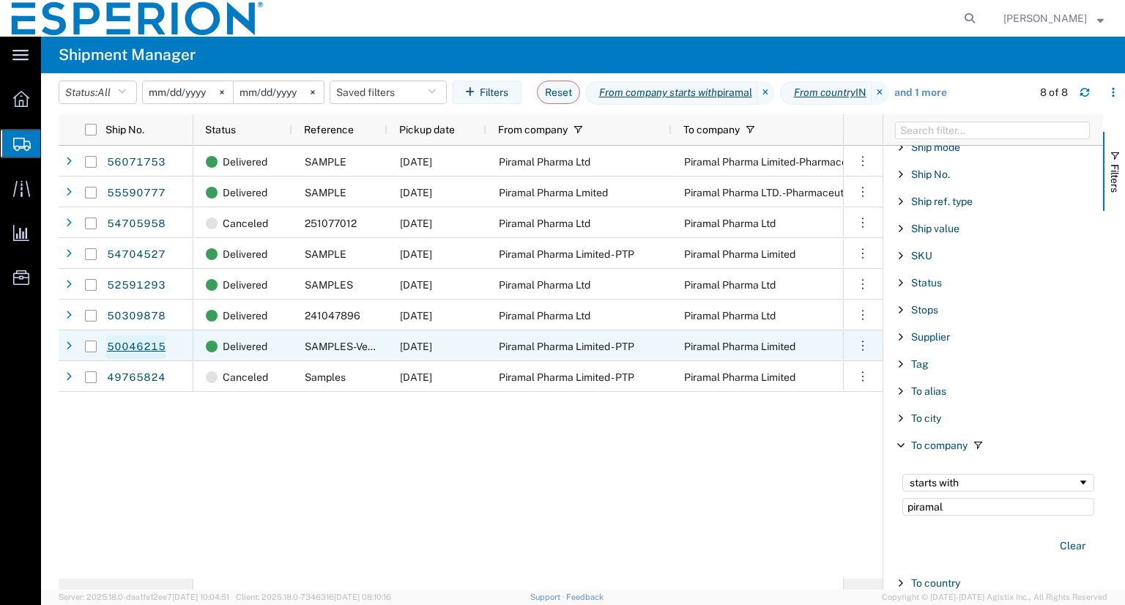
type input "piramal"
click at [144, 345] on link "50046215" at bounding box center [136, 347] width 60 height 23
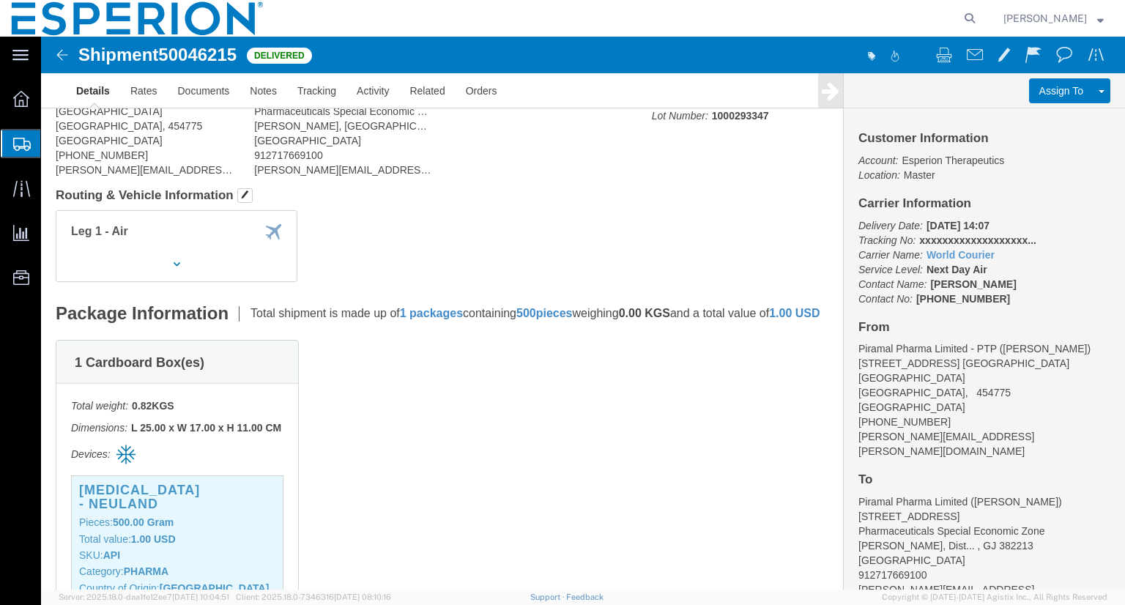
scroll to position [106, 0]
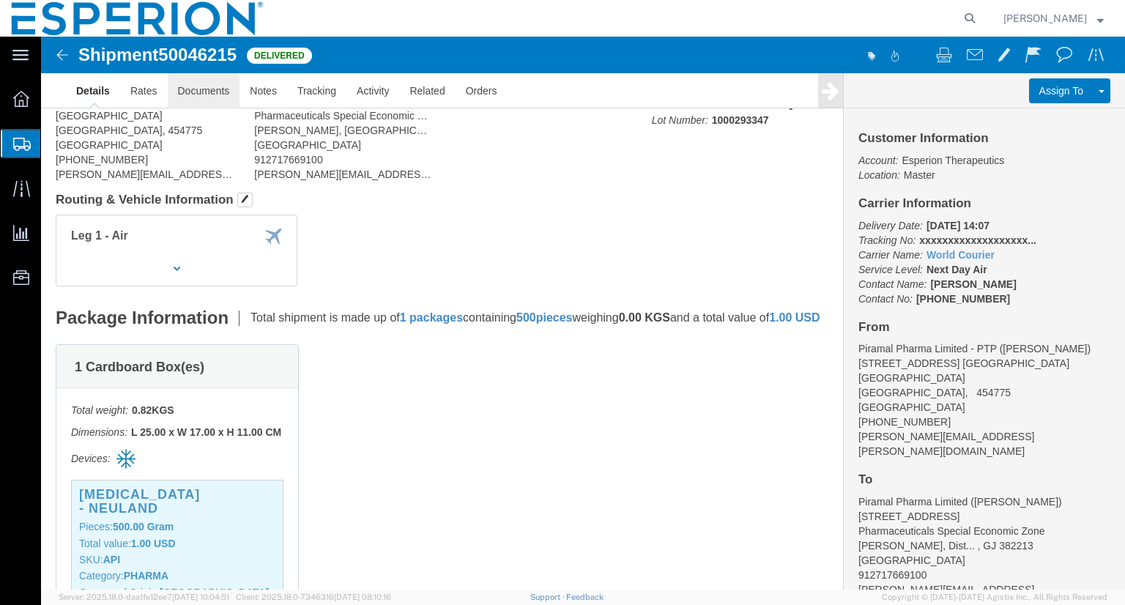
click link "Documents"
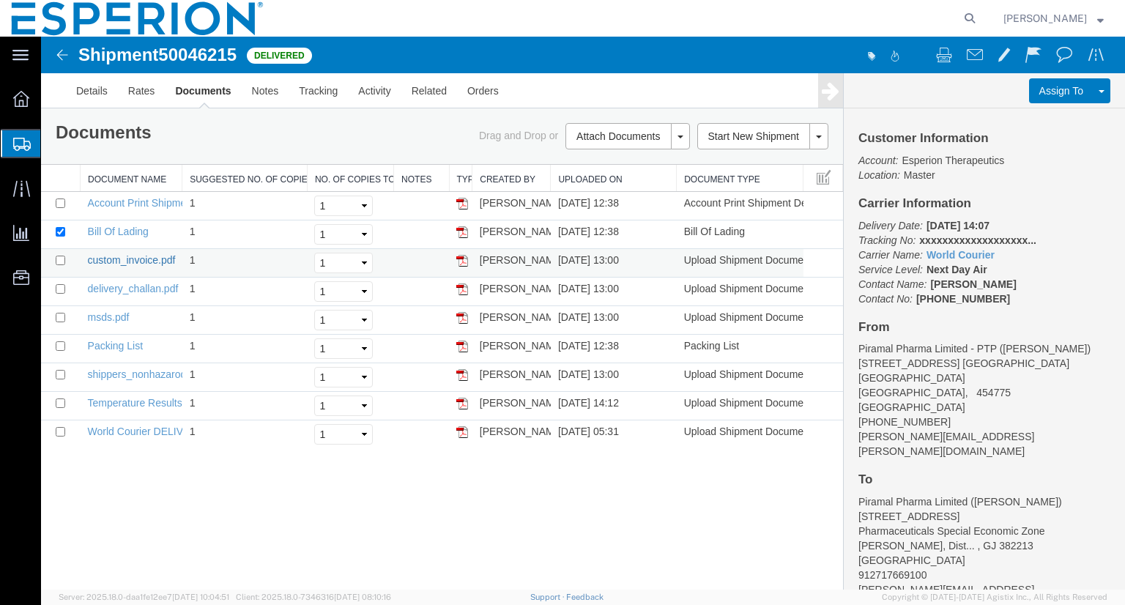
click at [116, 262] on link "custom_invoice.pdf" at bounding box center [132, 260] width 88 height 12
click at [64, 52] on img at bounding box center [62, 55] width 18 height 18
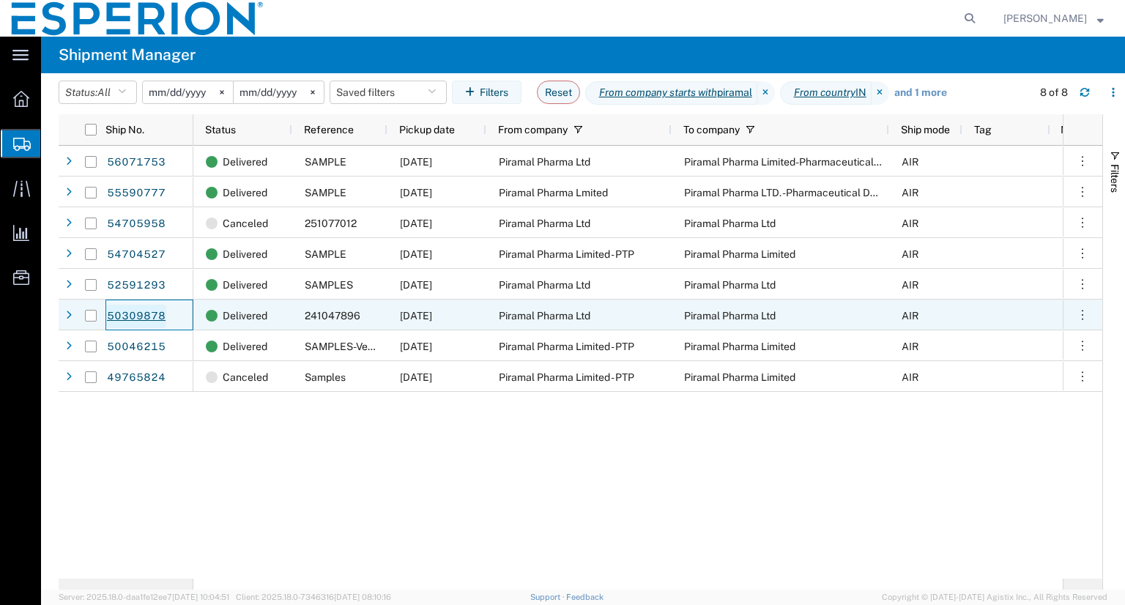
click at [150, 314] on link "50309878" at bounding box center [136, 316] width 60 height 23
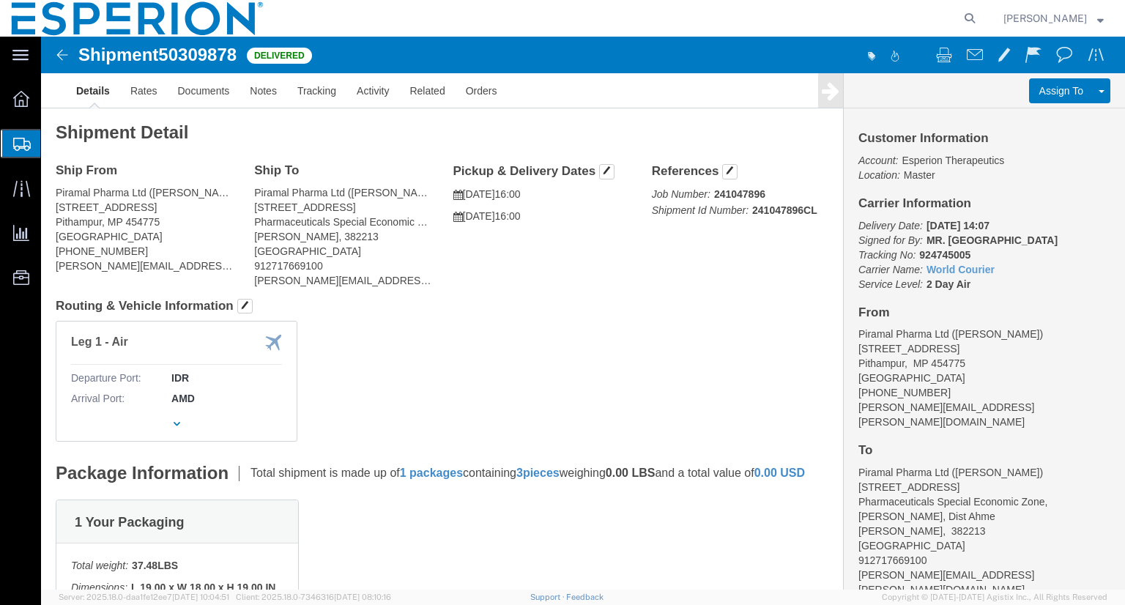
click img
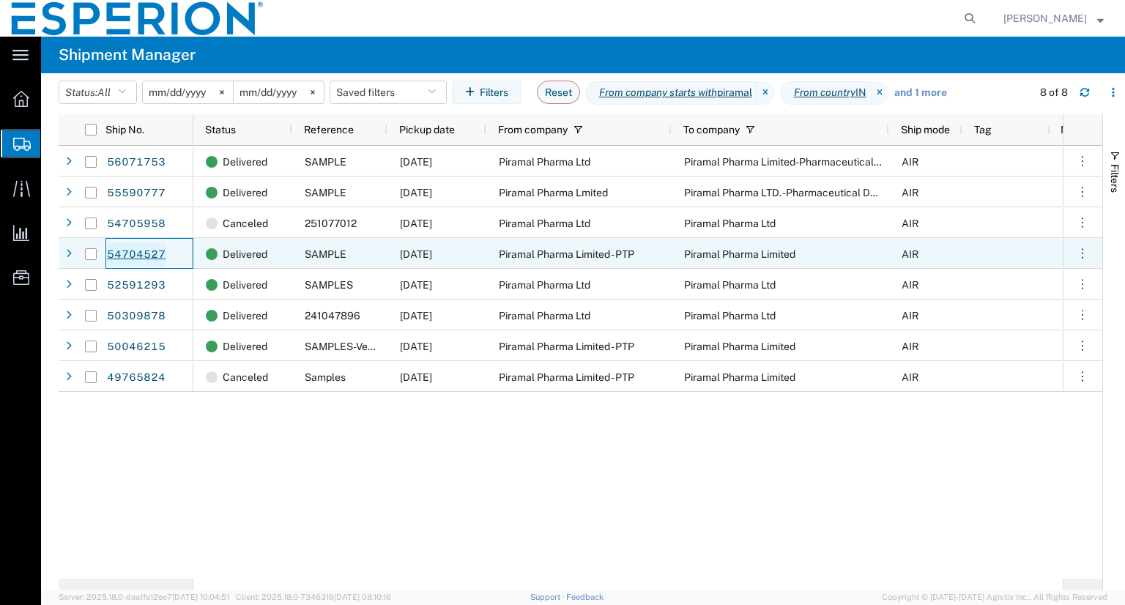
click at [132, 256] on link "54704527" at bounding box center [136, 254] width 60 height 23
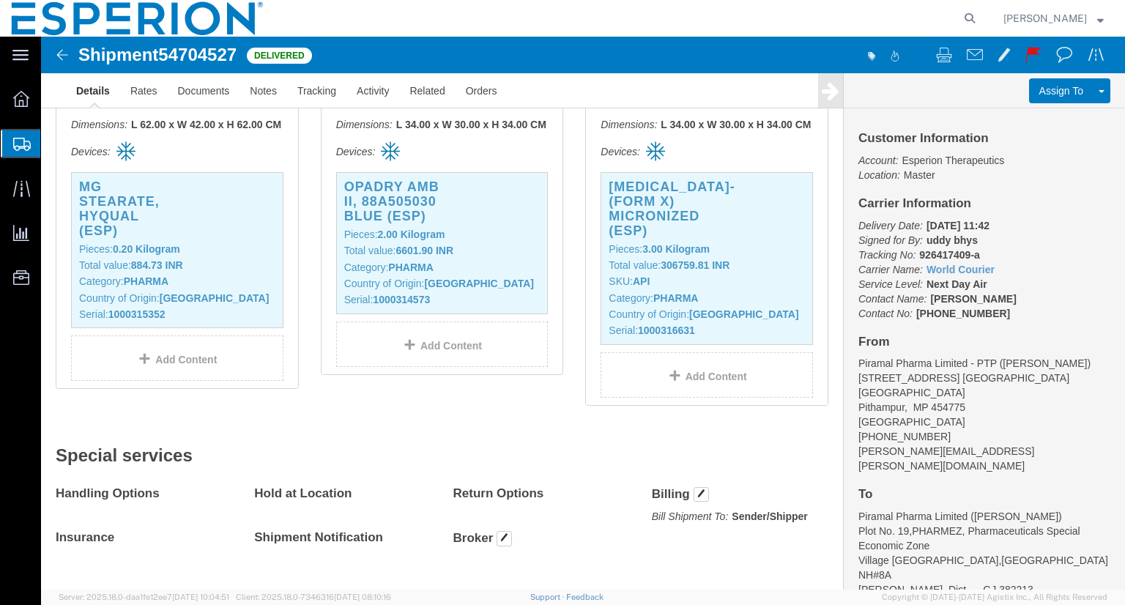
scroll to position [437, 0]
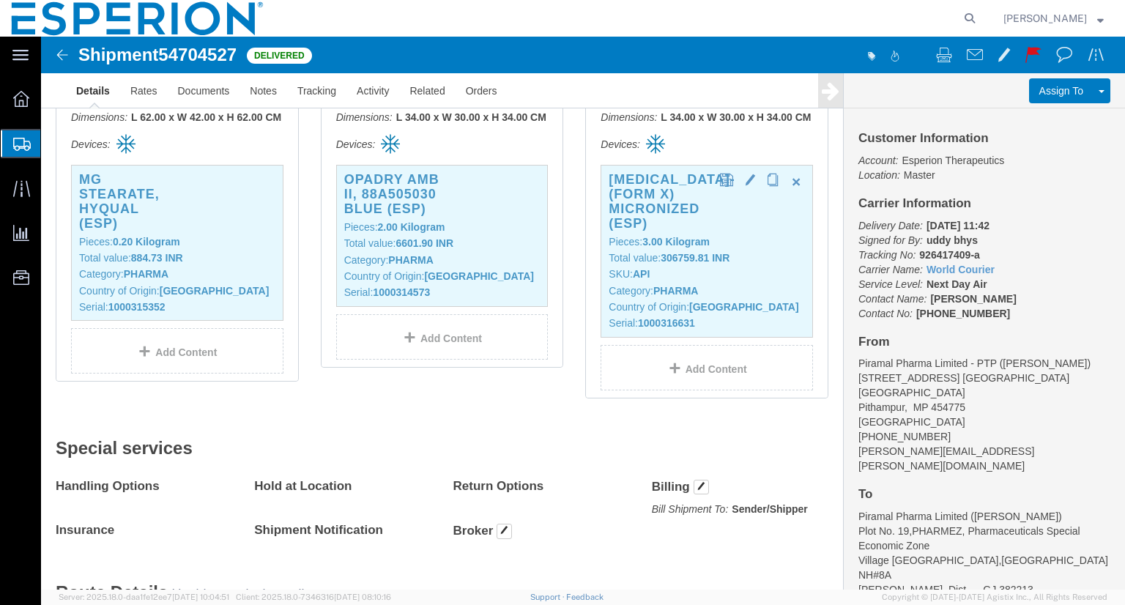
click p "SKU: API"
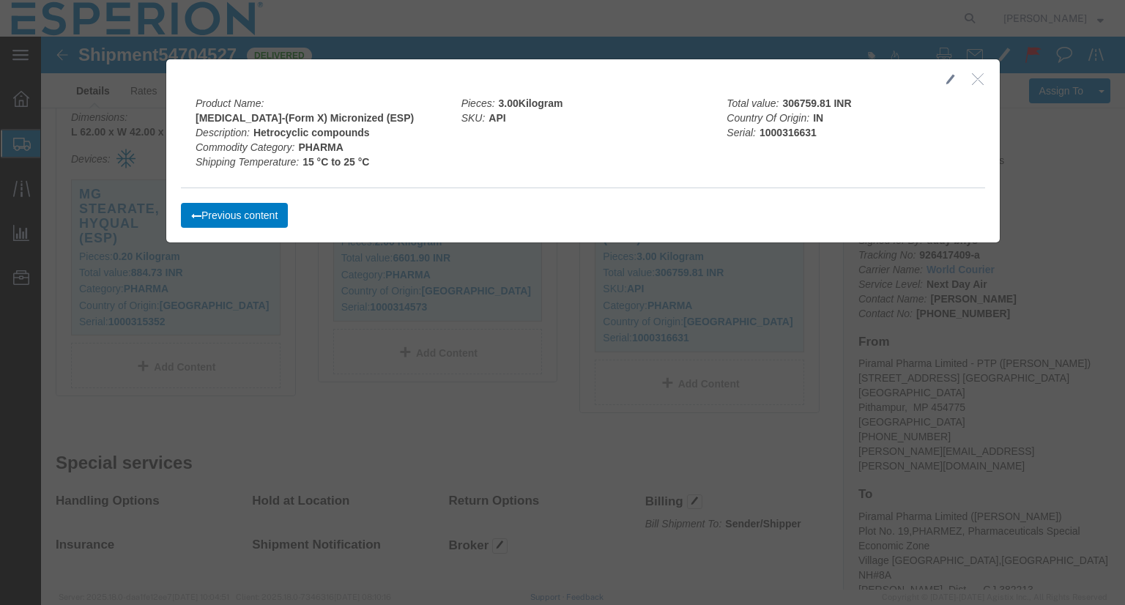
click button "button"
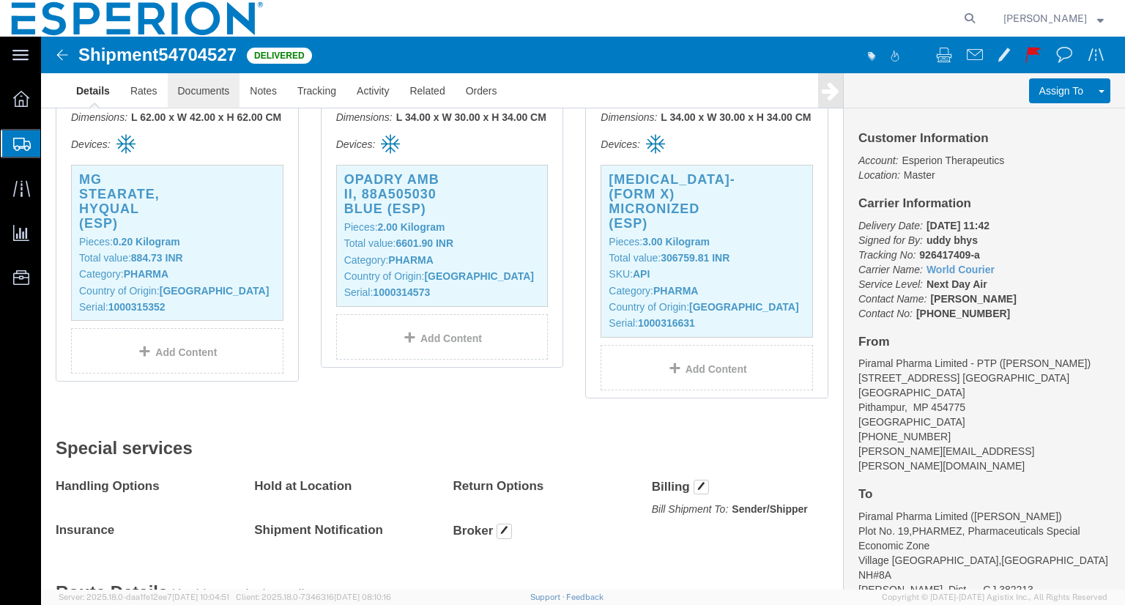
click link "Documents"
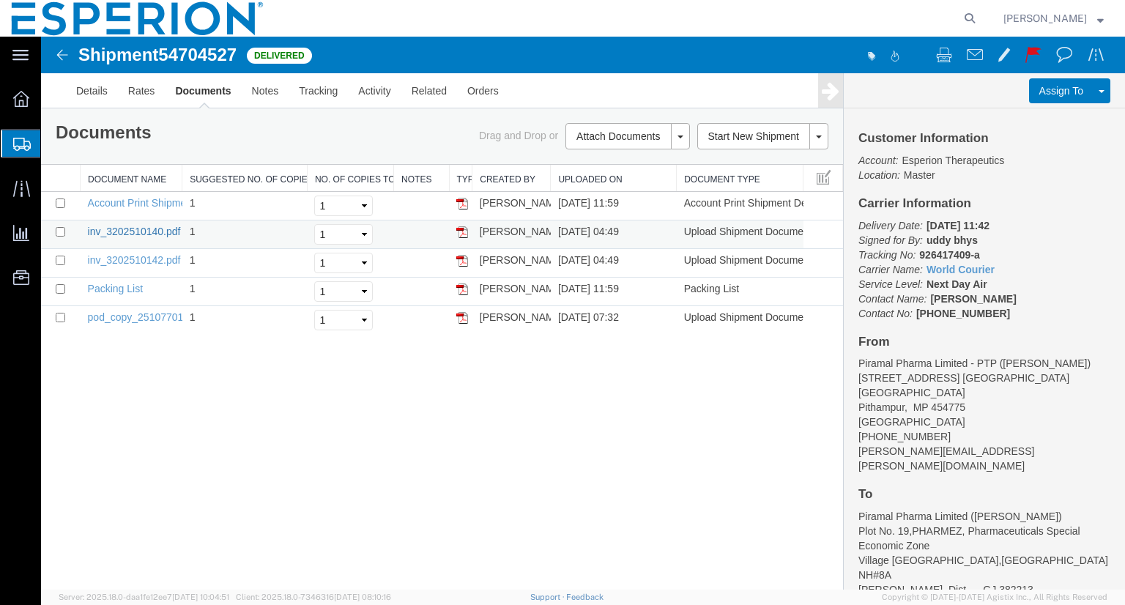
click at [132, 229] on link "inv_3202510140.pdf" at bounding box center [134, 232] width 93 height 12
drag, startPoint x: 138, startPoint y: 256, endPoint x: 456, endPoint y: 638, distance: 497.3
click at [138, 256] on link "inv_3202510142.pdf" at bounding box center [134, 260] width 93 height 12
click at [141, 254] on link "inv_3202510142.pdf" at bounding box center [134, 260] width 93 height 12
click at [166, 262] on link "inv_3202510142.pdf" at bounding box center [134, 260] width 93 height 12
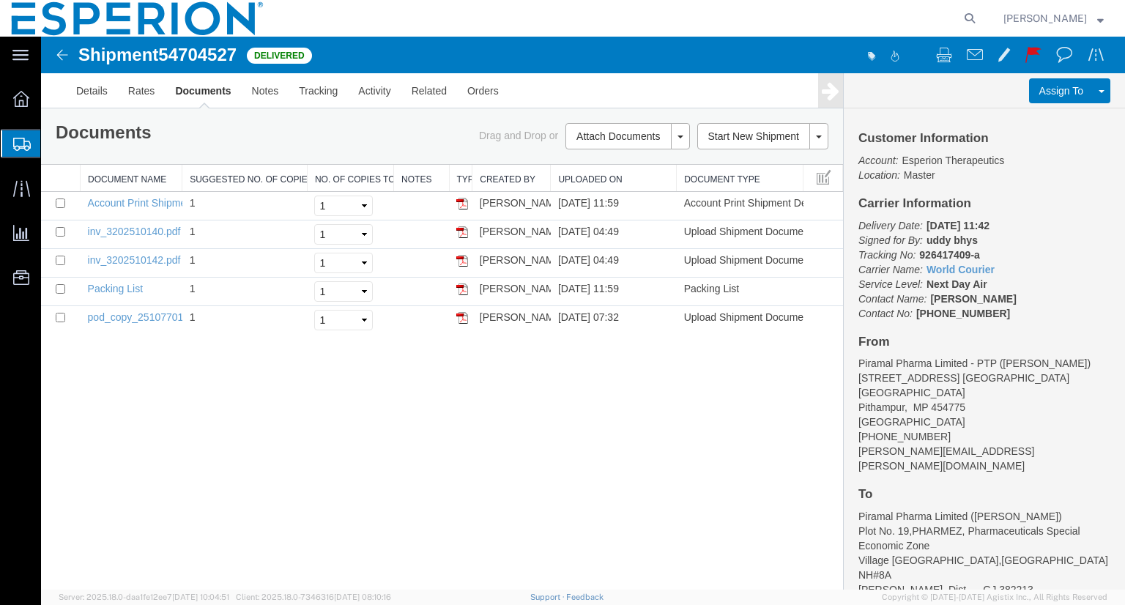
click at [64, 56] on img at bounding box center [62, 55] width 18 height 18
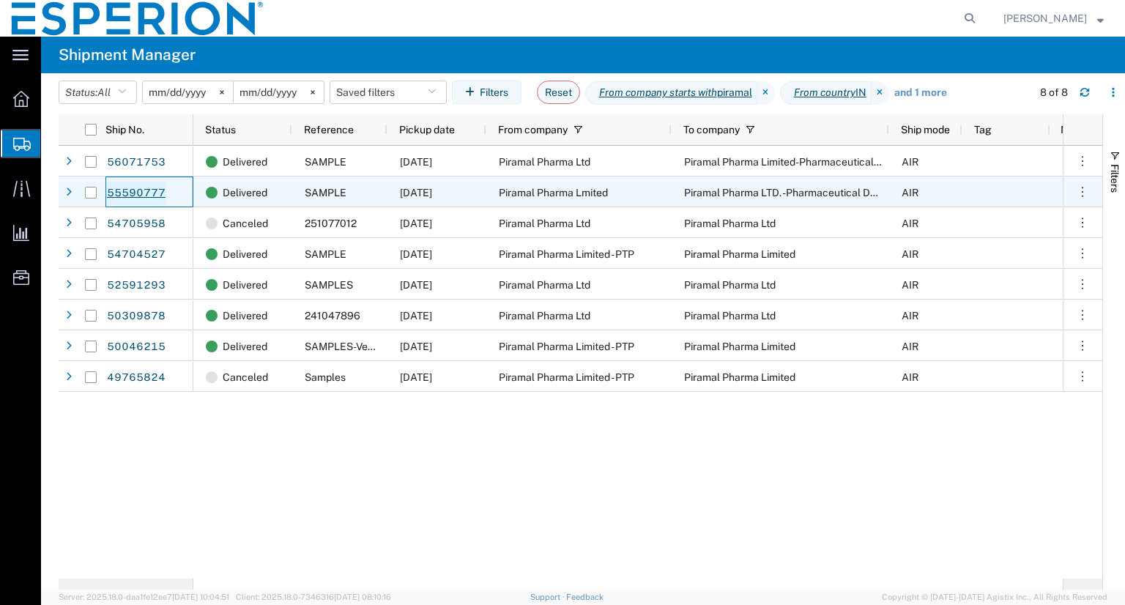
click at [144, 188] on link "55590777" at bounding box center [136, 193] width 60 height 23
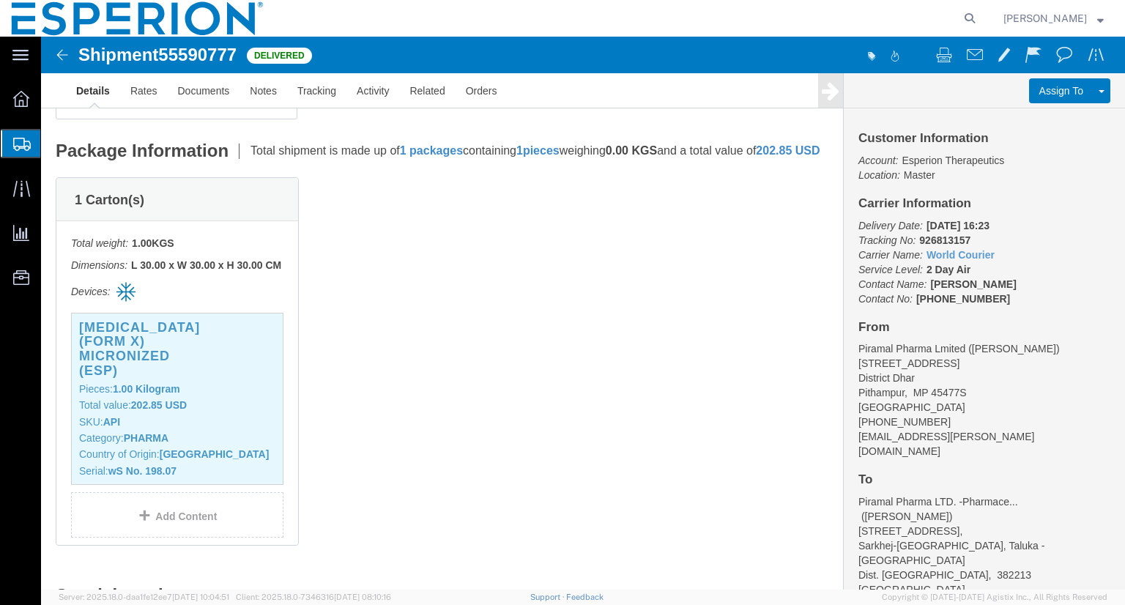
scroll to position [35, 0]
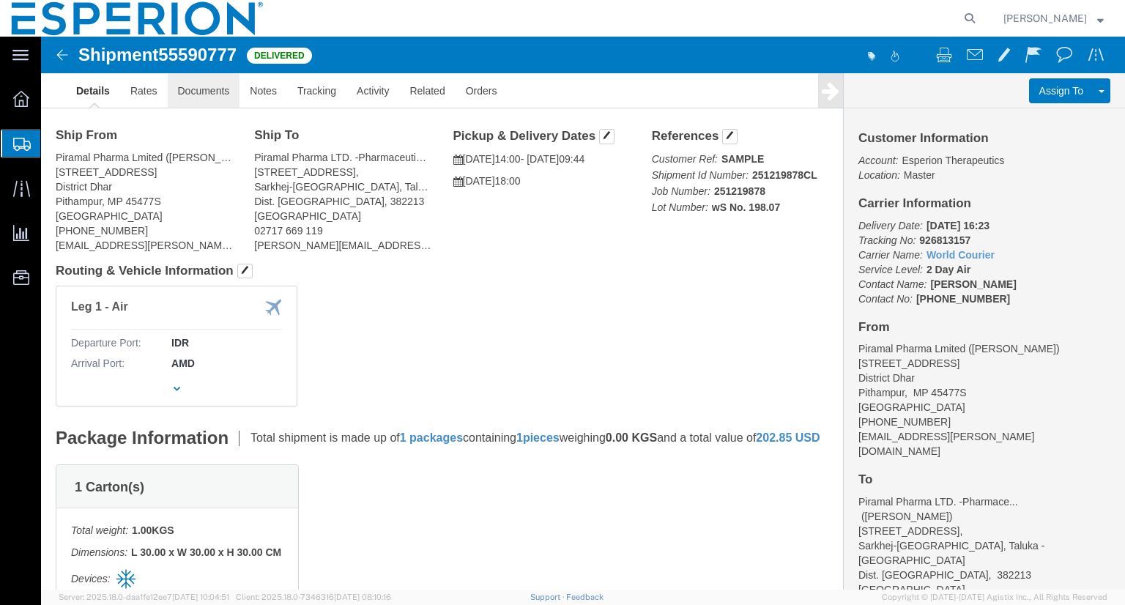
click link "Documents"
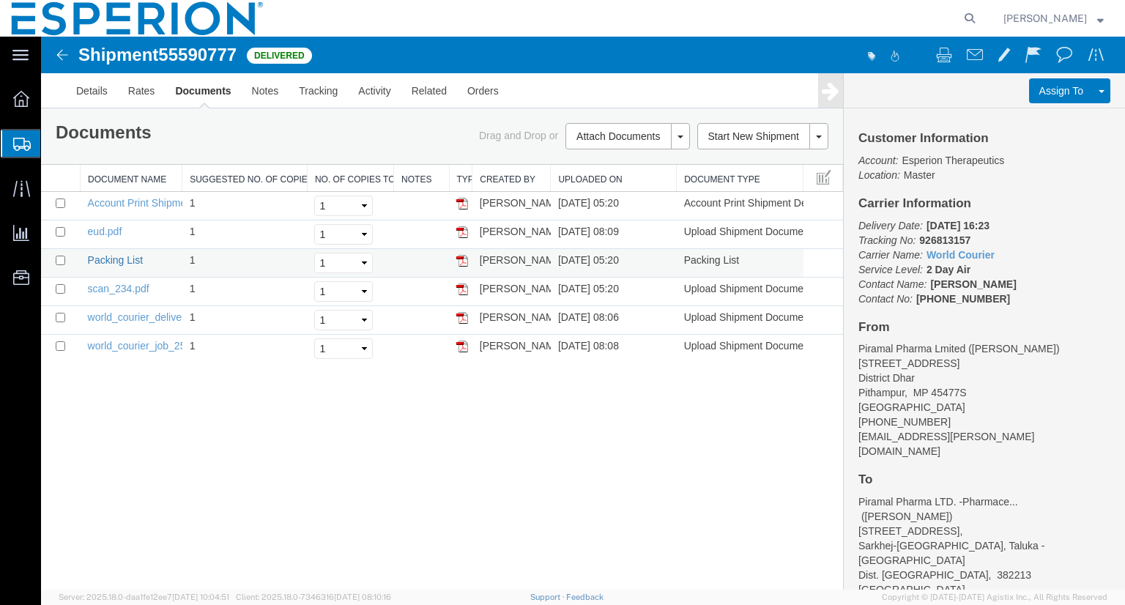
click at [116, 259] on link "Packing List" at bounding box center [115, 260] width 55 height 12
click at [60, 55] on img at bounding box center [62, 55] width 18 height 18
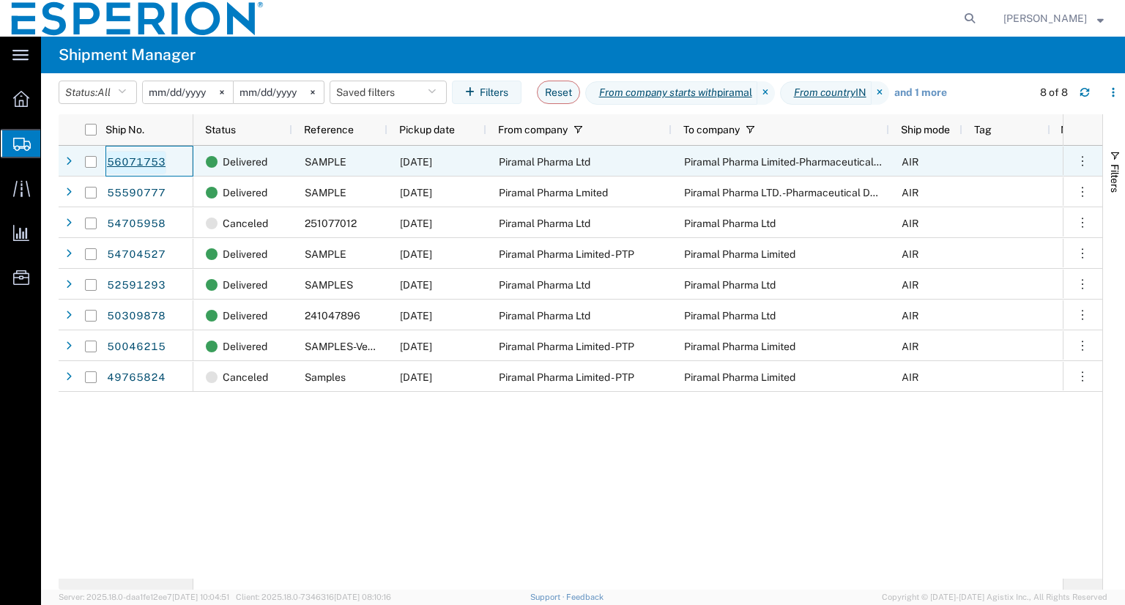
click at [137, 161] on link "56071753" at bounding box center [136, 162] width 60 height 23
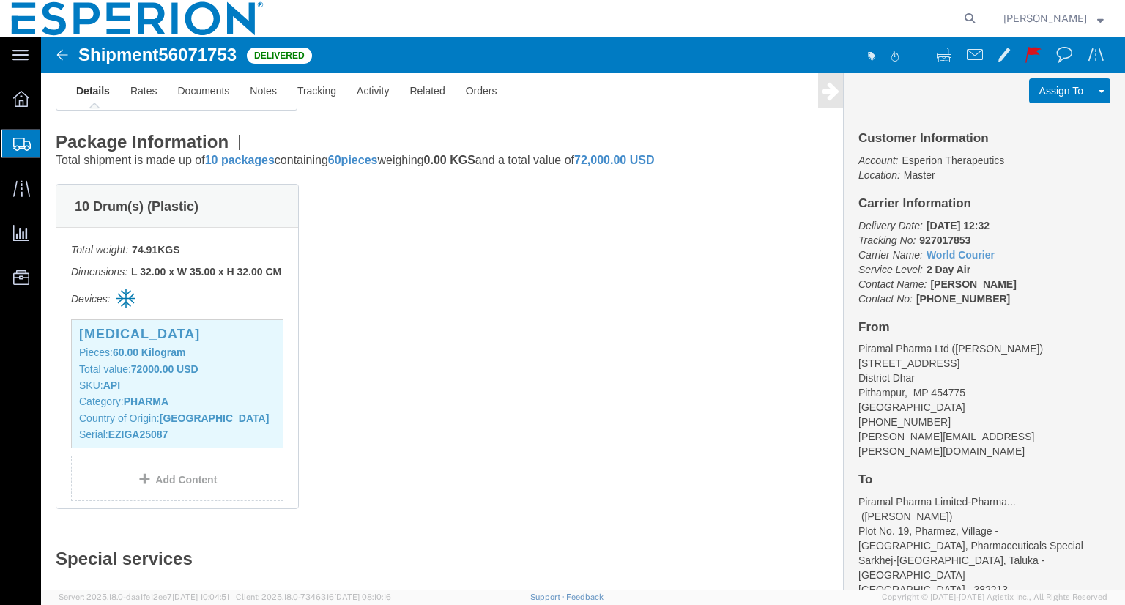
scroll to position [337, 0]
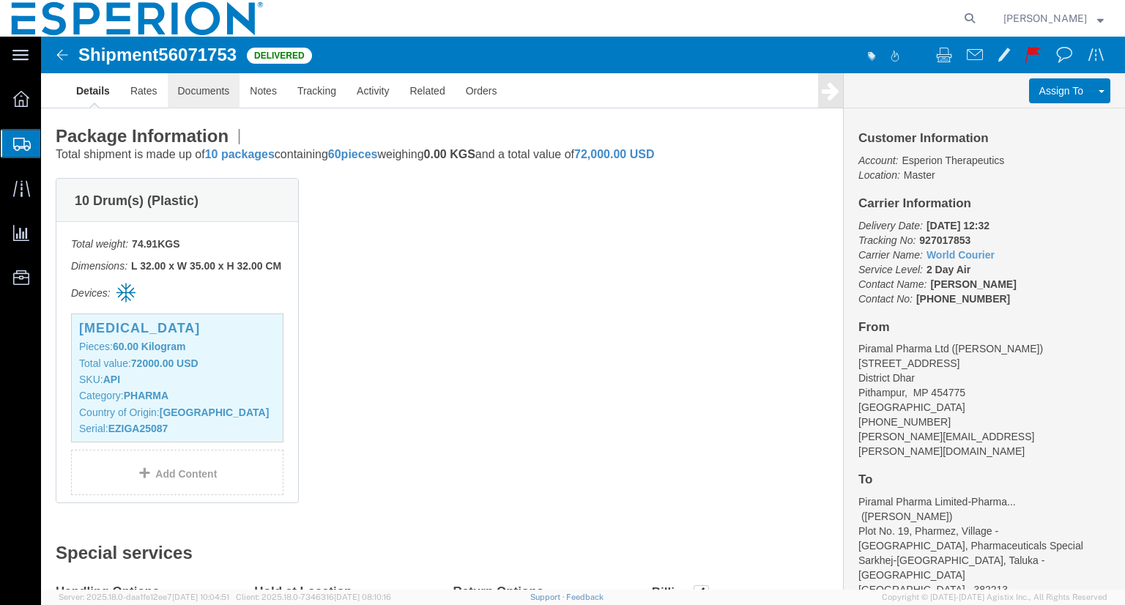
click link "Documents"
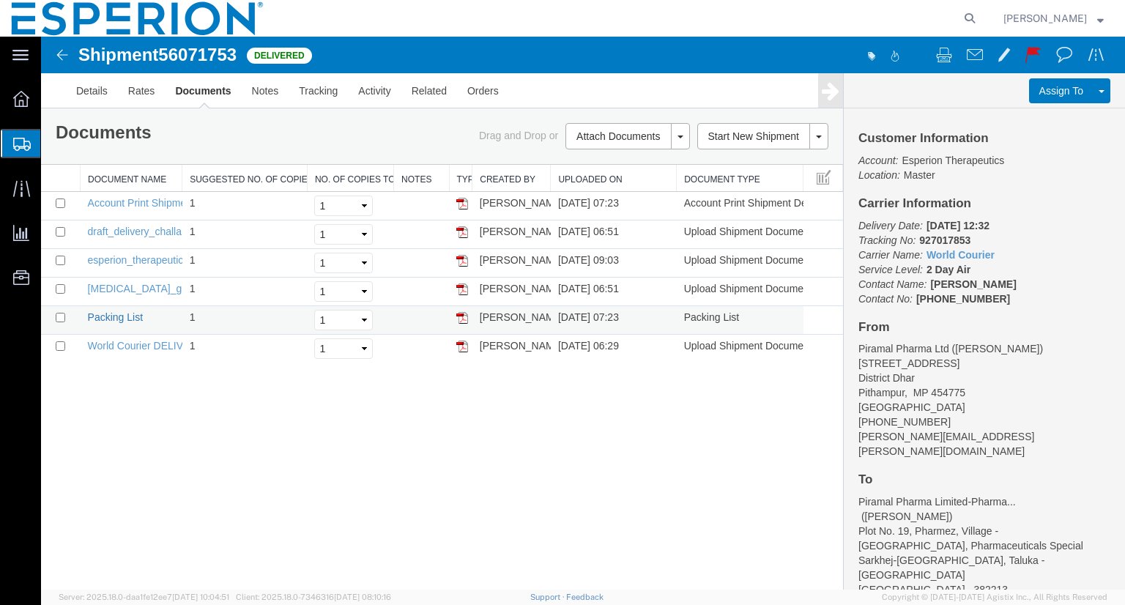
click at [114, 314] on link "Packing List" at bounding box center [115, 317] width 55 height 12
click at [64, 51] on img at bounding box center [62, 55] width 18 height 18
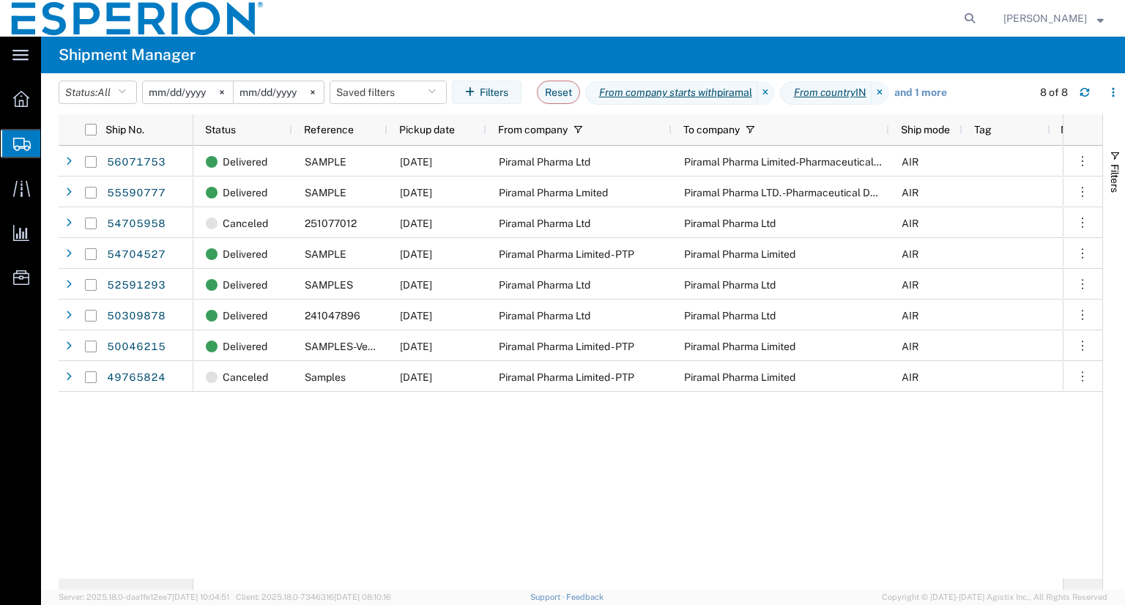
click at [176, 93] on input "[DATE]" at bounding box center [188, 92] width 90 height 22
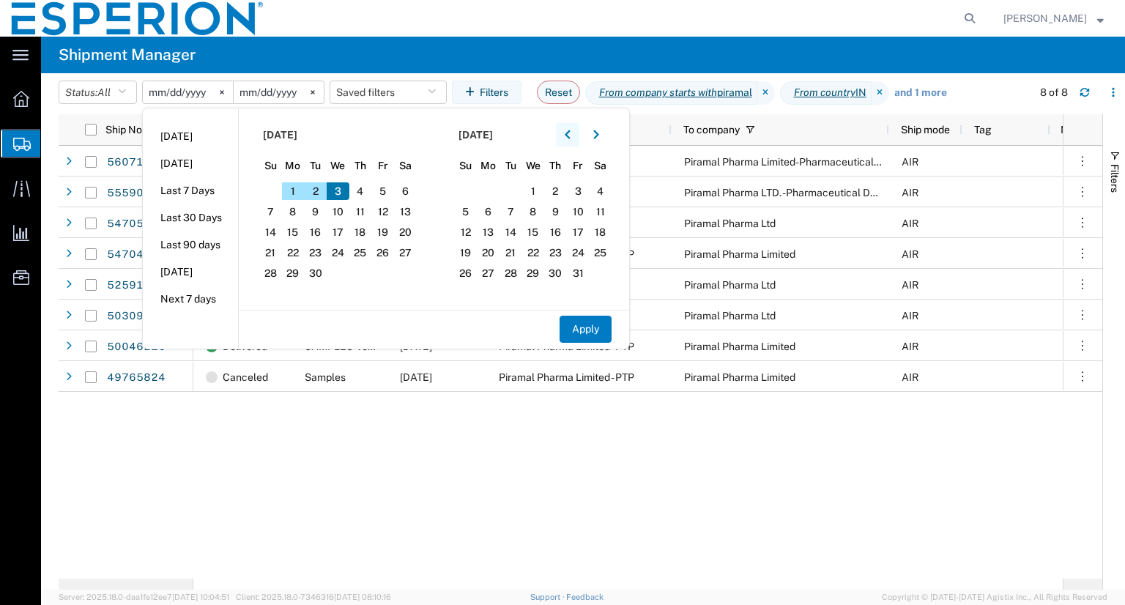
click at [571, 131] on icon "button" at bounding box center [568, 135] width 6 height 10
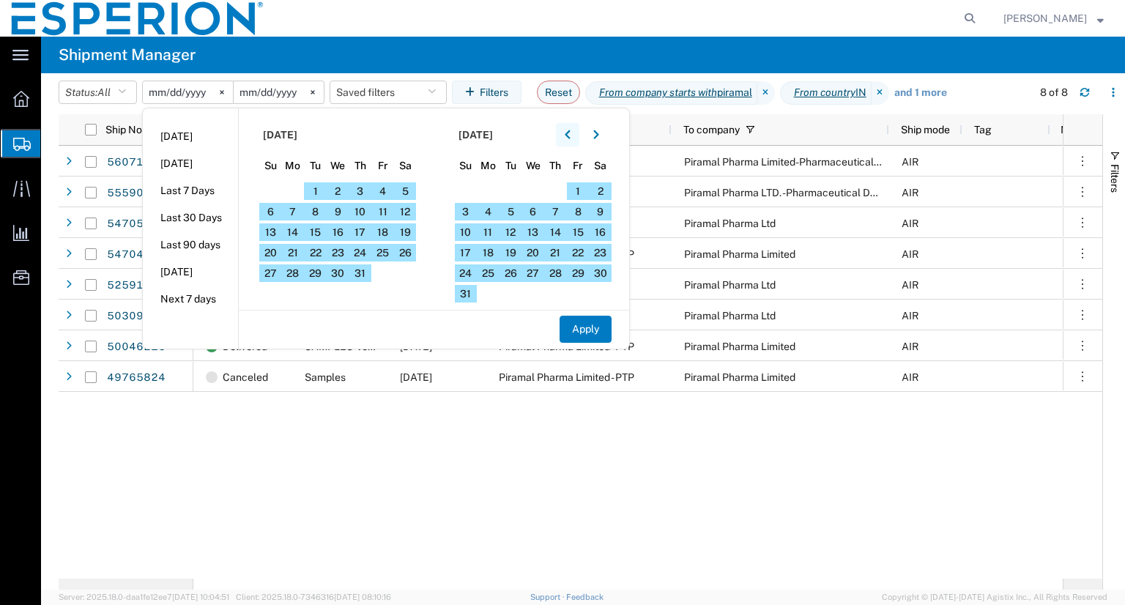
click at [571, 131] on icon "button" at bounding box center [568, 135] width 6 height 10
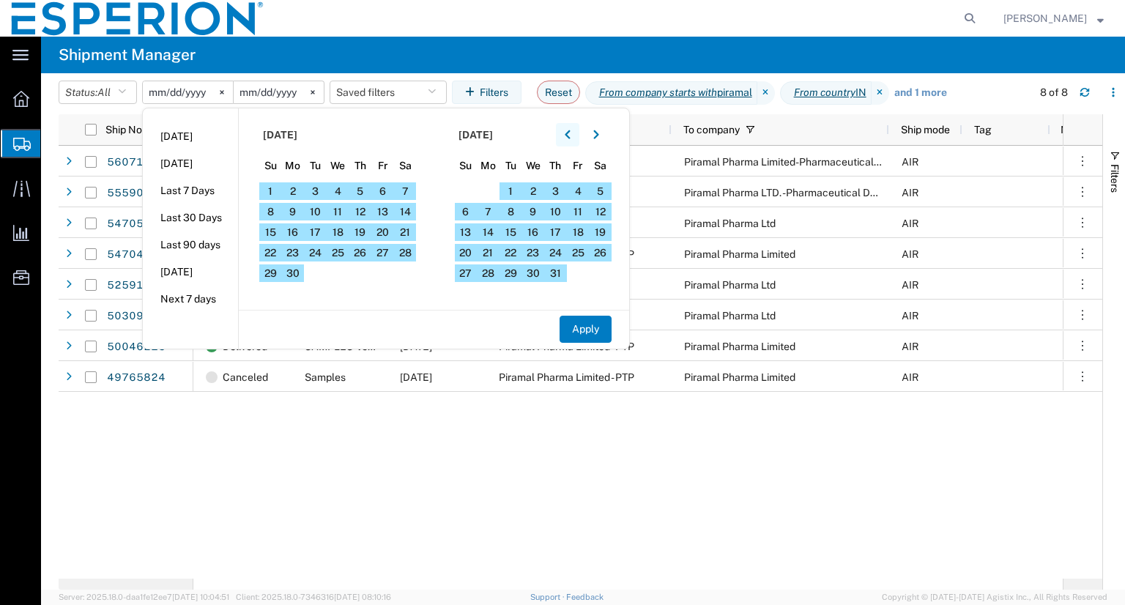
click at [571, 131] on icon "button" at bounding box center [568, 135] width 6 height 10
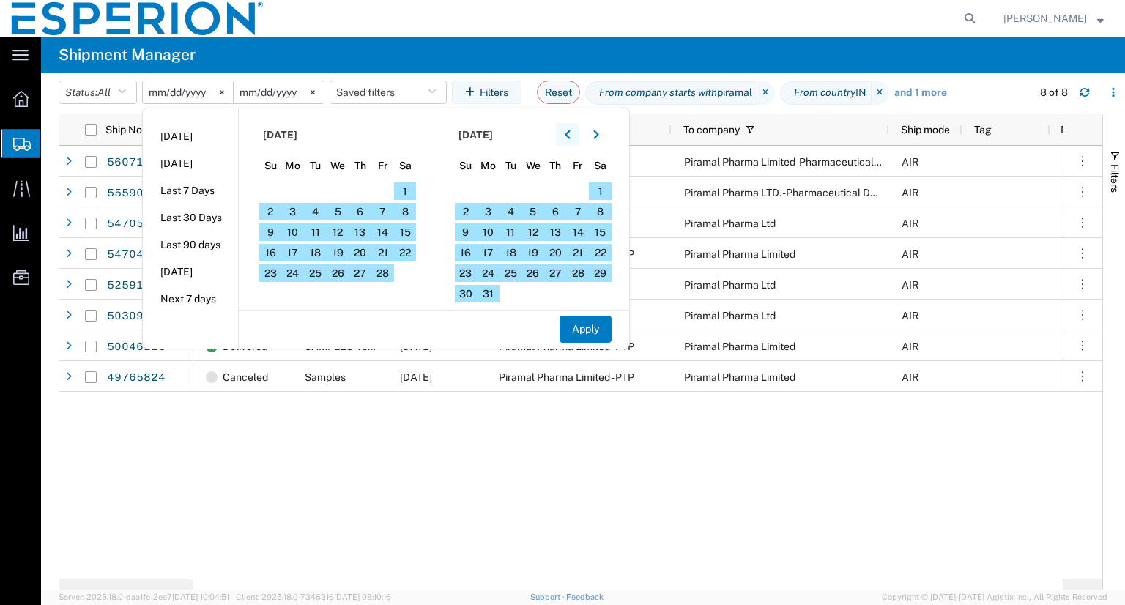
click at [571, 131] on icon "button" at bounding box center [568, 135] width 6 height 10
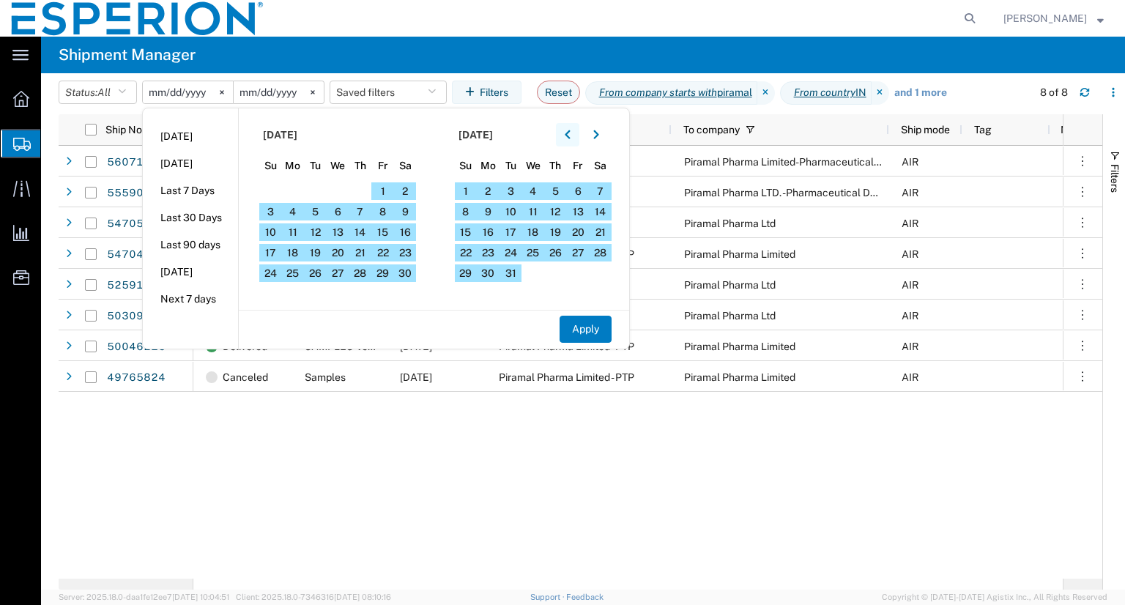
click at [571, 131] on icon "button" at bounding box center [568, 135] width 6 height 10
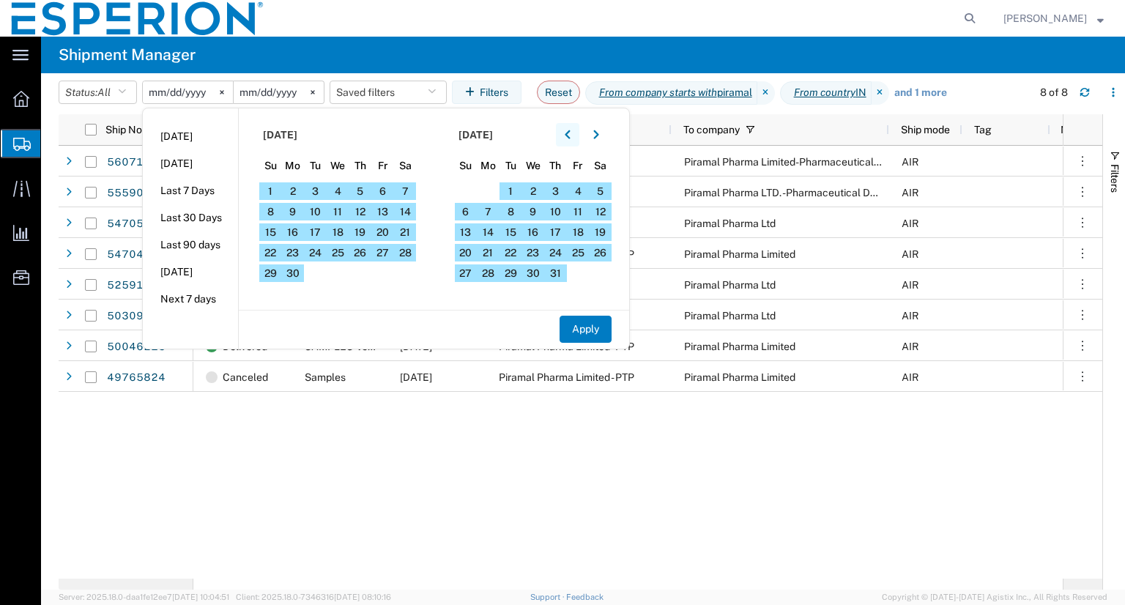
click at [571, 131] on icon "button" at bounding box center [568, 135] width 6 height 10
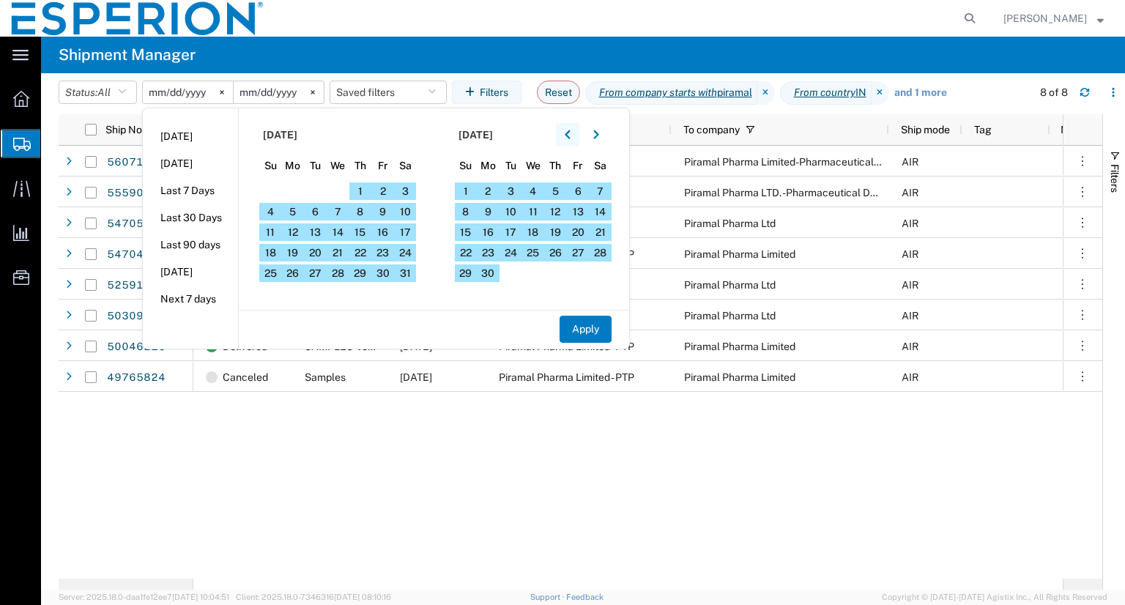
click at [571, 131] on icon "button" at bounding box center [568, 135] width 6 height 10
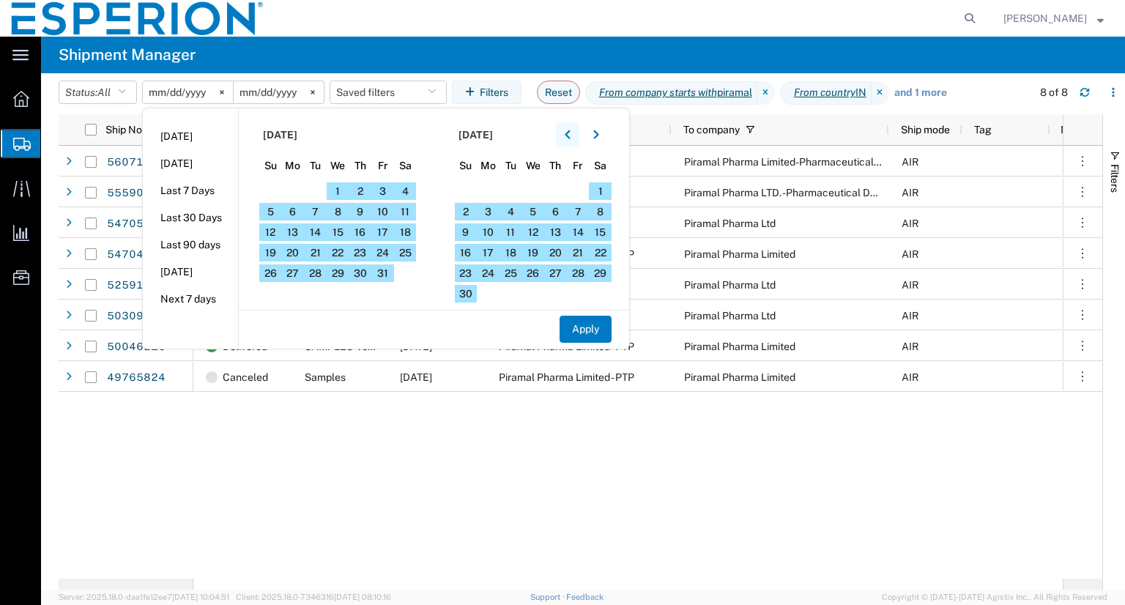
click at [571, 131] on icon "button" at bounding box center [568, 135] width 6 height 10
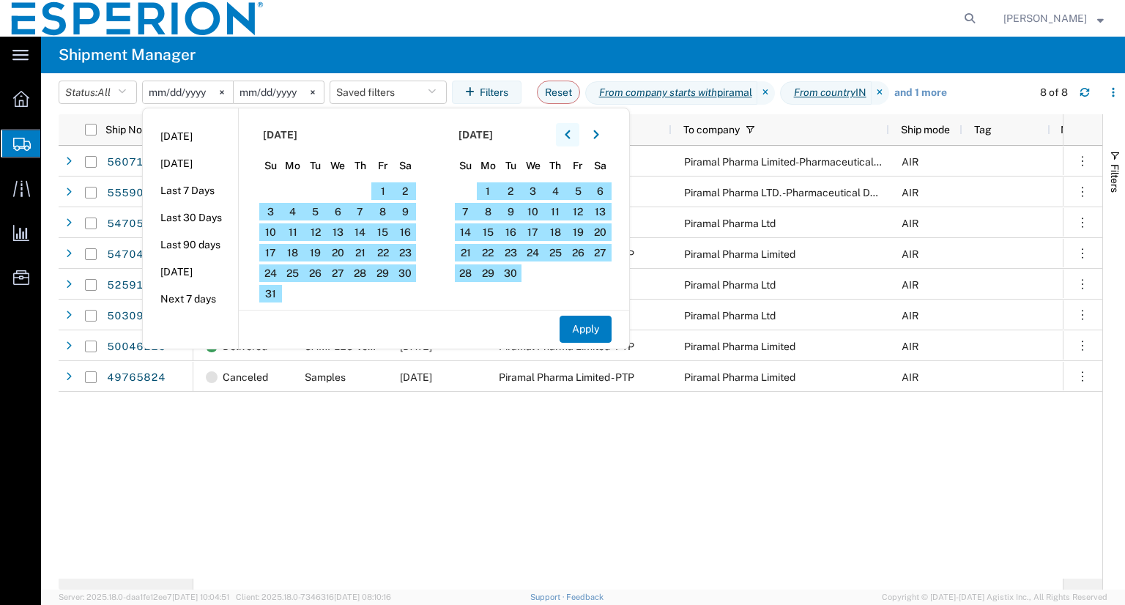
click at [571, 131] on icon "button" at bounding box center [568, 135] width 6 height 10
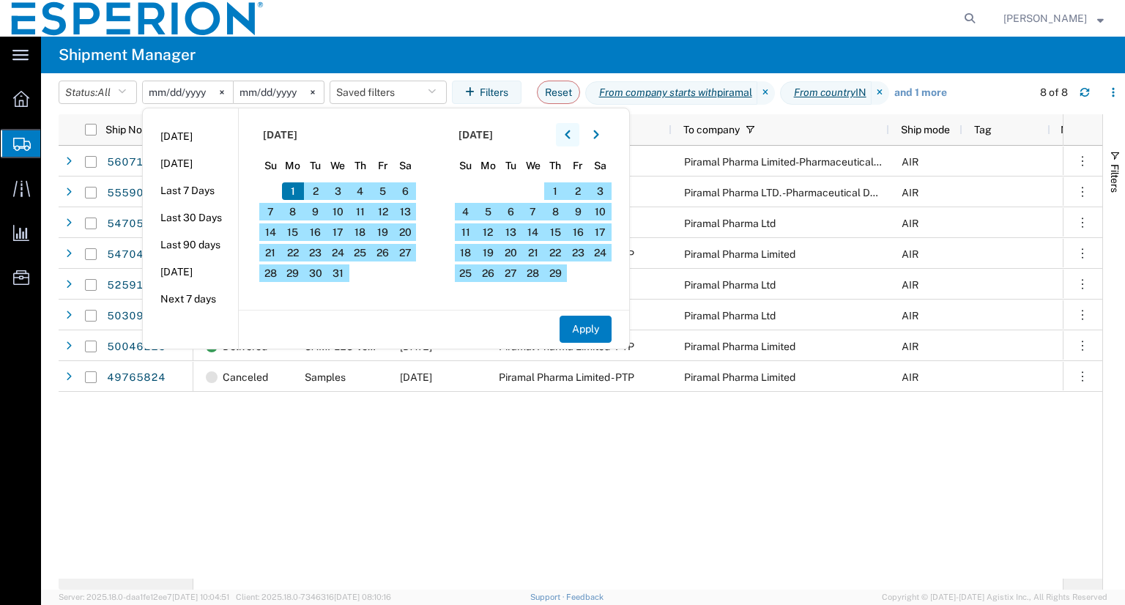
click at [571, 131] on icon "button" at bounding box center [568, 135] width 6 height 10
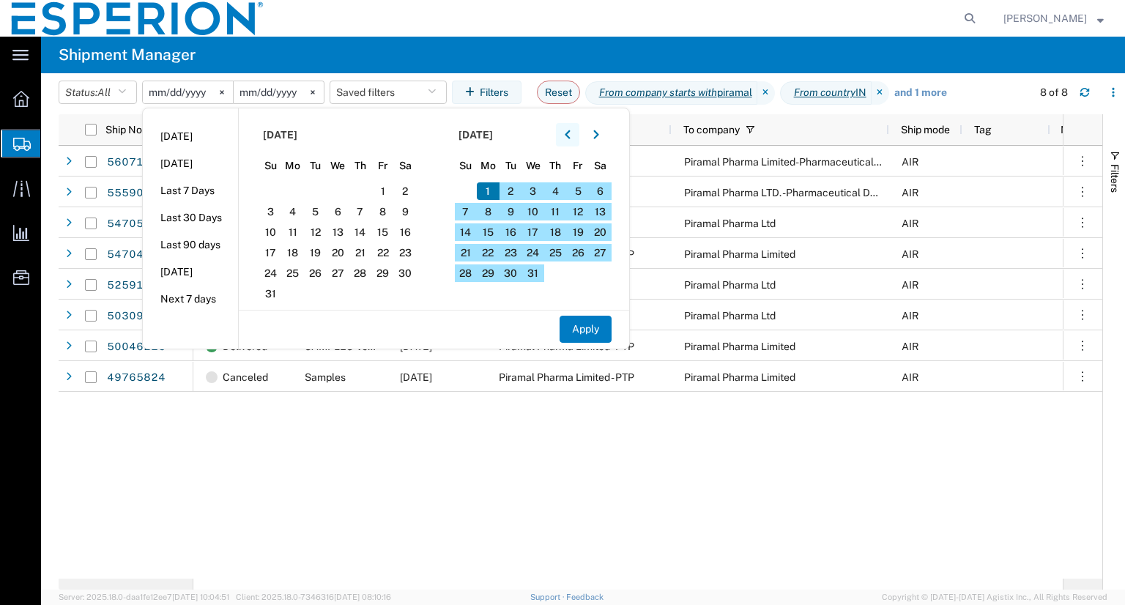
click at [571, 131] on icon "button" at bounding box center [568, 135] width 6 height 10
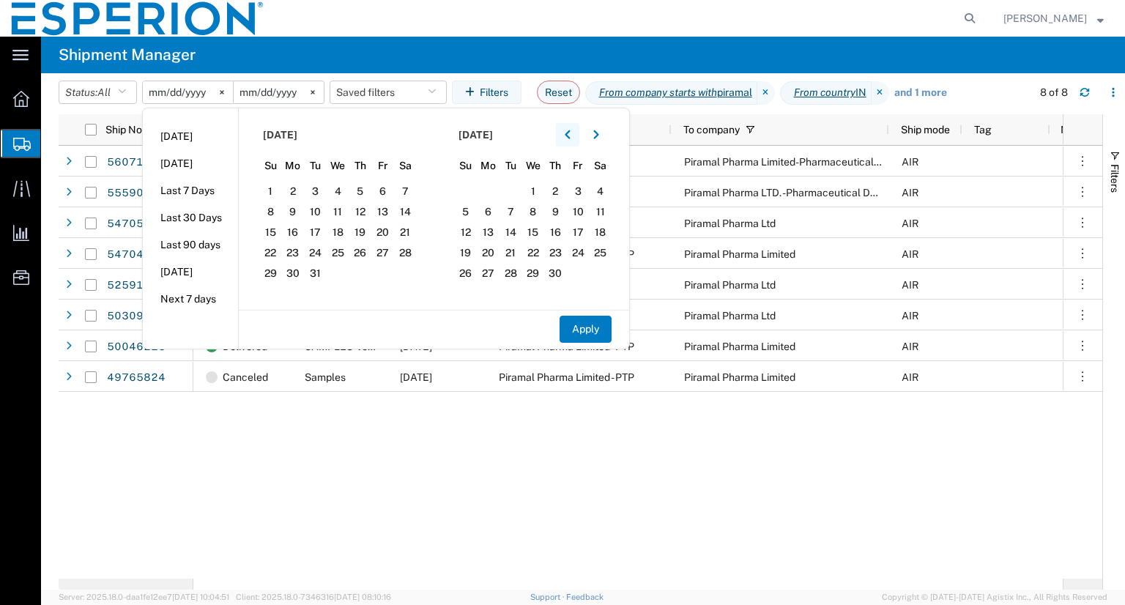
click at [571, 131] on icon "button" at bounding box center [568, 135] width 6 height 10
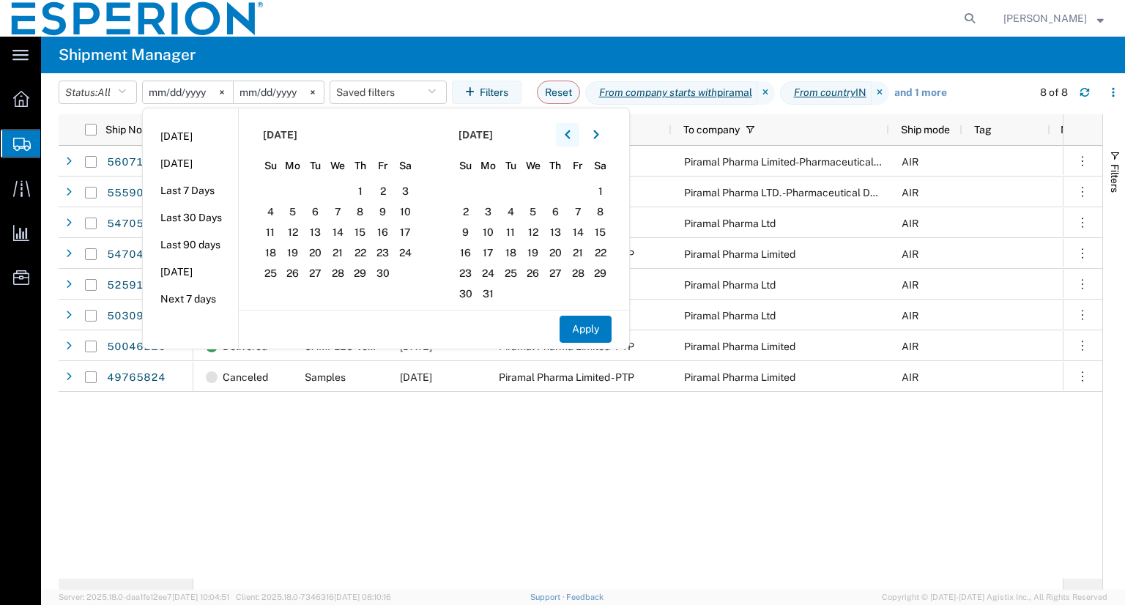
click at [571, 131] on icon "button" at bounding box center [568, 135] width 6 height 10
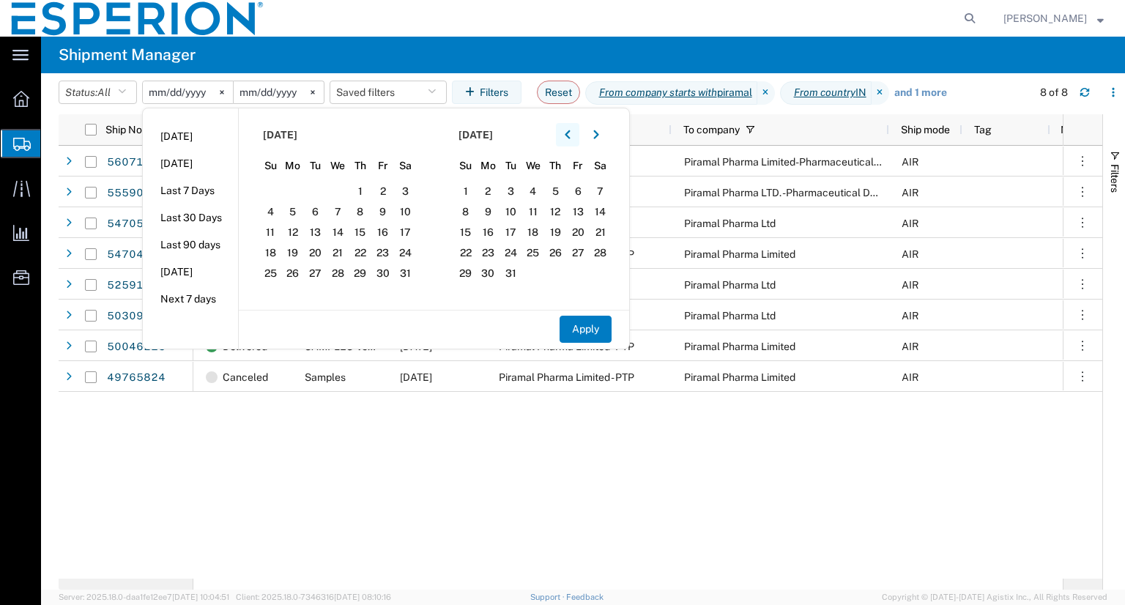
click at [571, 131] on icon "button" at bounding box center [568, 135] width 6 height 10
click at [322, 193] on span "1" at bounding box center [315, 191] width 23 height 18
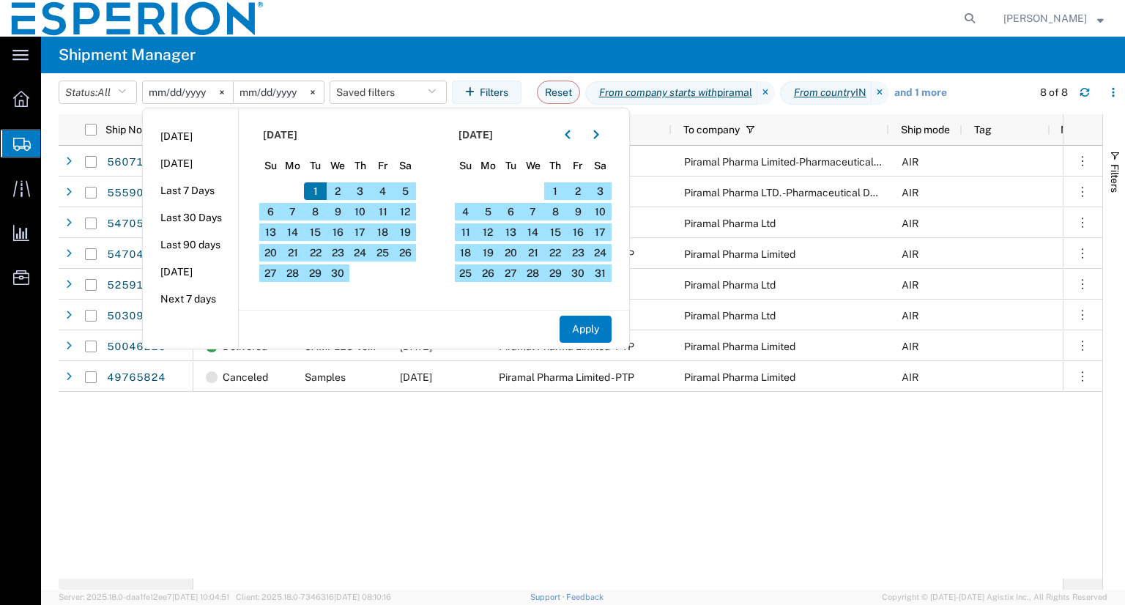
click at [322, 193] on span "1" at bounding box center [315, 191] width 23 height 18
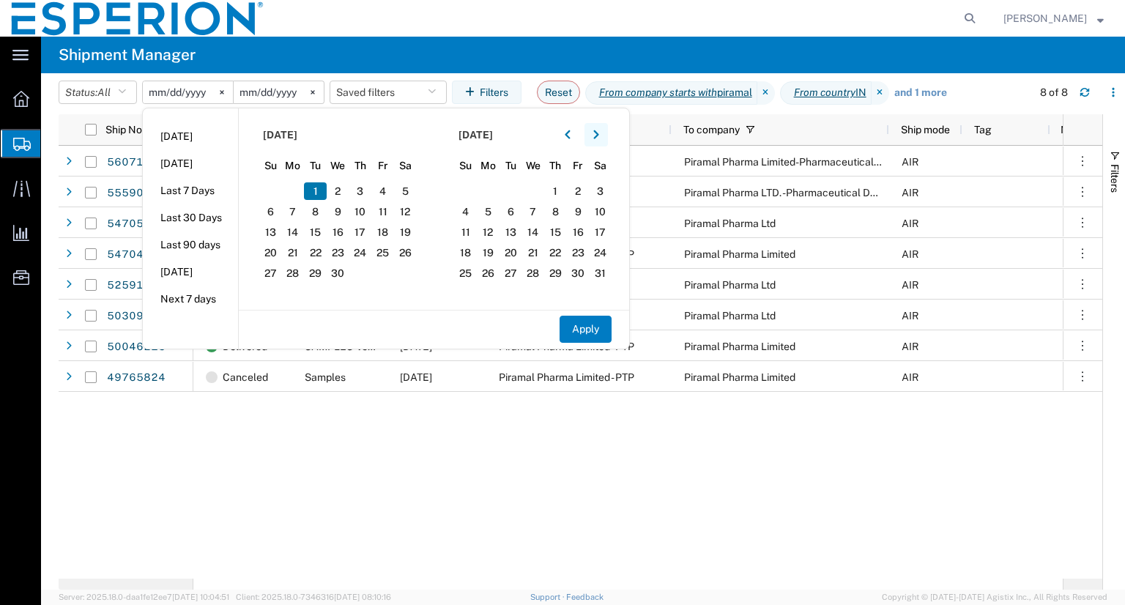
click at [599, 134] on icon "button" at bounding box center [595, 134] width 5 height 9
click at [472, 187] on span "1" at bounding box center [466, 191] width 23 height 18
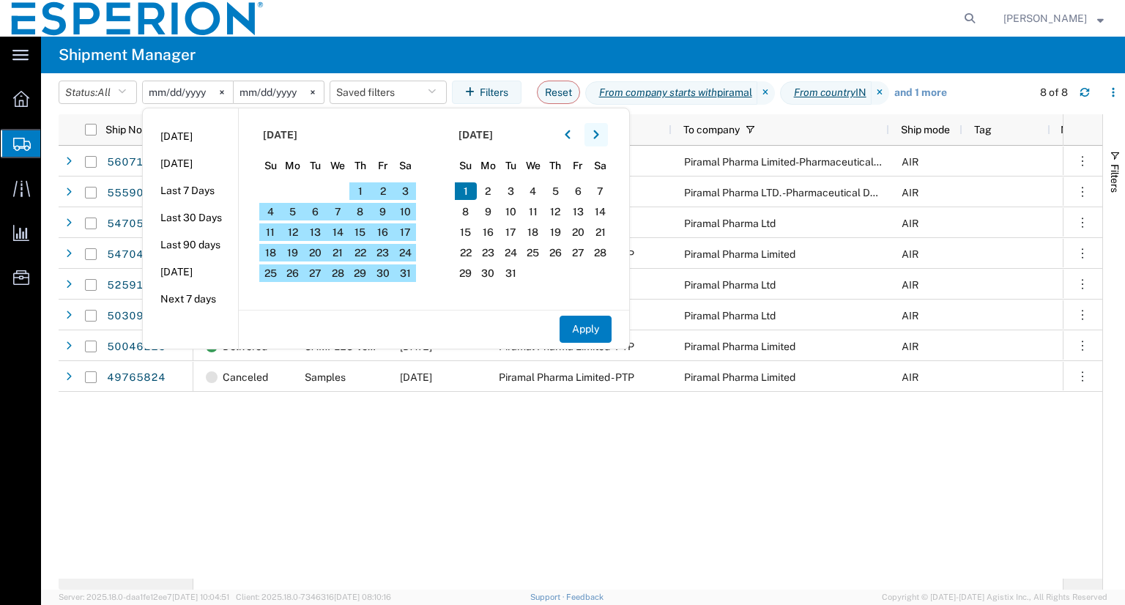
click at [599, 133] on icon "button" at bounding box center [596, 135] width 6 height 10
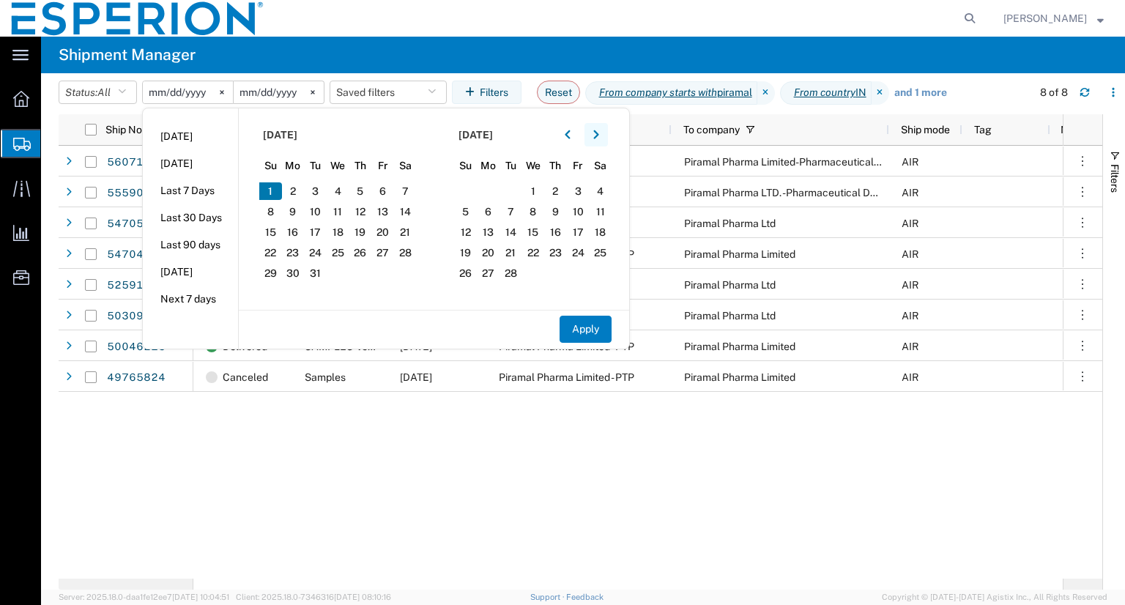
click at [599, 133] on icon "button" at bounding box center [596, 135] width 6 height 10
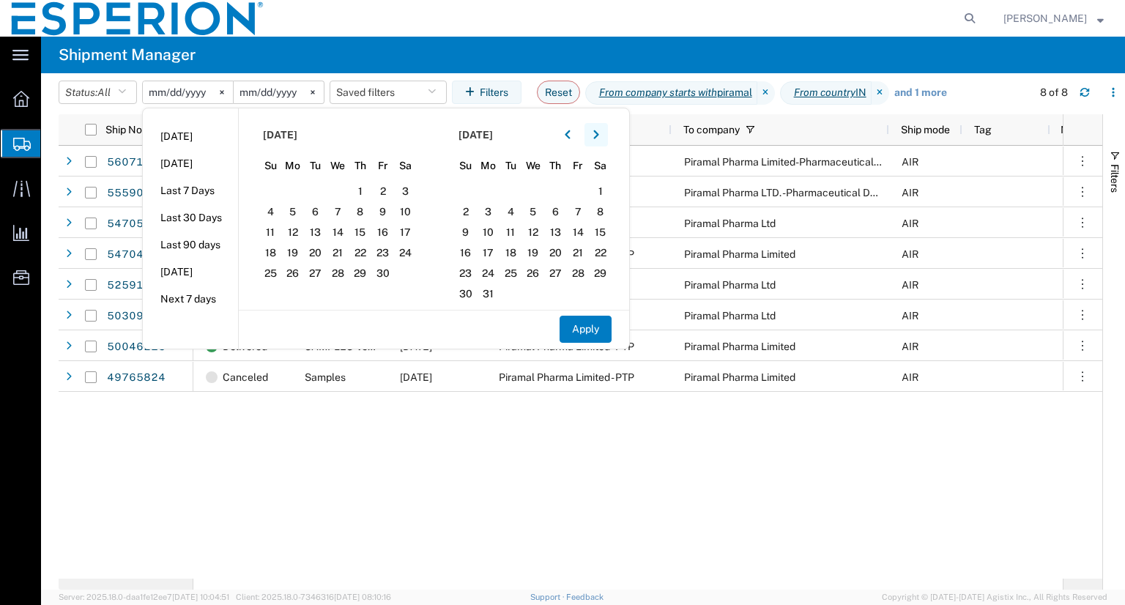
click at [599, 133] on icon "button" at bounding box center [596, 135] width 6 height 10
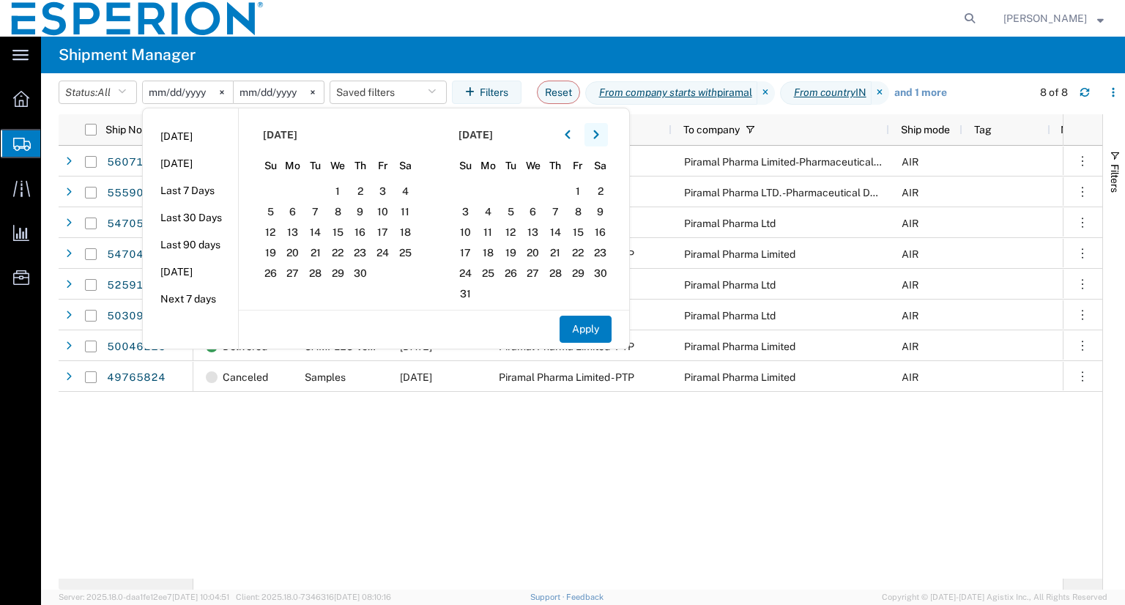
click at [599, 133] on icon "button" at bounding box center [596, 135] width 6 height 10
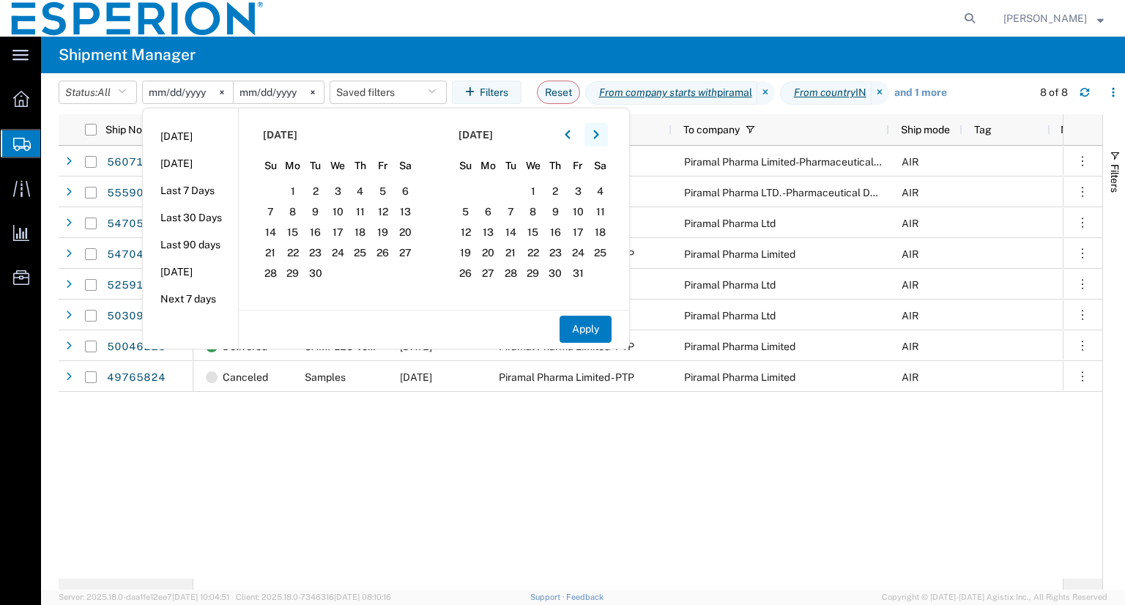
click at [599, 133] on icon "button" at bounding box center [596, 135] width 6 height 10
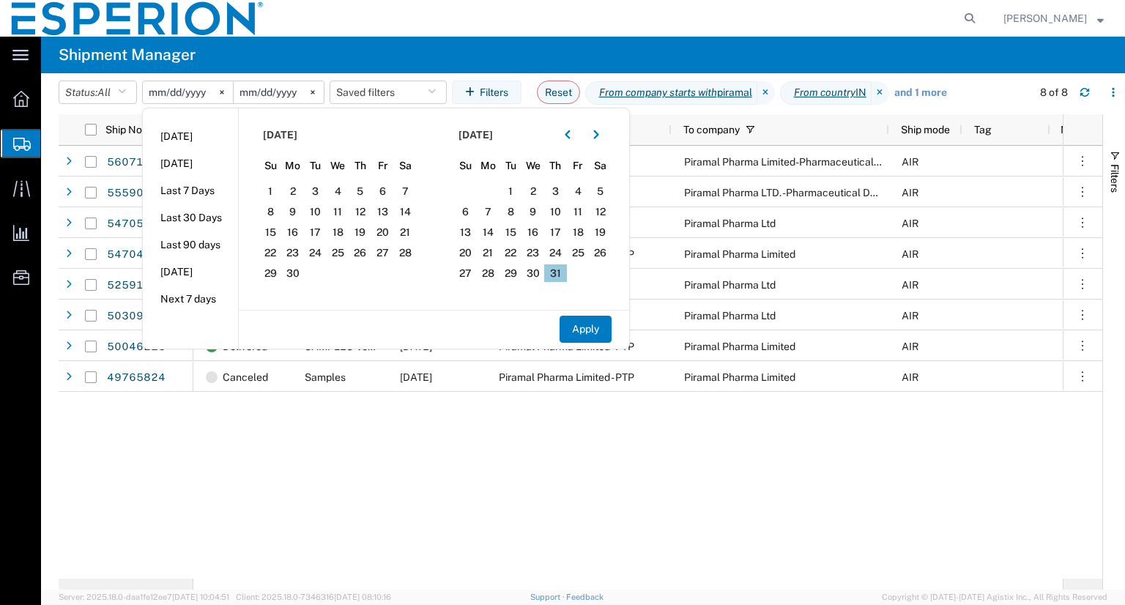
drag, startPoint x: 604, startPoint y: 133, endPoint x: 560, endPoint y: 270, distance: 144.6
click at [560, 270] on section "[DATE] Su Mo Tu We Th Fr Sa 29 30 1 2 3 4 5 6 7 8 9 10 11 12 13 14 15 16 17 18 …" at bounding box center [532, 208] width 196 height 201
click at [560, 270] on span "31" at bounding box center [555, 273] width 23 height 18
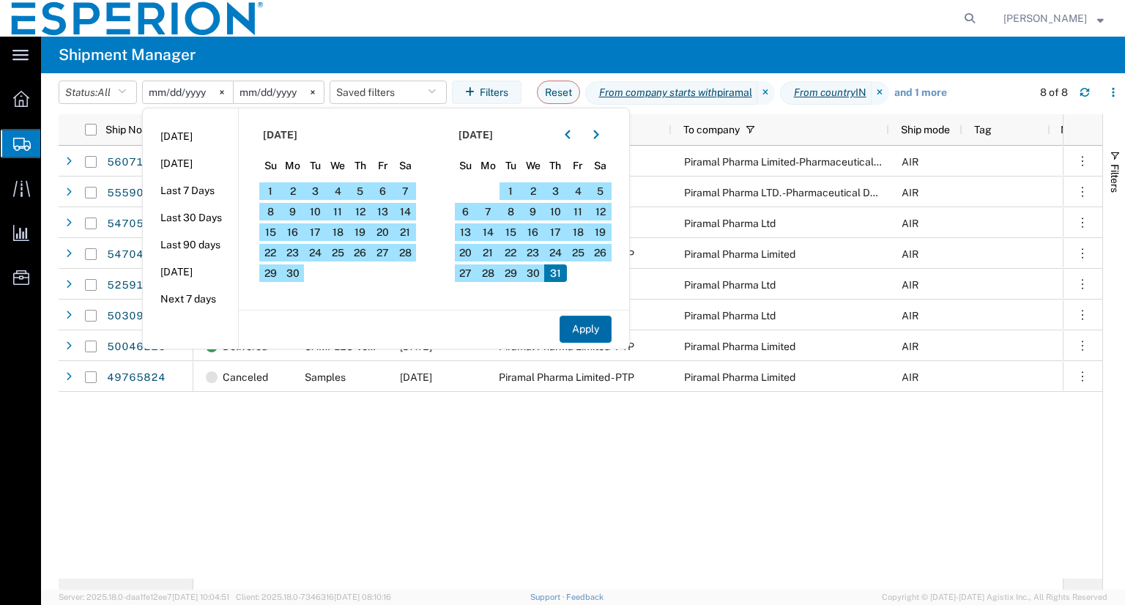
click at [594, 332] on button "Apply" at bounding box center [586, 329] width 52 height 27
type input "[DATE]"
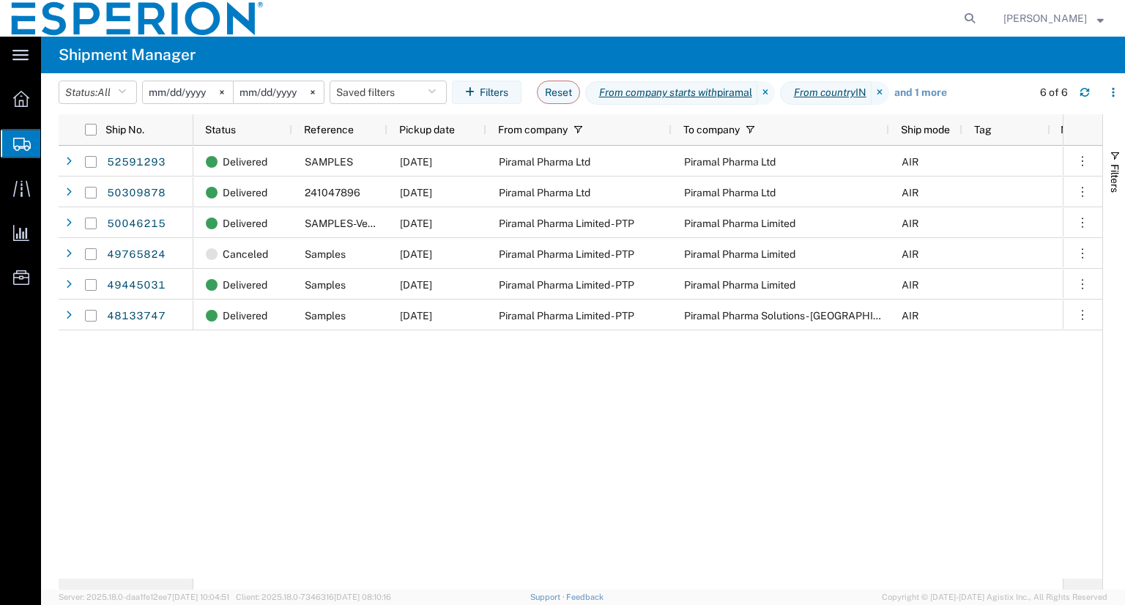
click at [666, 390] on div "Delivered SAMPLES [DATE] Piramal Pharma Ltd Piramal Pharma Ltd AIR Master Deliv…" at bounding box center [628, 362] width 870 height 433
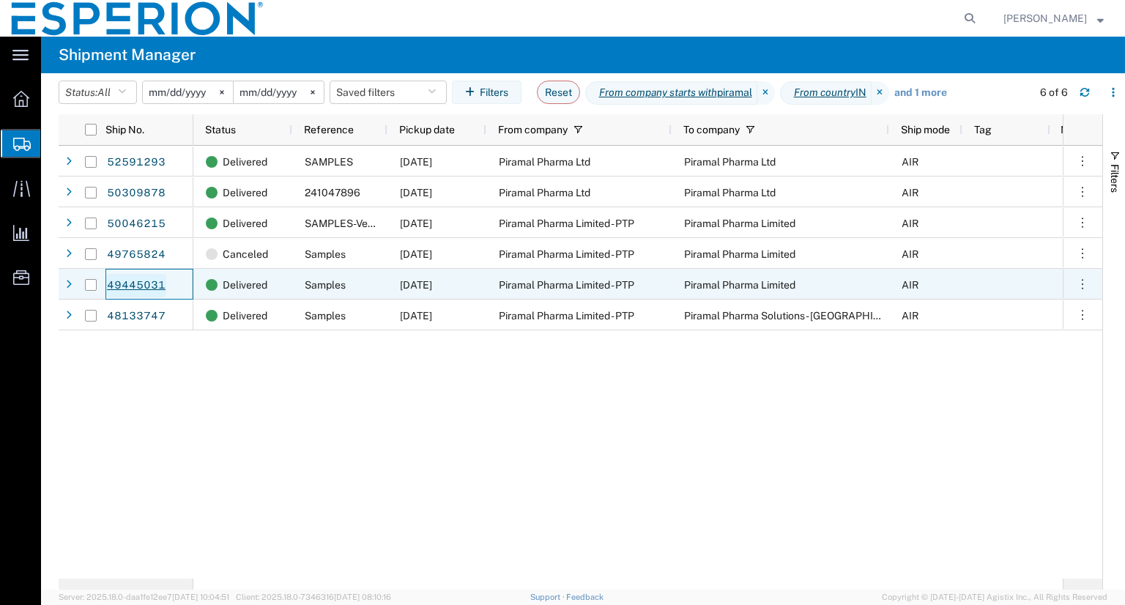
click at [144, 284] on link "49445031" at bounding box center [136, 285] width 60 height 23
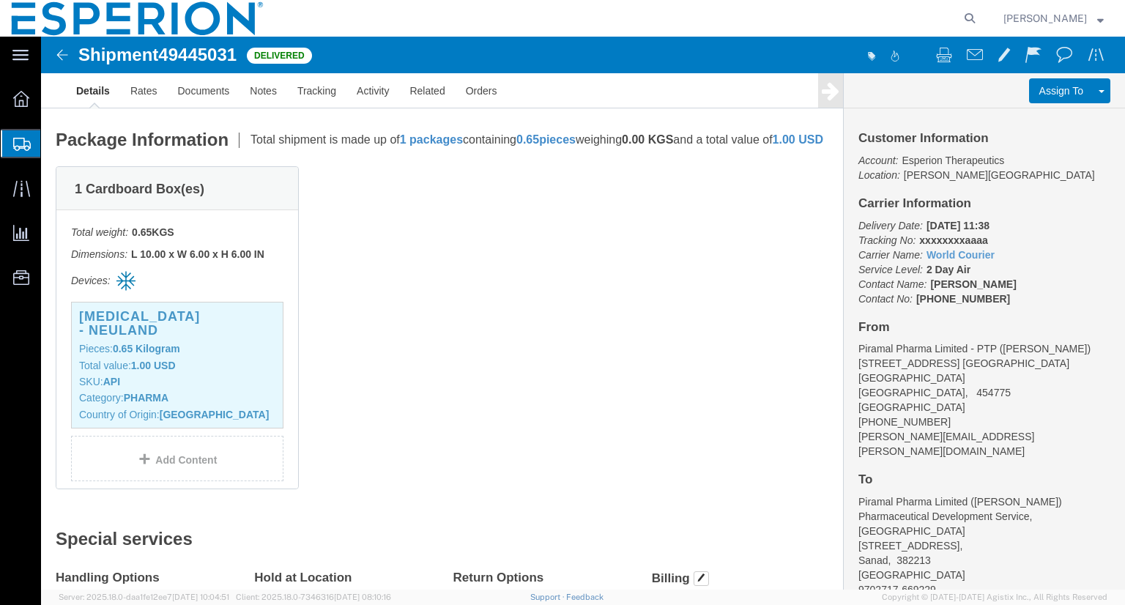
scroll to position [278, 0]
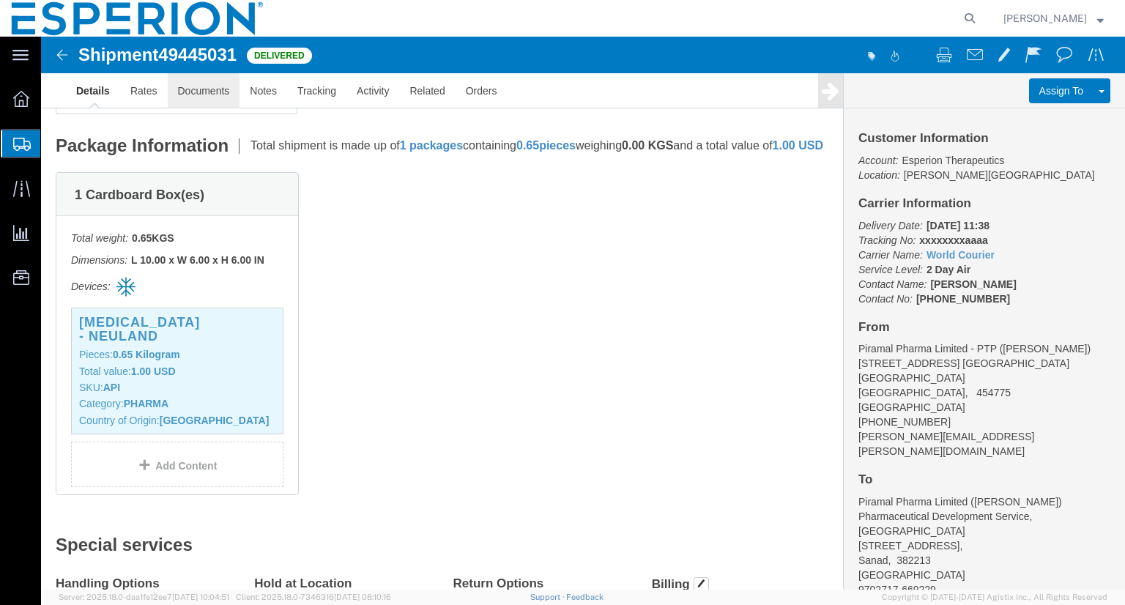
click link "Documents"
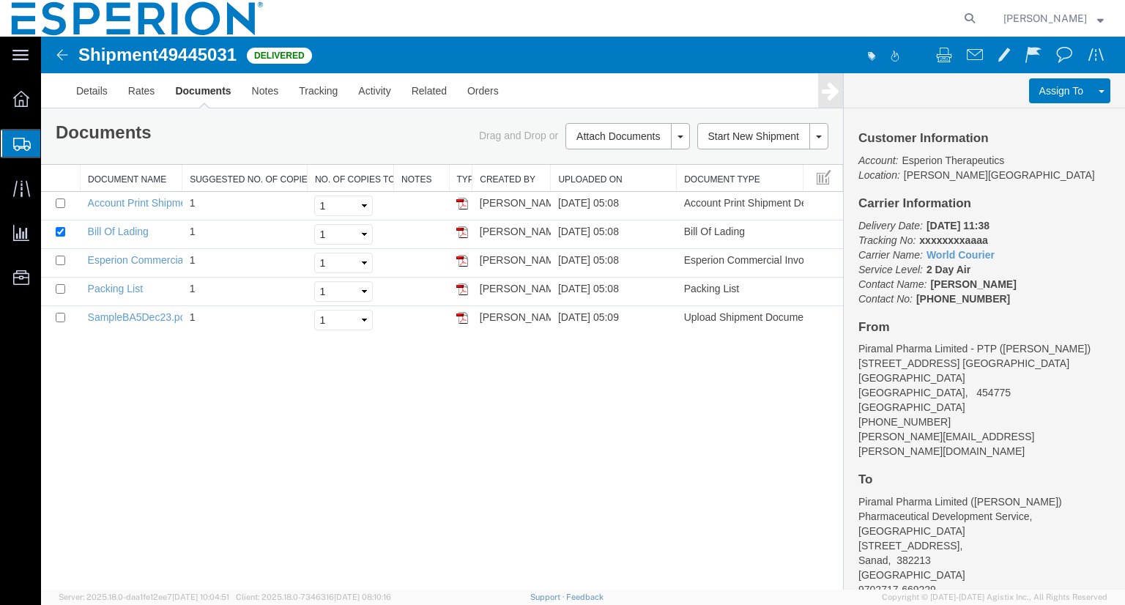
click at [65, 59] on img at bounding box center [62, 55] width 18 height 18
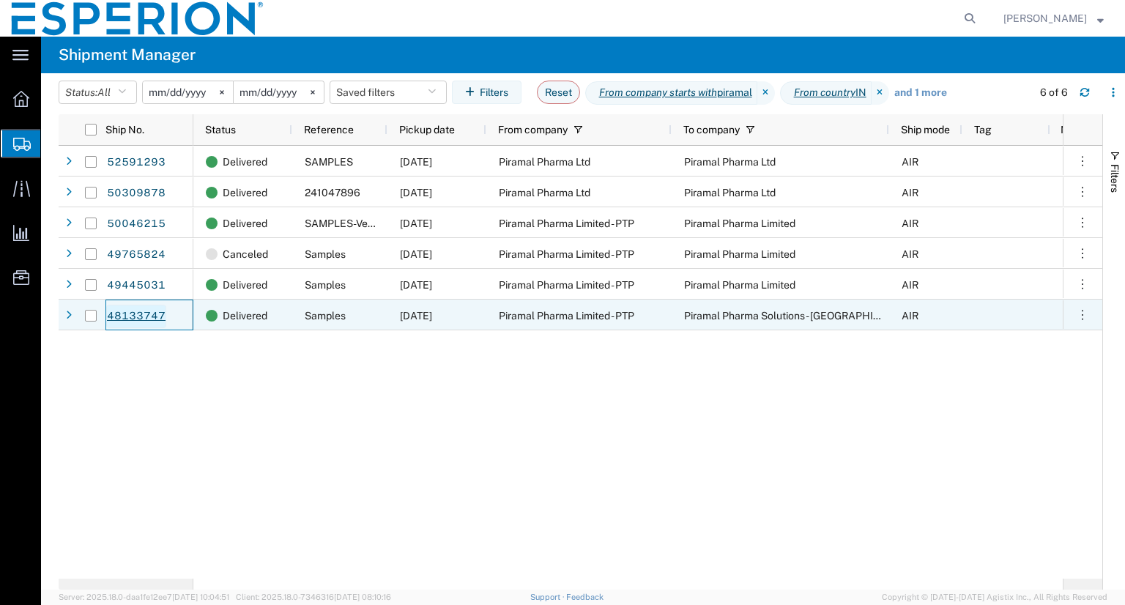
click at [126, 314] on link "48133747" at bounding box center [136, 316] width 60 height 23
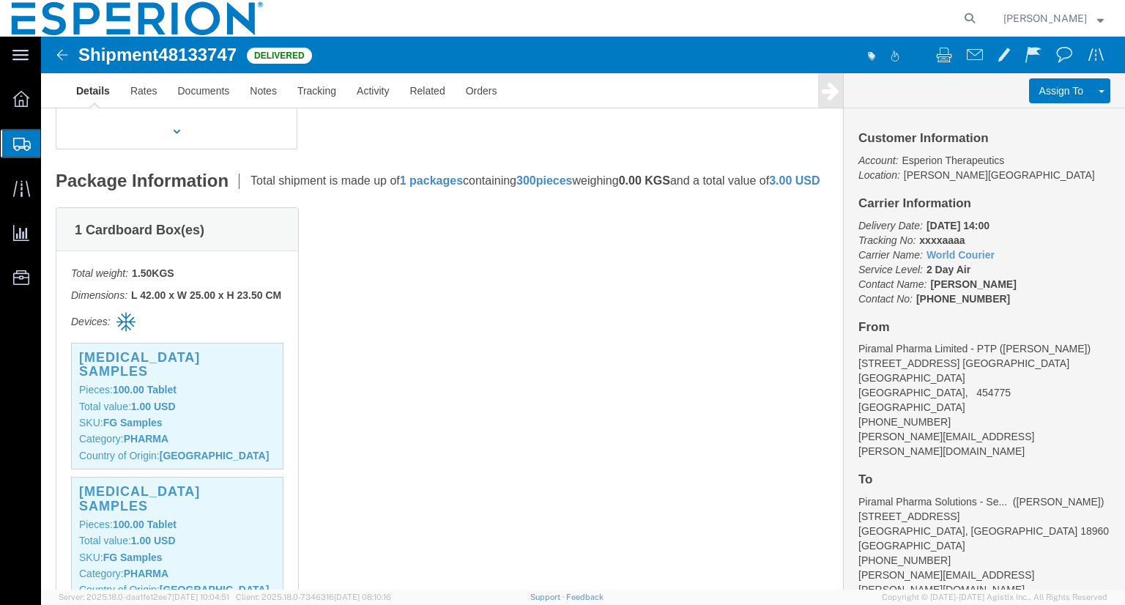
scroll to position [240, 0]
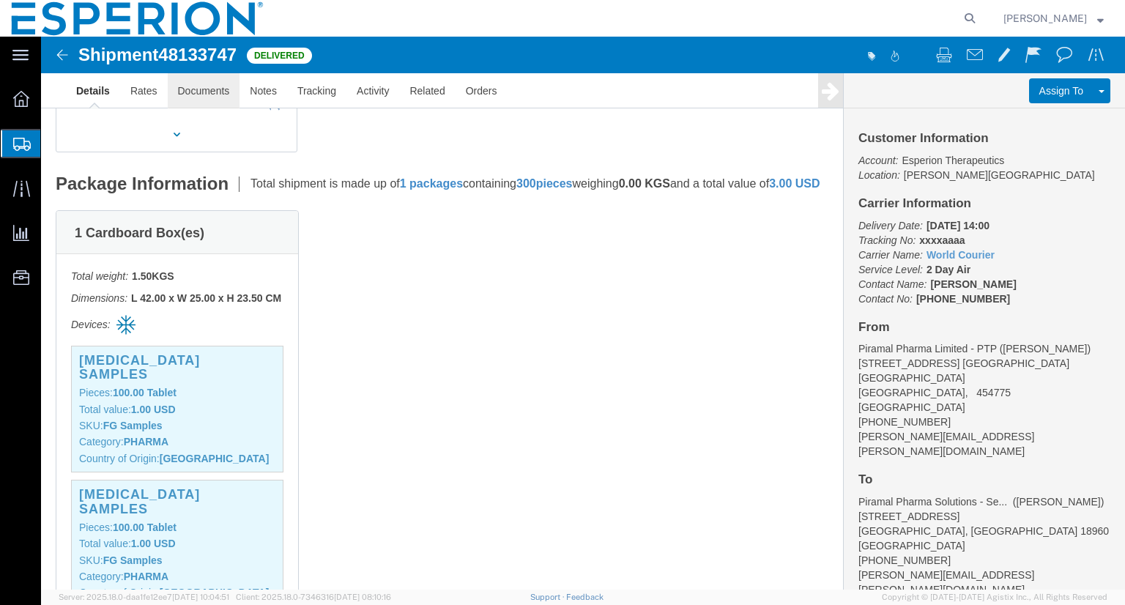
click link "Documents"
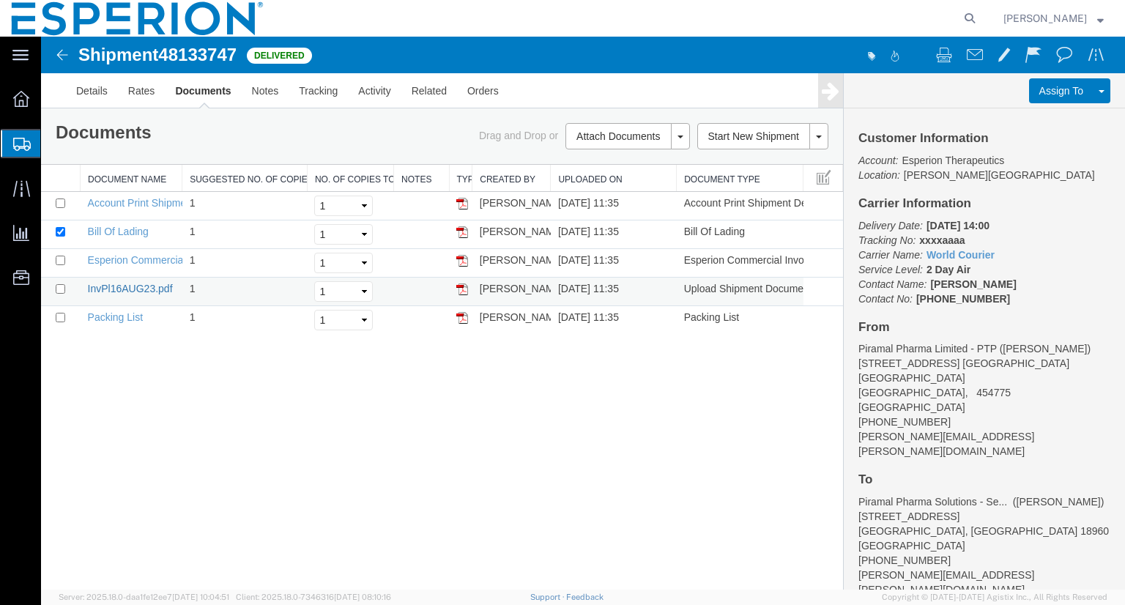
click at [133, 286] on link "InvPl16AUG23.pdf" at bounding box center [130, 289] width 85 height 12
click at [97, 89] on link "Details" at bounding box center [92, 90] width 52 height 35
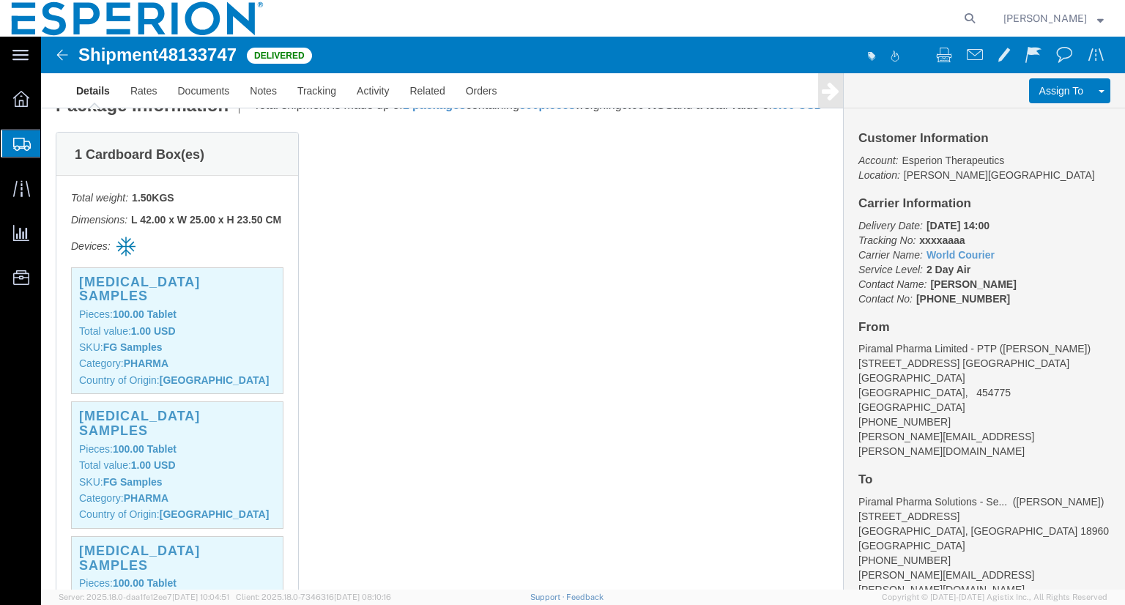
scroll to position [416, 0]
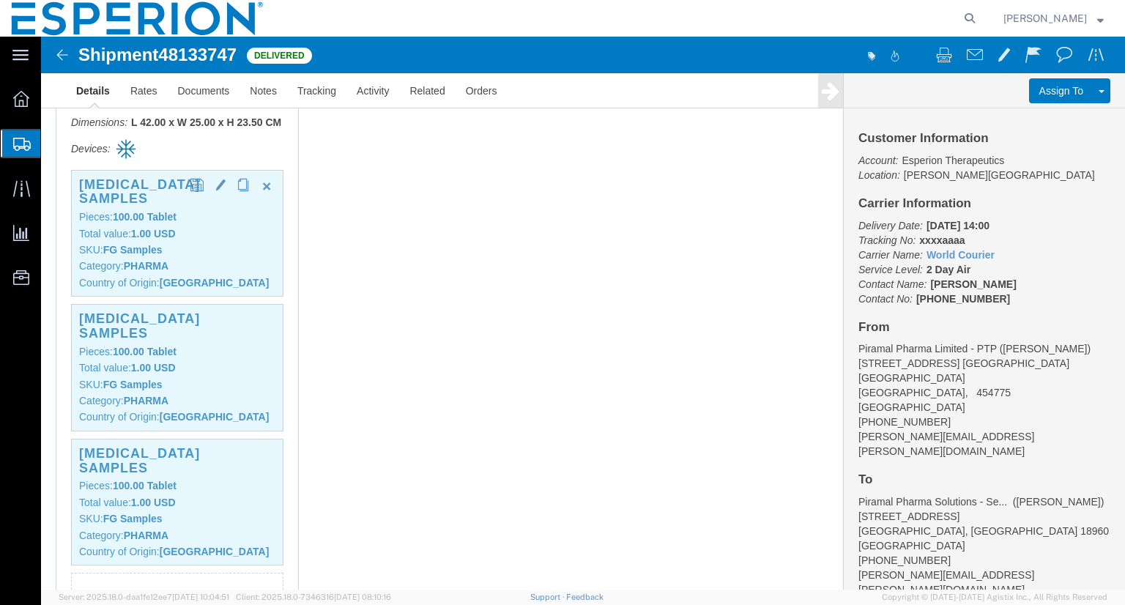
click p "SKU: FG Samples"
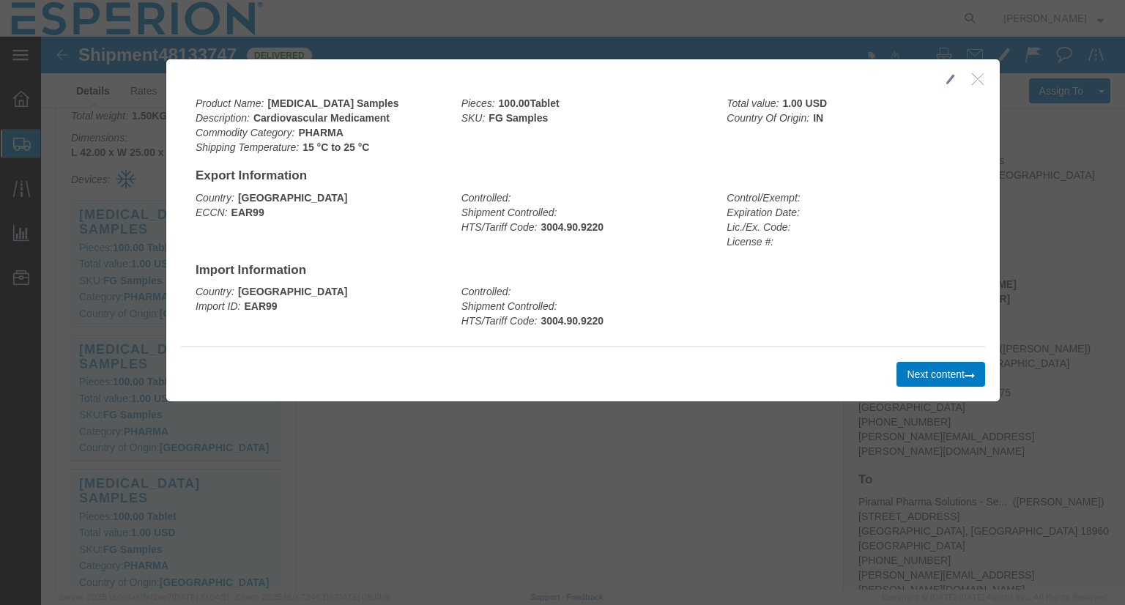
click icon "button"
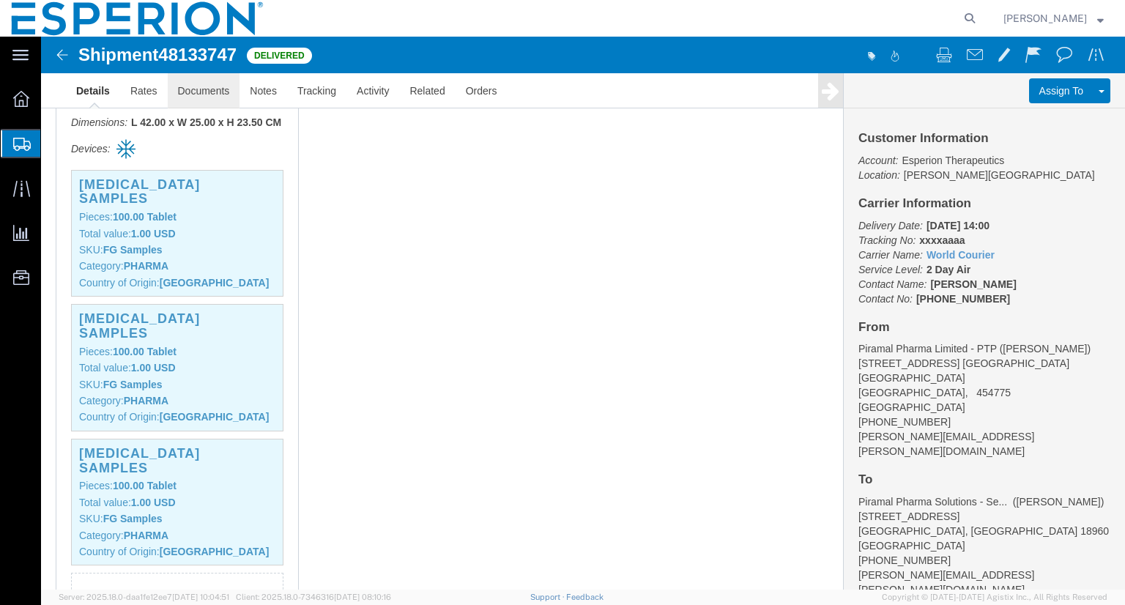
click link "Documents"
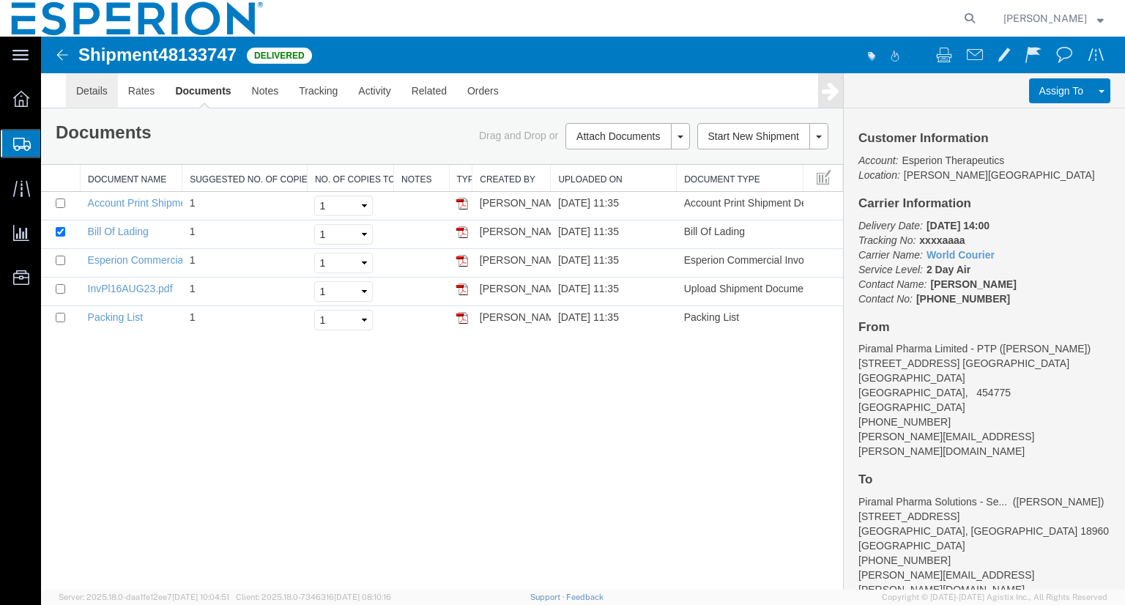
click at [88, 90] on link "Details" at bounding box center [92, 90] width 52 height 35
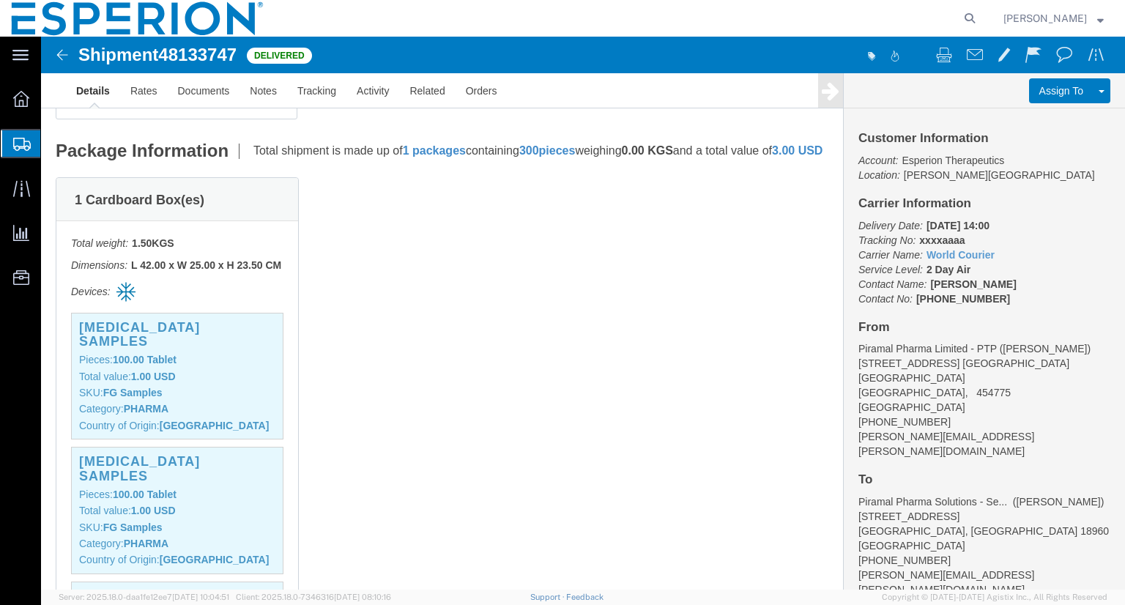
scroll to position [321, 0]
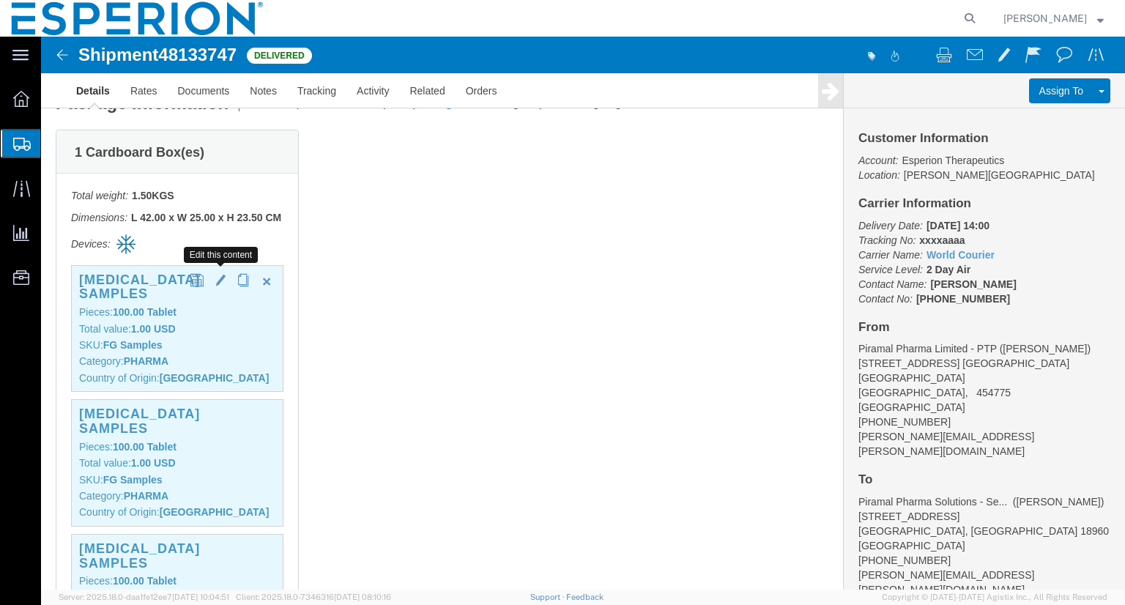
click span "button"
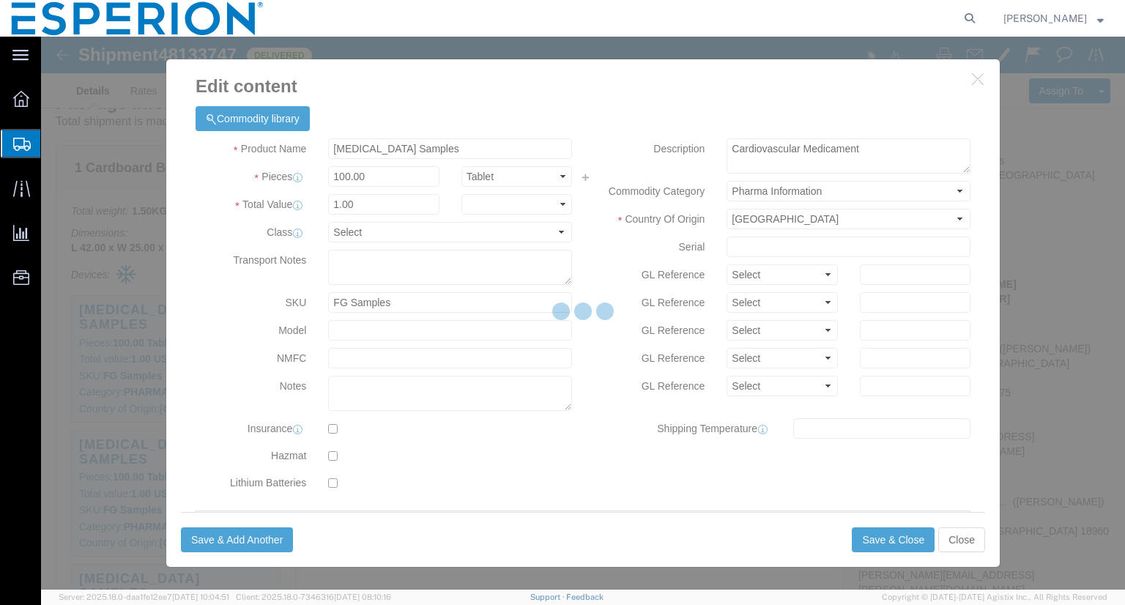
type input "FROM_15_TO_25"
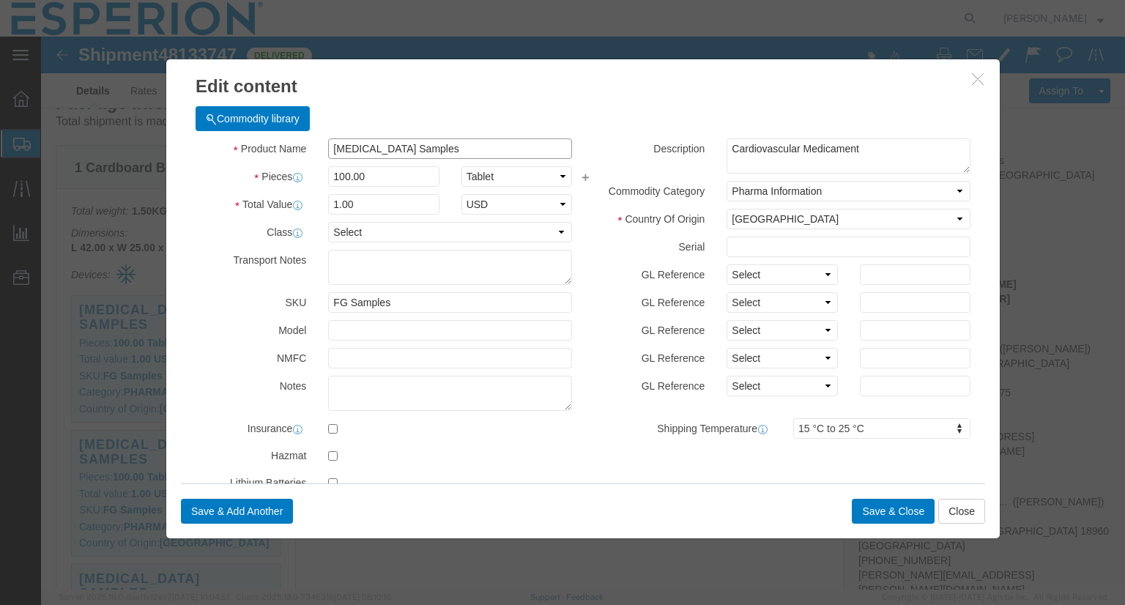
drag, startPoint x: 390, startPoint y: 109, endPoint x: 281, endPoint y: 105, distance: 108.5
click input "[MEDICAL_DATA] Samples"
drag, startPoint x: 837, startPoint y: 116, endPoint x: 599, endPoint y: 110, distance: 237.5
click div "Description Cardiovascular Medicament"
click icon "button"
